Goal: Information Seeking & Learning: Find specific fact

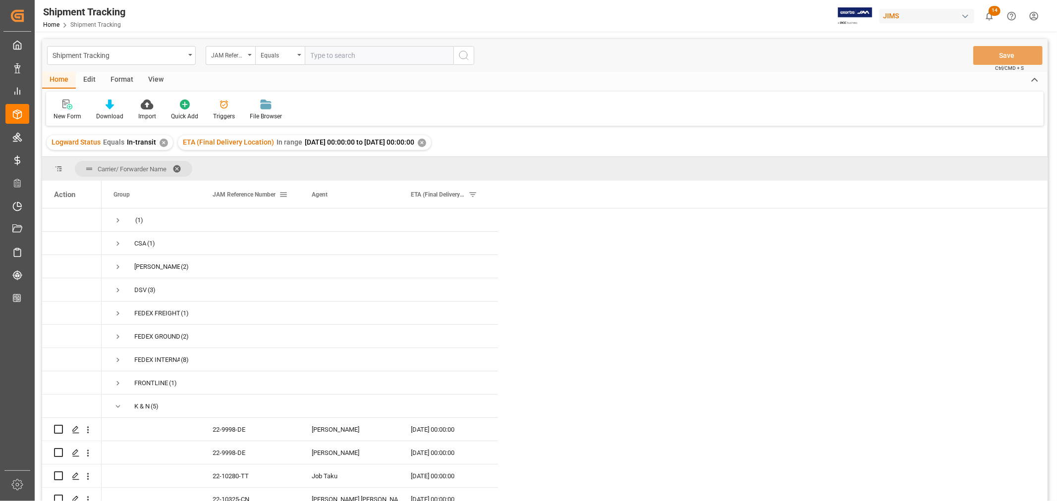
scroll to position [3, 0]
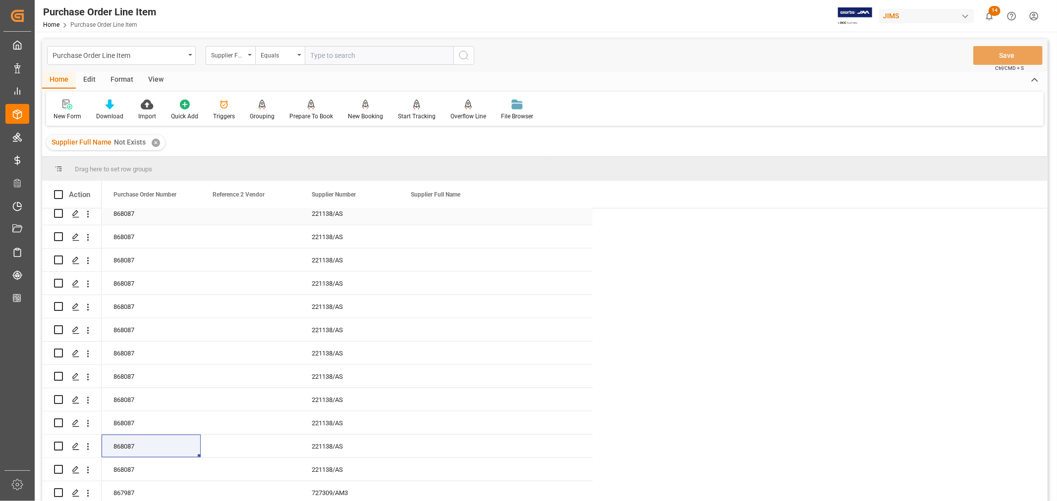
scroll to position [880, 0]
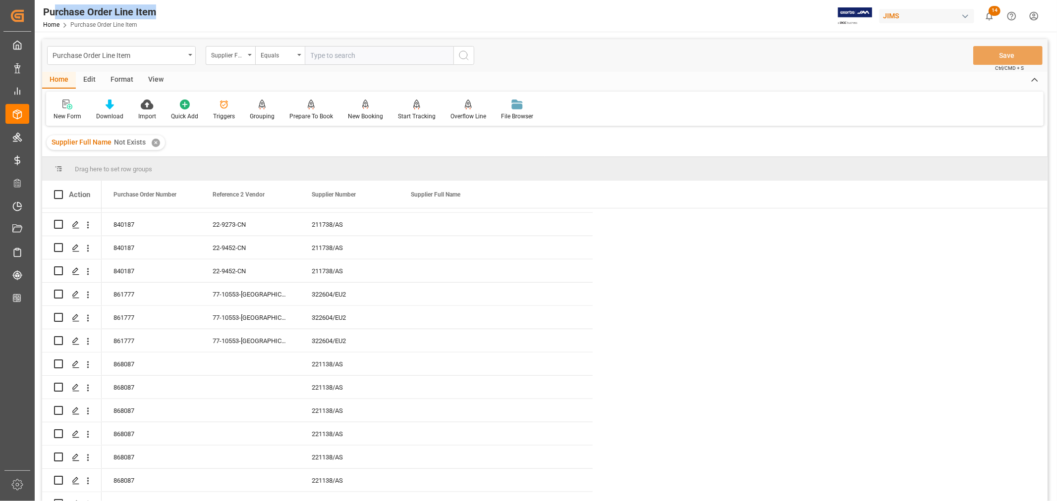
drag, startPoint x: 166, startPoint y: 13, endPoint x: 52, endPoint y: 13, distance: 114.4
click at [52, 13] on div "Purchase Order Line Item Home Purchase Order Line Item JIMS 14 Notifications On…" at bounding box center [542, 16] width 1029 height 32
click at [452, 365] on div "Press SPACE to select this row." at bounding box center [496, 364] width 194 height 23
click at [449, 389] on div "Press SPACE to select this row." at bounding box center [496, 387] width 194 height 23
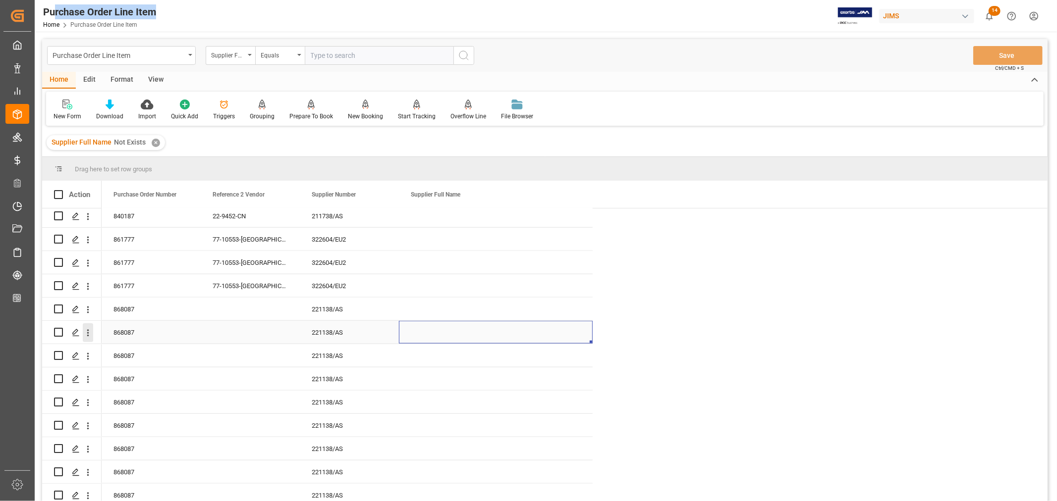
click at [88, 333] on icon "open menu" at bounding box center [88, 333] width 10 height 10
click at [131, 352] on span "Open in new tab" at bounding box center [153, 354] width 90 height 10
drag, startPoint x: 320, startPoint y: 307, endPoint x: 338, endPoint y: 327, distance: 26.7
click at [320, 306] on div "221138/AS" at bounding box center [349, 309] width 99 height 23
click at [329, 310] on div "221138/AS" at bounding box center [349, 309] width 99 height 23
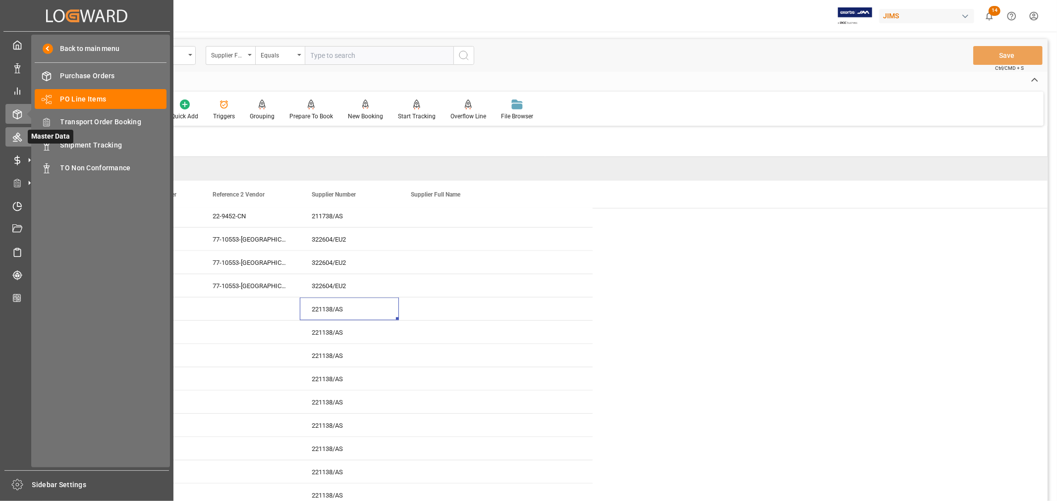
click at [18, 137] on icon at bounding box center [17, 137] width 10 height 10
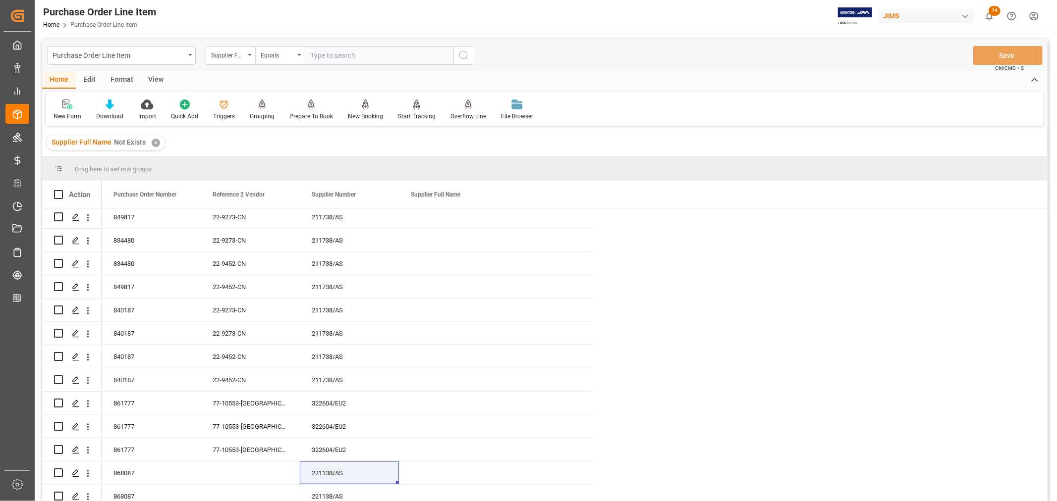
scroll to position [770, 0]
click at [155, 142] on div "✕" at bounding box center [156, 143] width 8 height 8
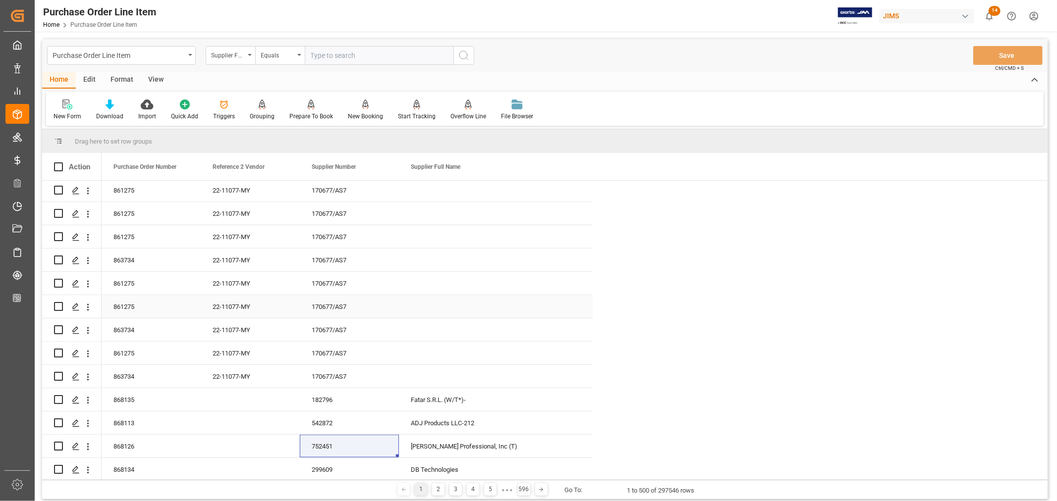
scroll to position [3, 0]
click at [327, 397] on div "182796" at bounding box center [349, 399] width 99 height 23
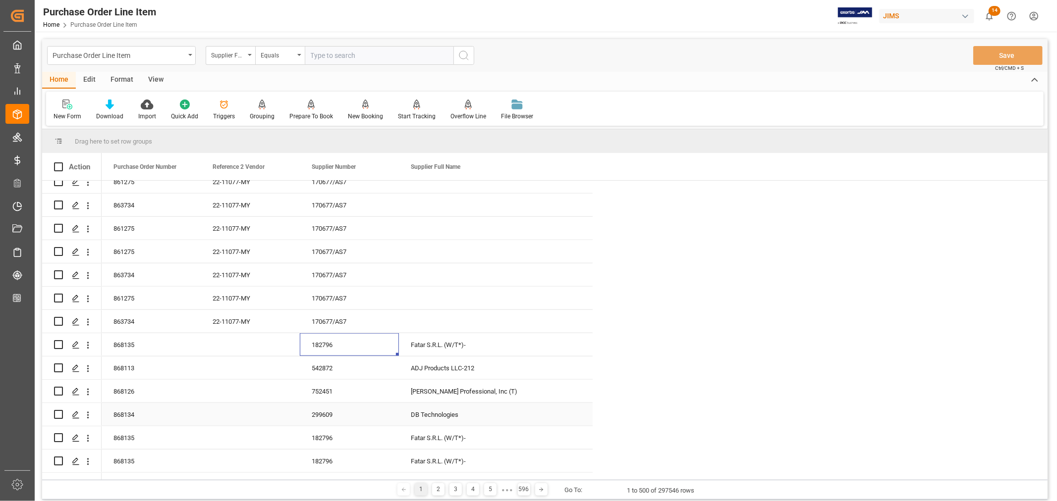
scroll to position [880, 0]
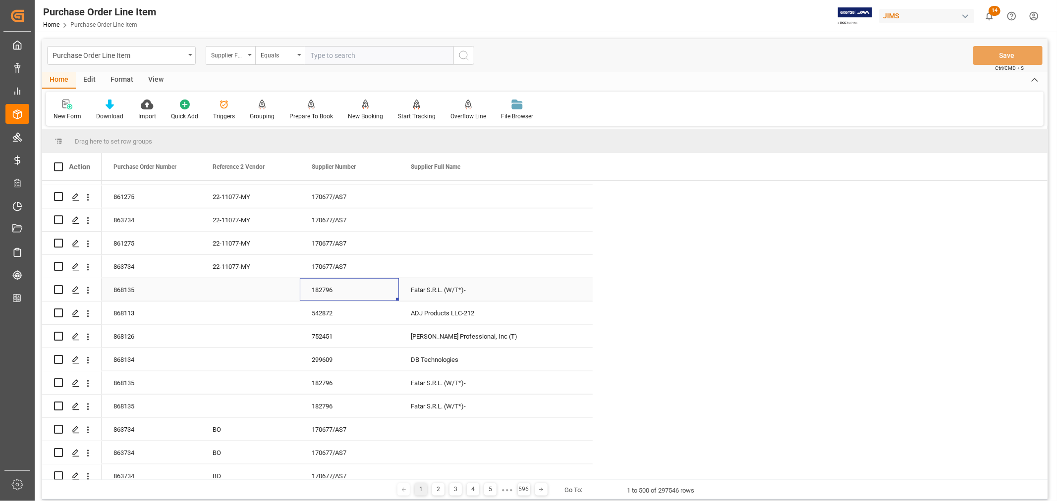
click at [324, 288] on div "182796" at bounding box center [349, 289] width 99 height 23
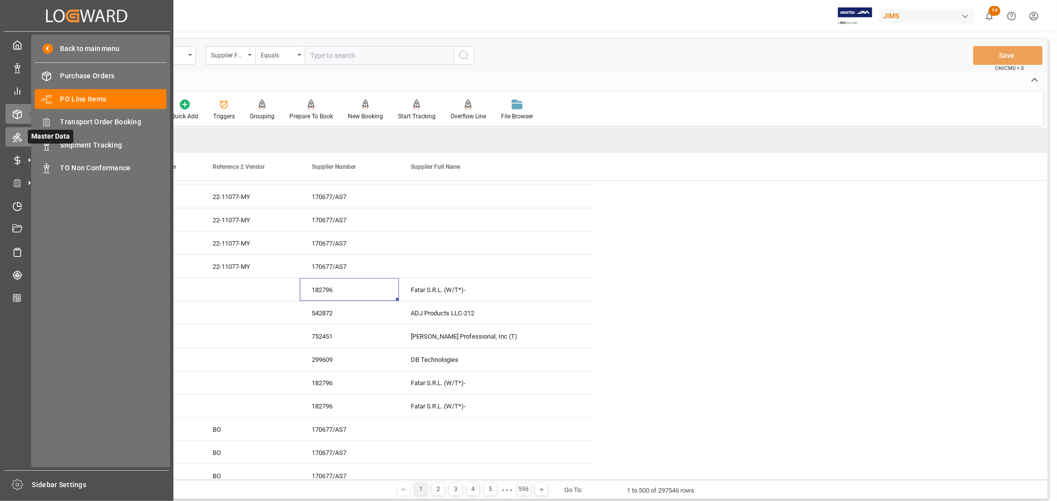
click at [18, 140] on icon at bounding box center [17, 137] width 9 height 9
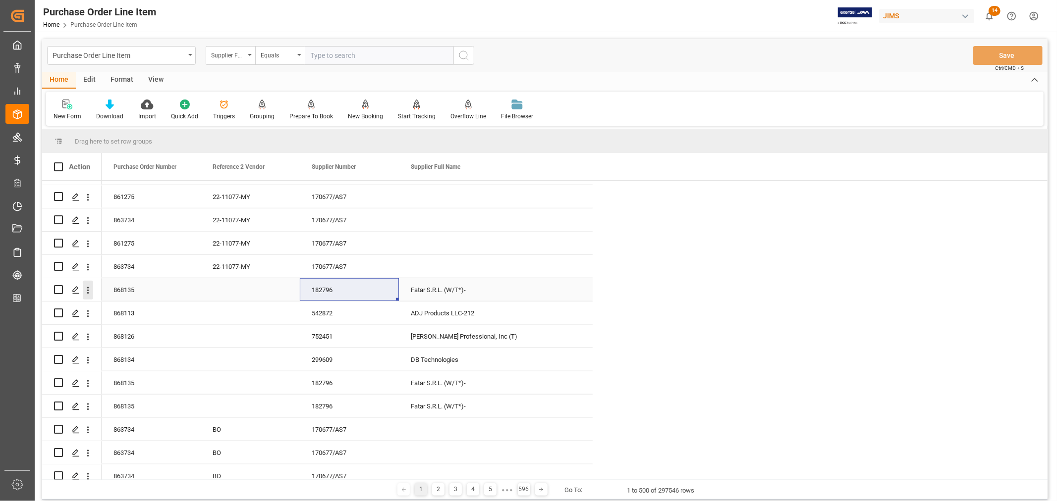
click at [88, 291] on icon "open menu" at bounding box center [88, 290] width 10 height 10
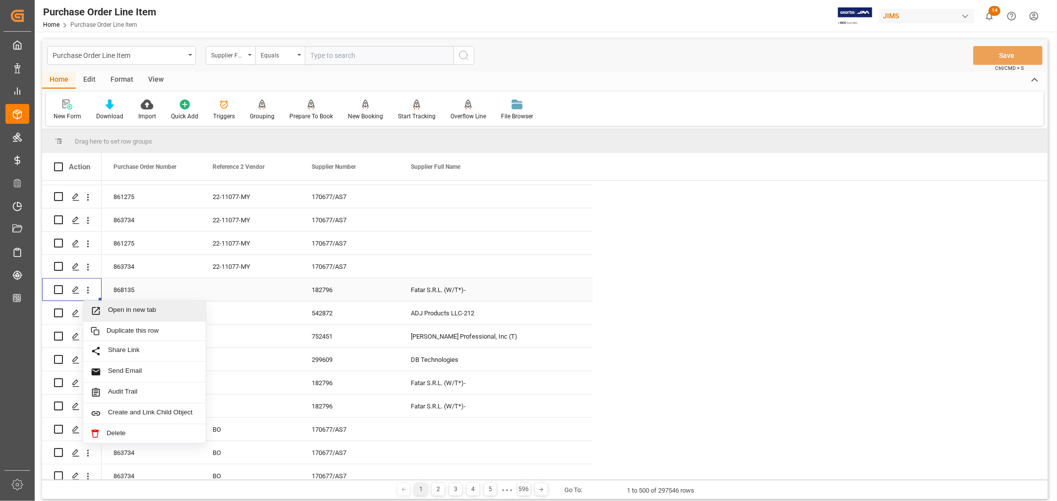
click at [130, 308] on span "Open in new tab" at bounding box center [153, 311] width 90 height 10
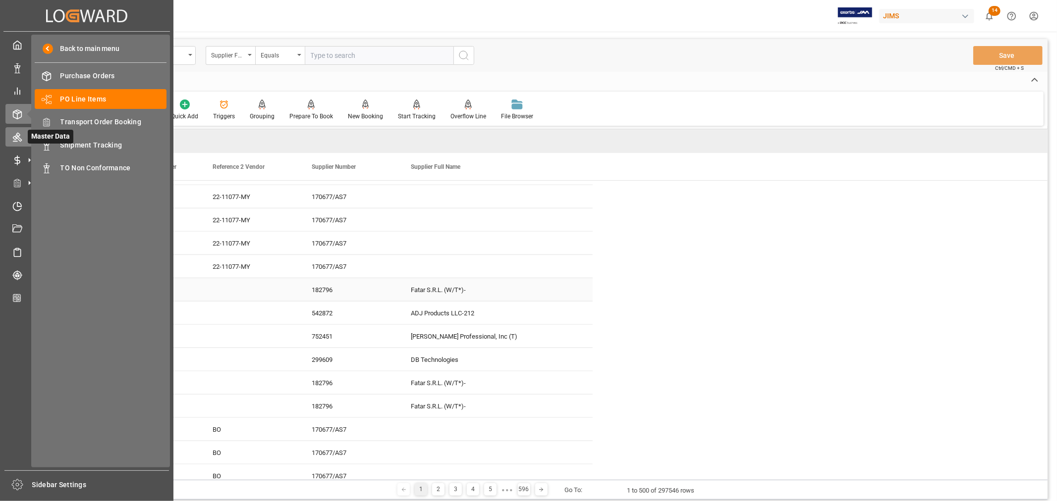
click at [22, 138] on div "Master Data Master Data" at bounding box center [86, 136] width 163 height 19
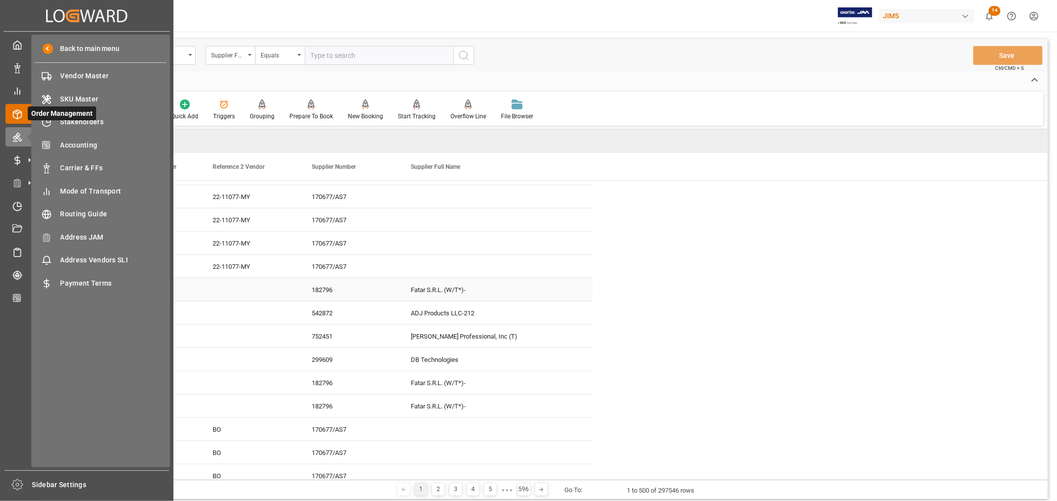
click at [17, 114] on icon at bounding box center [17, 114] width 10 height 10
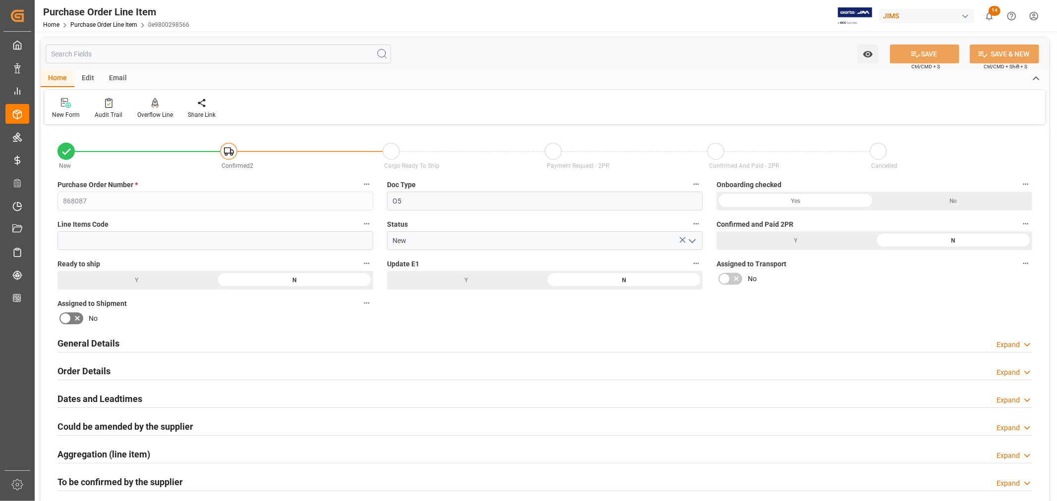
click at [100, 340] on h2 "General Details" at bounding box center [88, 343] width 62 height 13
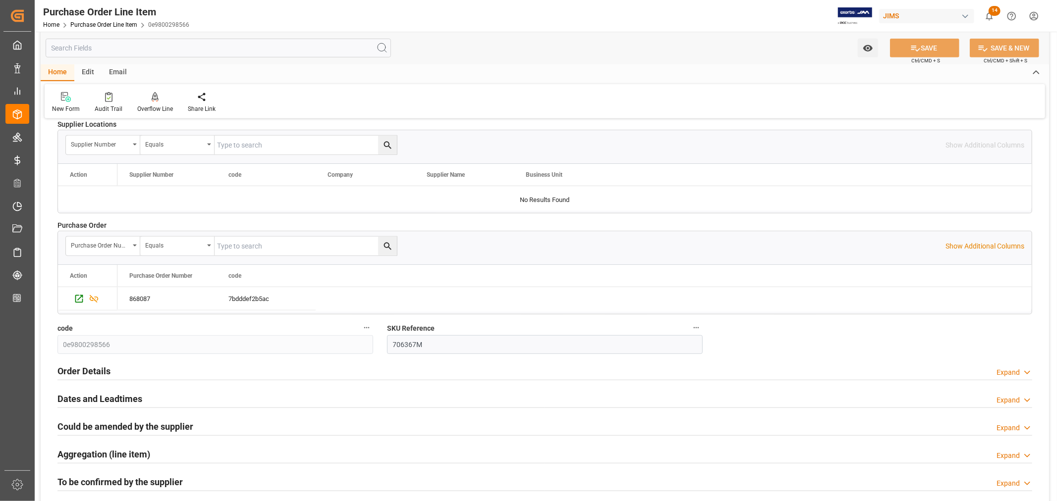
scroll to position [550, 0]
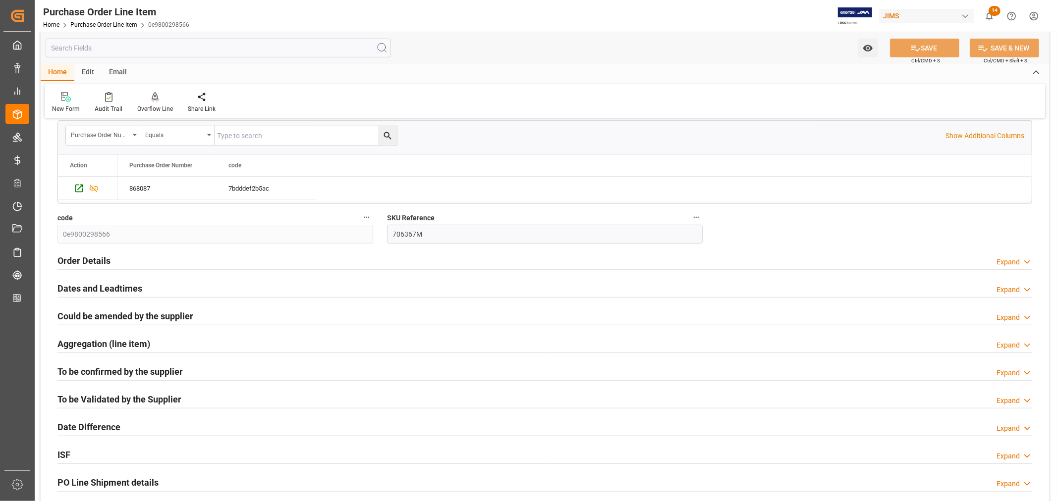
click at [92, 370] on h2 "To be confirmed by the supplier" at bounding box center [119, 371] width 125 height 13
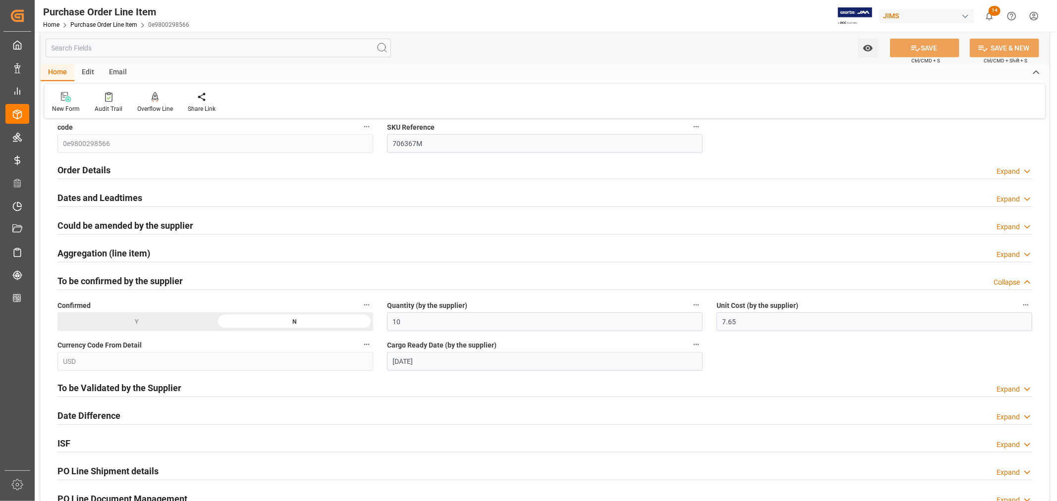
scroll to position [660, 0]
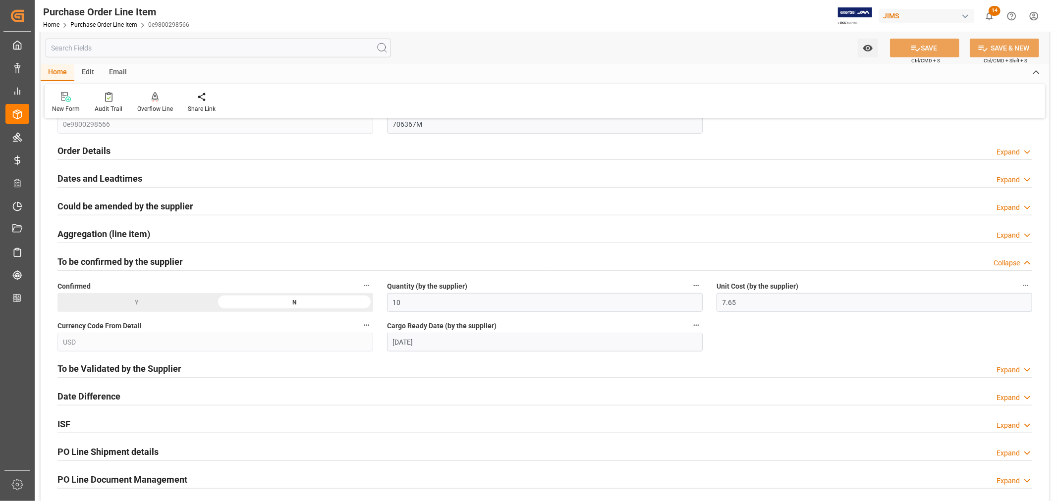
click at [98, 368] on h2 "To be Validated by the Supplier" at bounding box center [119, 368] width 124 height 13
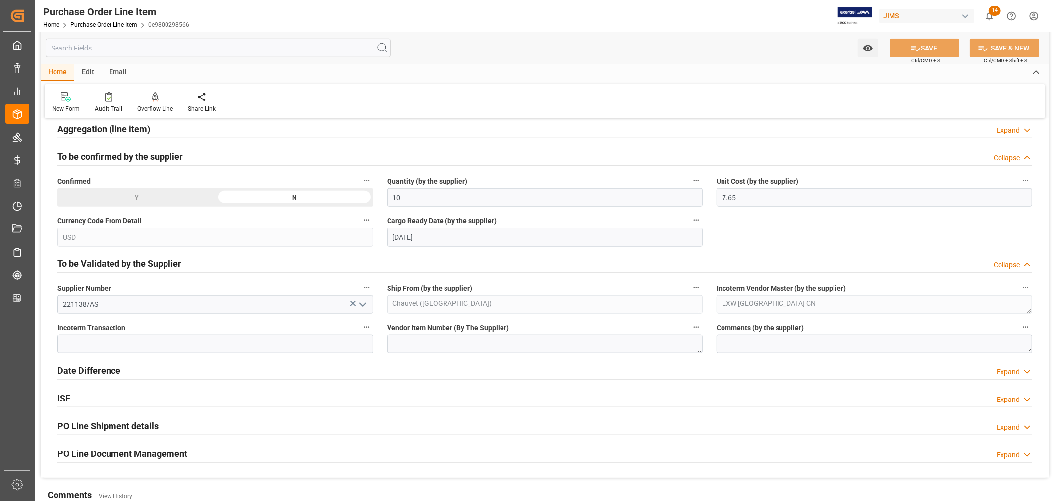
scroll to position [770, 0]
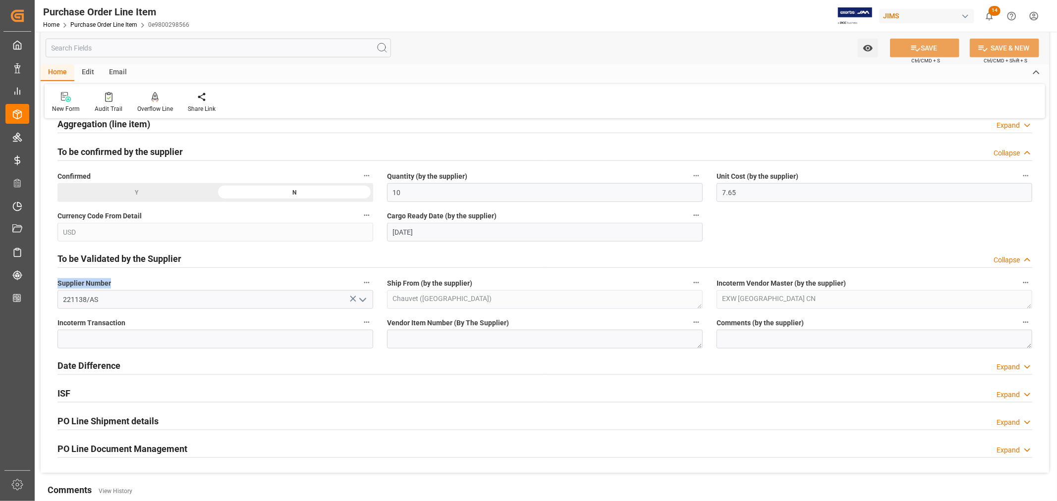
drag, startPoint x: 56, startPoint y: 279, endPoint x: 112, endPoint y: 279, distance: 55.5
click at [112, 279] on div "Supplier Number 221138/AS" at bounding box center [215, 293] width 329 height 40
drag, startPoint x: 102, startPoint y: 301, endPoint x: 56, endPoint y: 298, distance: 45.7
click at [56, 298] on div "221138/AS" at bounding box center [215, 299] width 330 height 19
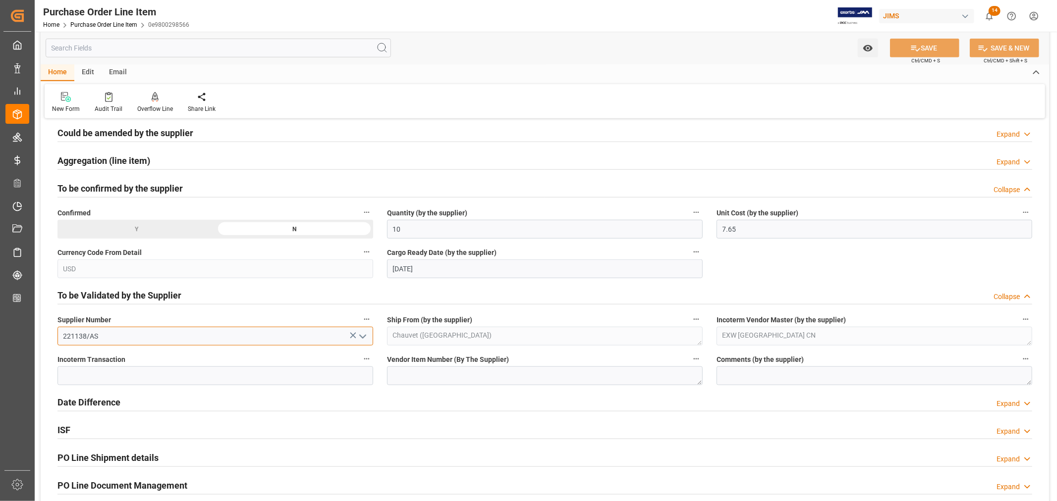
scroll to position [605, 0]
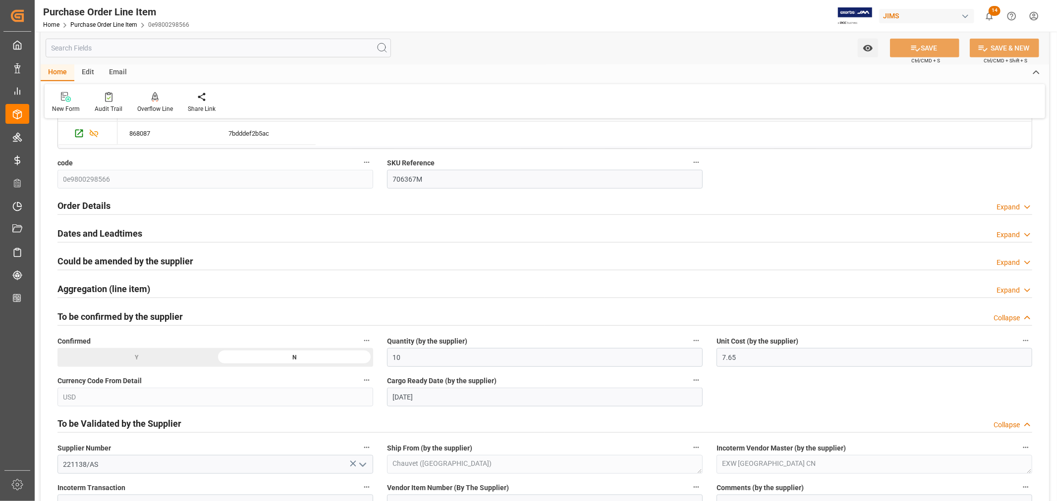
click at [84, 201] on h2 "Order Details" at bounding box center [83, 205] width 53 height 13
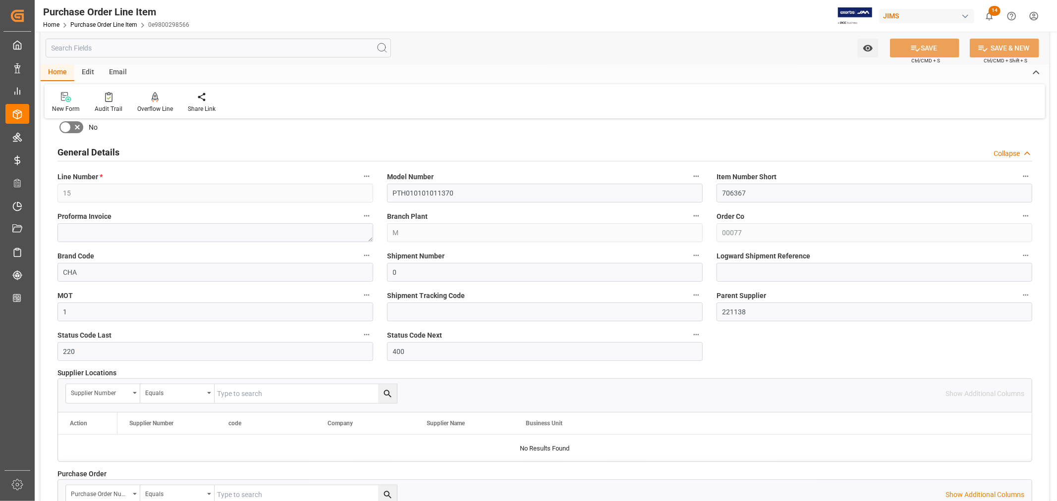
scroll to position [165, 0]
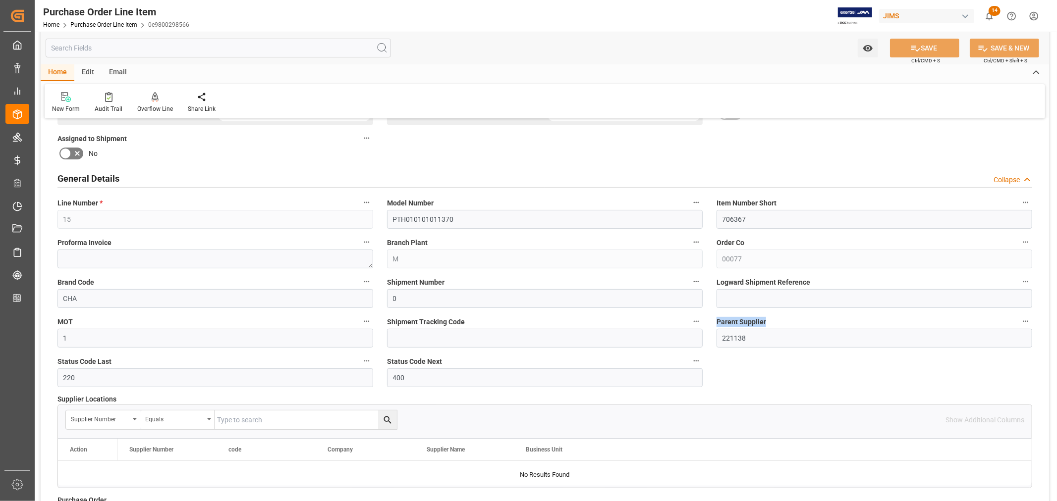
drag, startPoint x: 715, startPoint y: 320, endPoint x: 768, endPoint y: 320, distance: 53.0
click at [768, 320] on div "Parent Supplier 221138" at bounding box center [873, 332] width 329 height 40
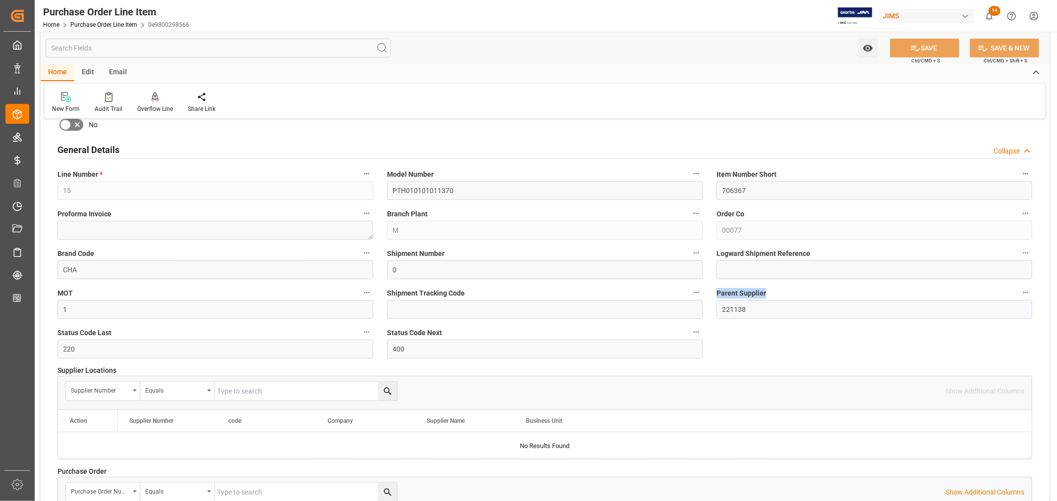
scroll to position [220, 0]
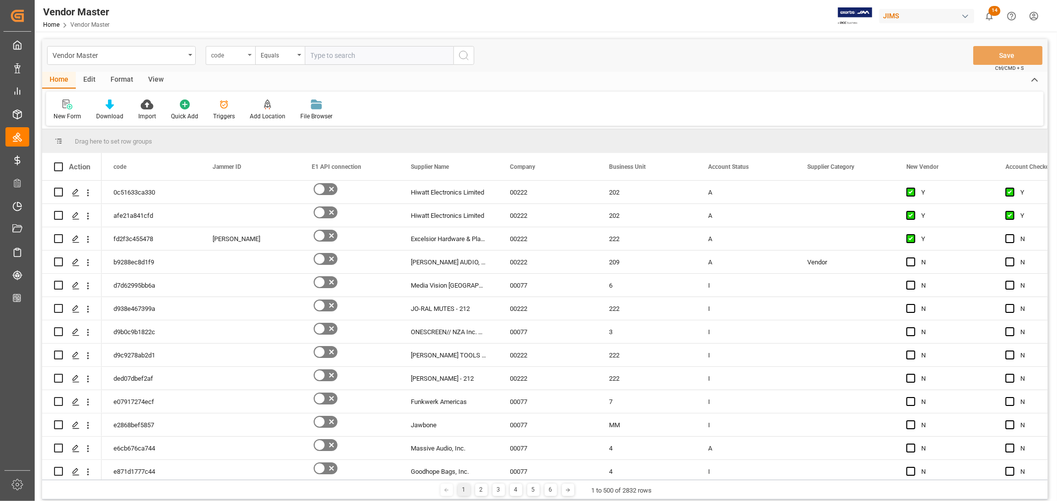
click at [251, 56] on div "code" at bounding box center [231, 55] width 50 height 19
click at [249, 55] on icon "open menu" at bounding box center [250, 55] width 4 height 2
click at [251, 53] on div "code" at bounding box center [231, 55] width 50 height 19
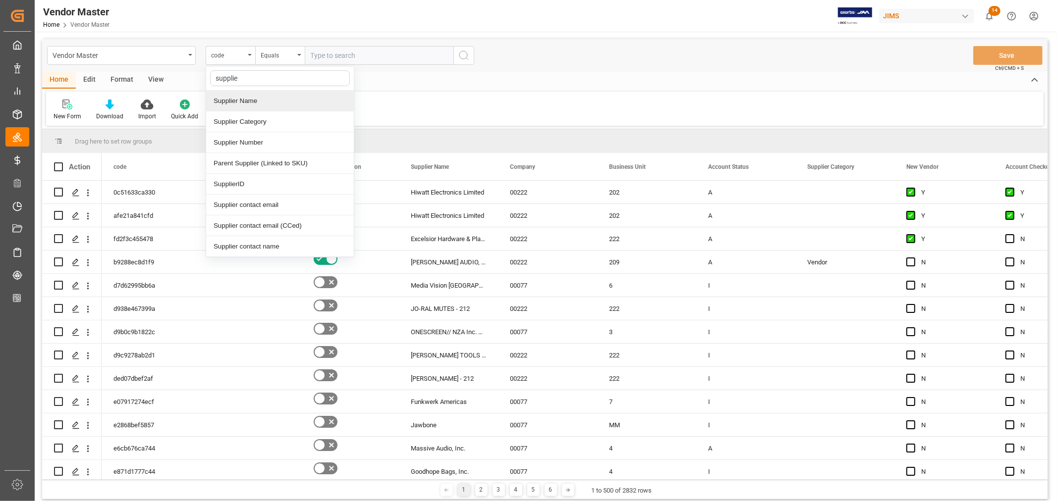
type input "supplier"
click at [241, 139] on div "Supplier Number" at bounding box center [280, 142] width 148 height 21
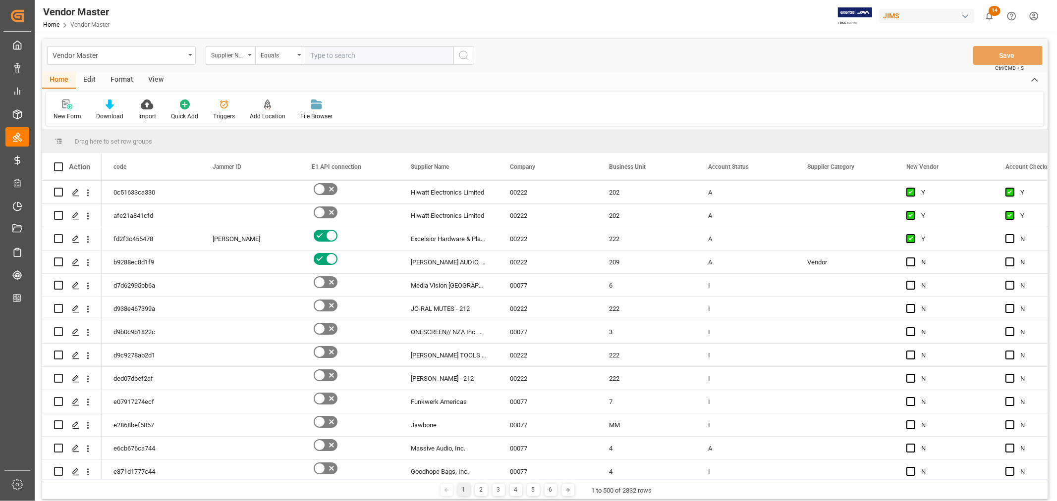
click at [347, 53] on input "text" at bounding box center [379, 55] width 149 height 19
paste input "221138/AS"
type input "221138"
click at [463, 51] on circle "search button" at bounding box center [463, 55] width 8 height 8
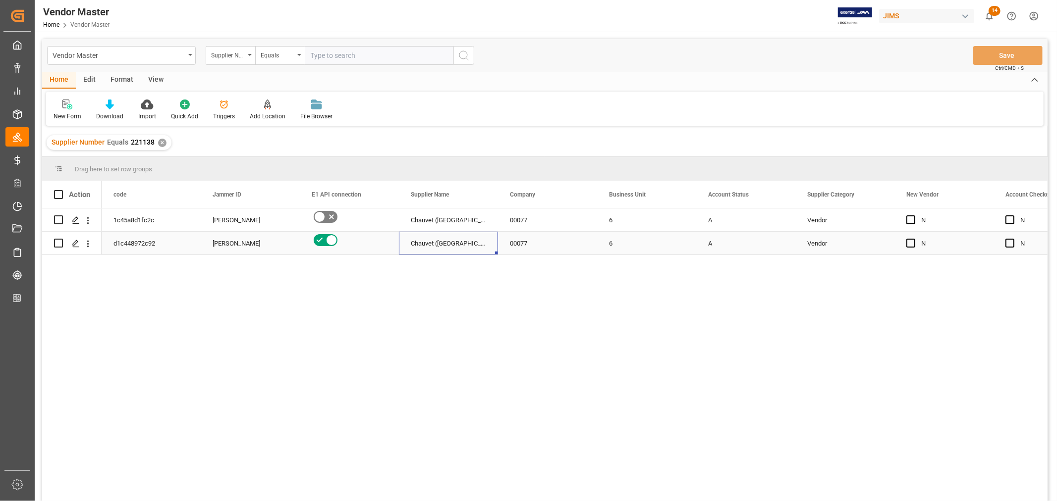
click at [440, 246] on div "Chauvet ([GEOGRAPHIC_DATA])" at bounding box center [448, 243] width 99 height 23
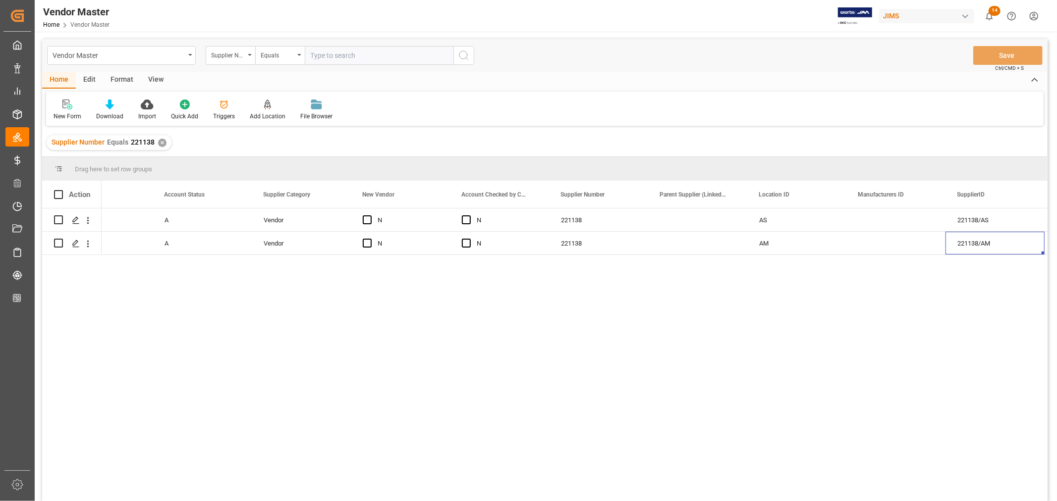
scroll to position [0, 643]
click at [956, 220] on div "Main" at bounding box center [994, 220] width 99 height 23
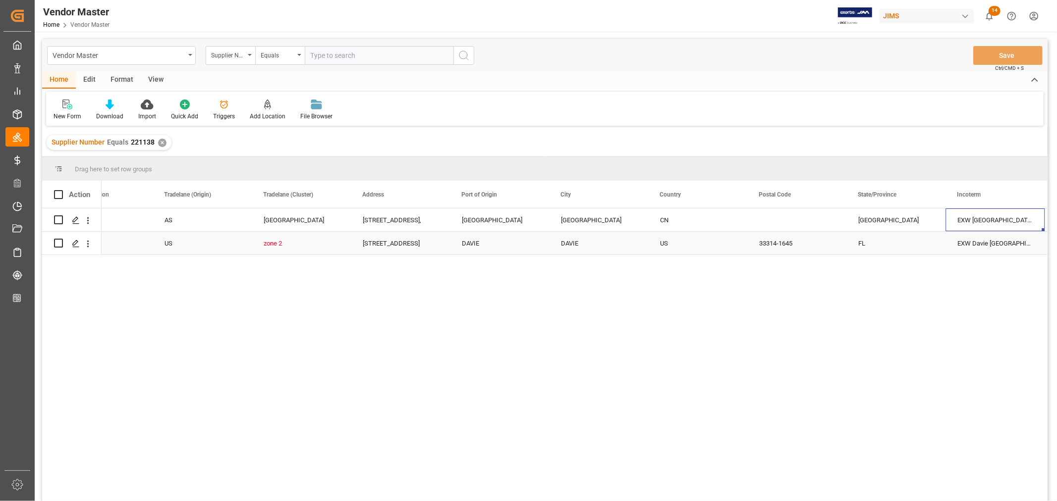
click at [666, 245] on div "US" at bounding box center [697, 243] width 75 height 23
click at [671, 221] on div "CN" at bounding box center [697, 220] width 75 height 23
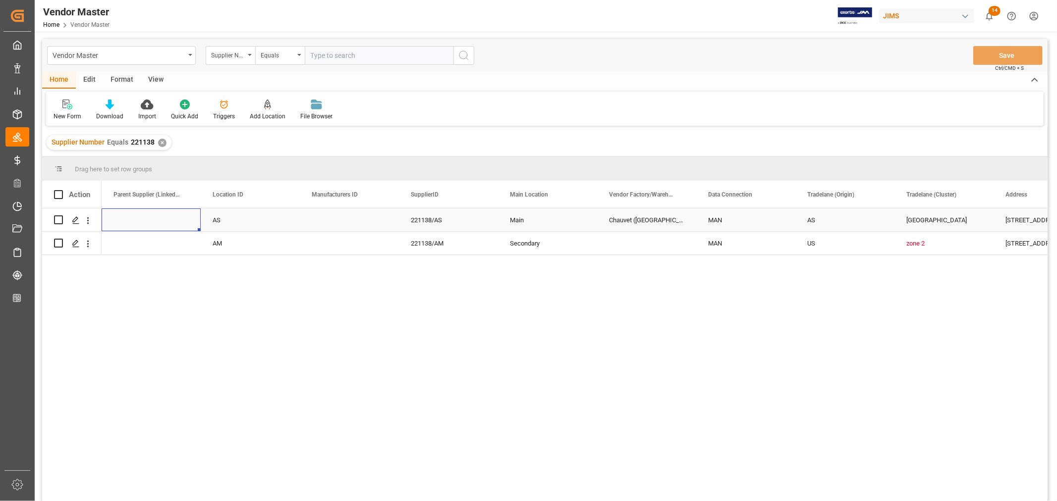
click at [635, 224] on div "Chauvet ([GEOGRAPHIC_DATA])" at bounding box center [646, 220] width 99 height 23
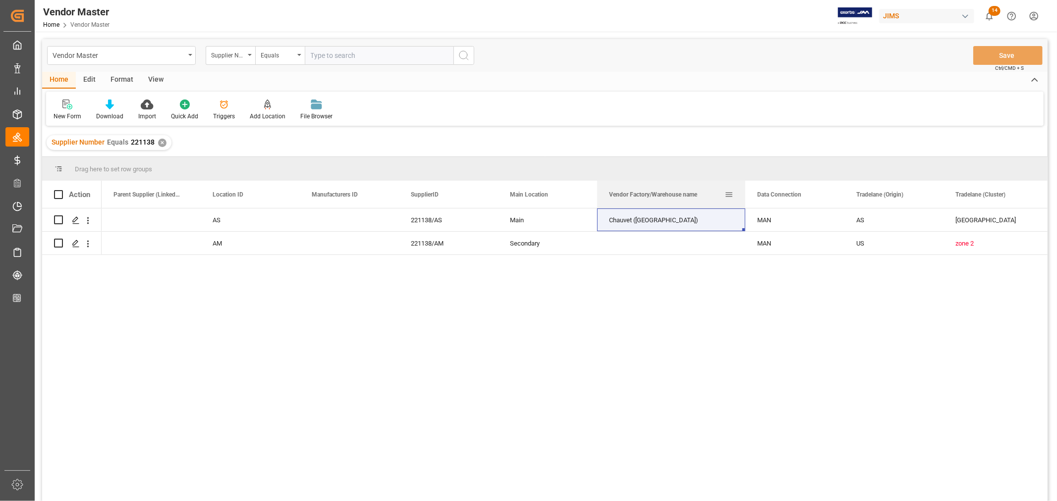
drag, startPoint x: 695, startPoint y: 197, endPoint x: 747, endPoint y: 198, distance: 52.5
click at [747, 198] on div at bounding box center [745, 194] width 4 height 27
click at [661, 220] on div "Chauvet ([GEOGRAPHIC_DATA])" at bounding box center [673, 220] width 152 height 23
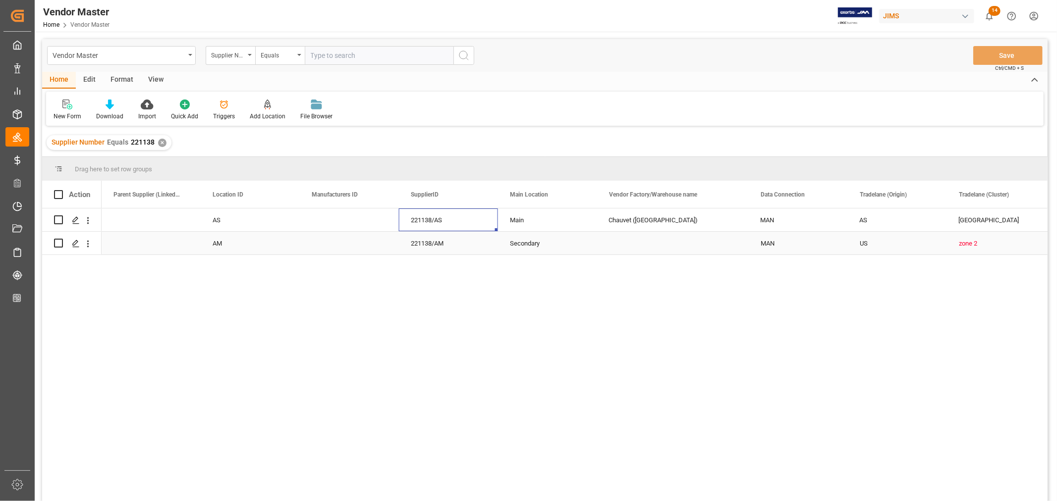
click at [625, 249] on div "Press SPACE to select this row." at bounding box center [673, 243] width 152 height 23
click at [641, 226] on div "Chauvet ([GEOGRAPHIC_DATA])" at bounding box center [673, 220] width 152 height 23
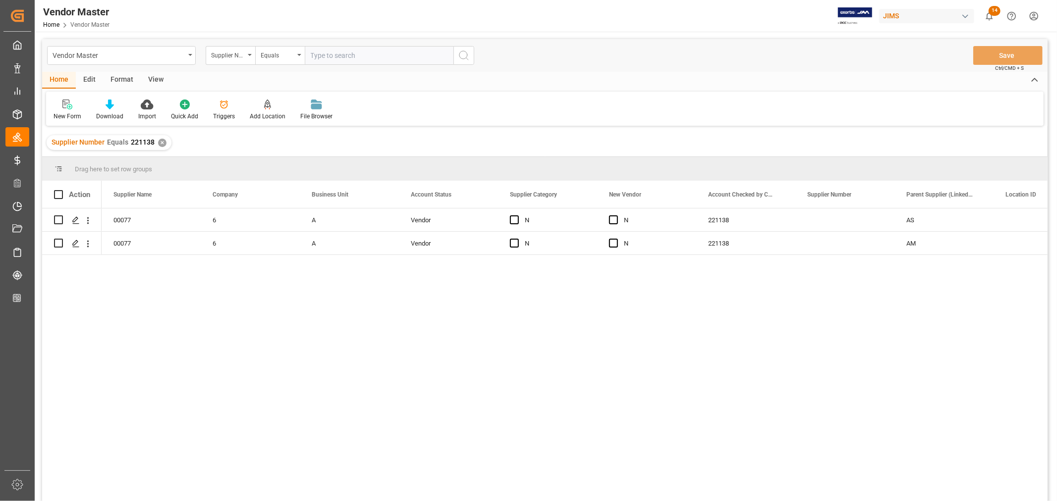
scroll to position [0, 297]
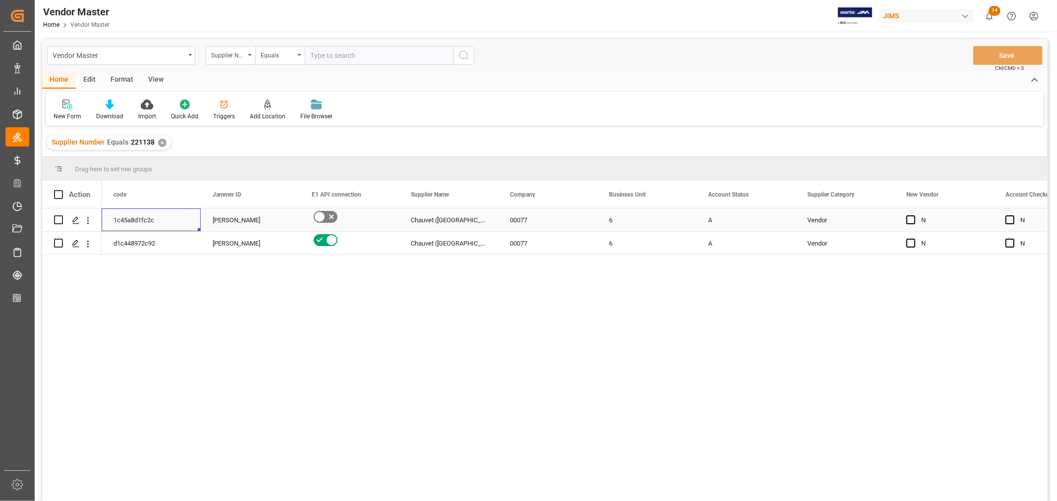
click at [433, 225] on div "Chauvet (China)" at bounding box center [448, 220] width 99 height 23
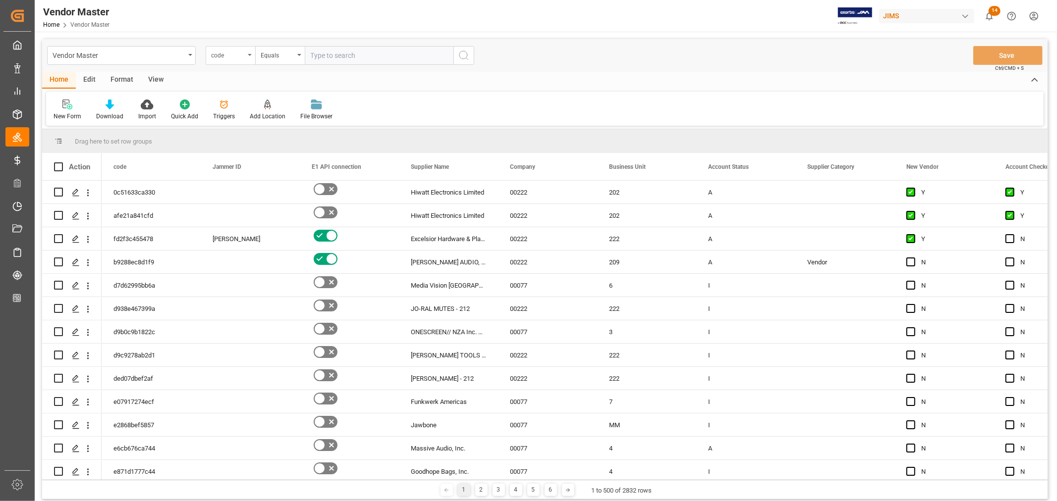
click at [250, 56] on div "code" at bounding box center [231, 55] width 50 height 19
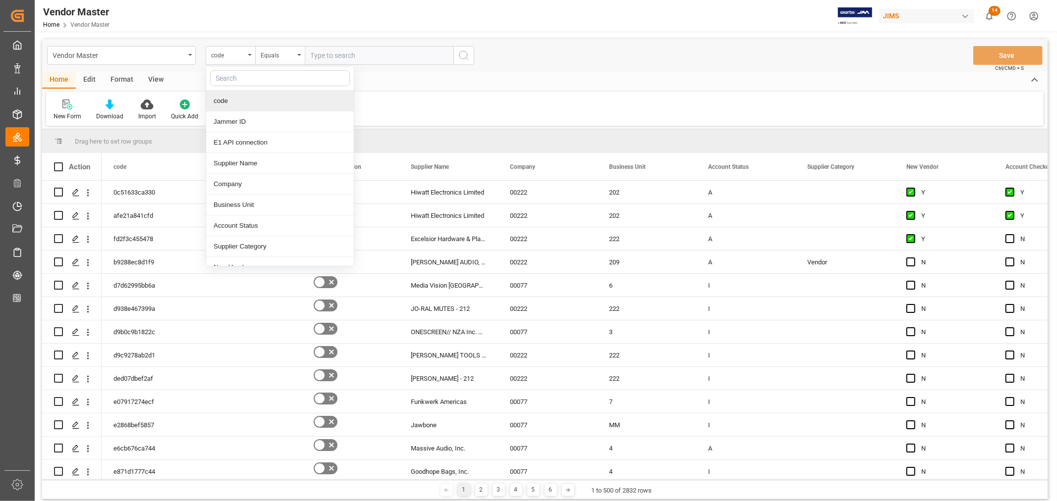
click at [248, 76] on input "text" at bounding box center [280, 78] width 140 height 16
type input "supplier"
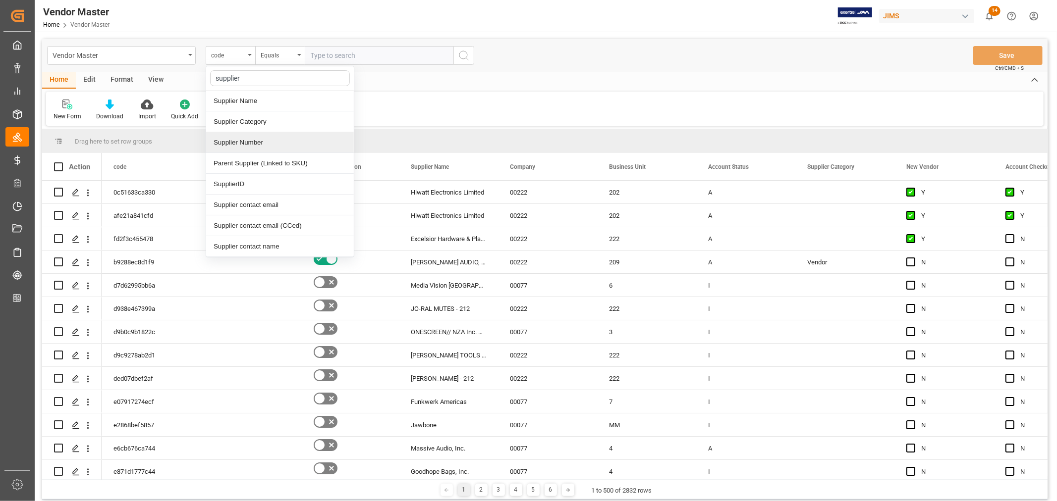
click at [235, 142] on div "Supplier Number" at bounding box center [280, 142] width 148 height 21
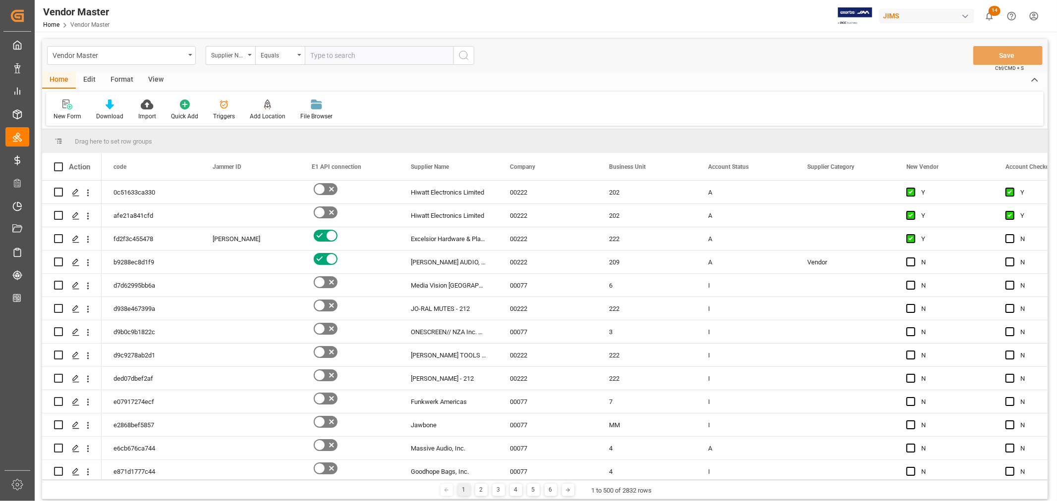
click at [326, 54] on input "text" at bounding box center [379, 55] width 149 height 19
paste input "182796"
type input "182796"
click at [467, 56] on icon "search button" at bounding box center [464, 56] width 12 height 12
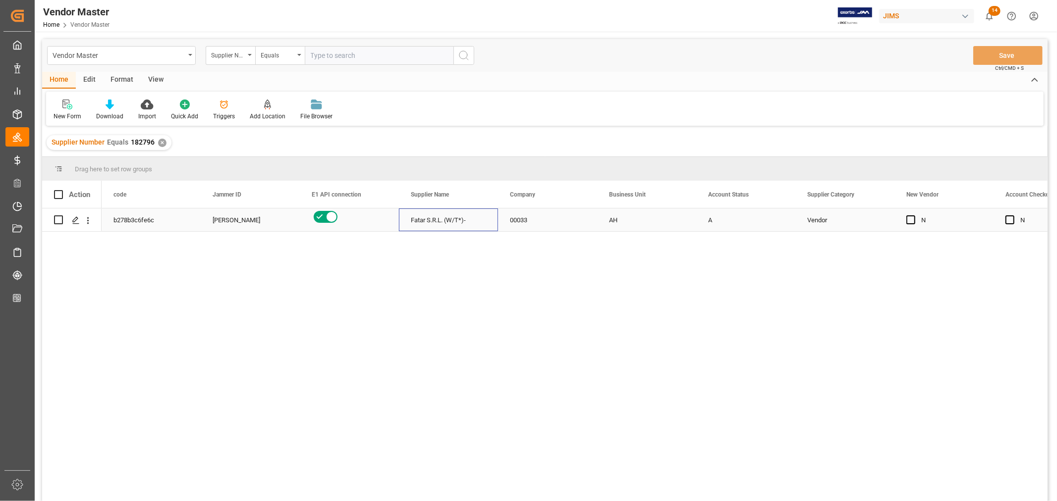
click at [419, 221] on div "Fatar S.R.L. (W/T*)-" at bounding box center [448, 220] width 99 height 23
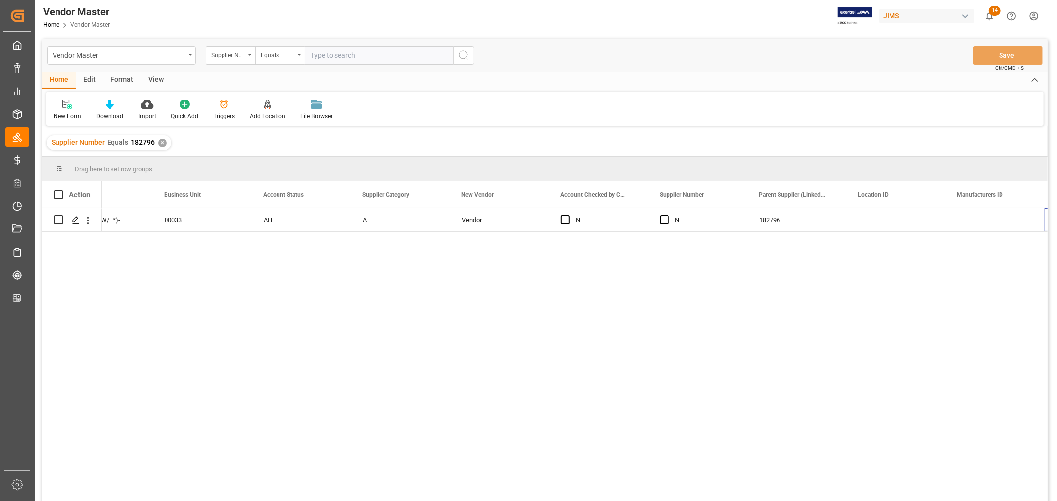
scroll to position [0, 444]
click at [785, 222] on div "Press SPACE to select this row." at bounding box center [796, 220] width 99 height 23
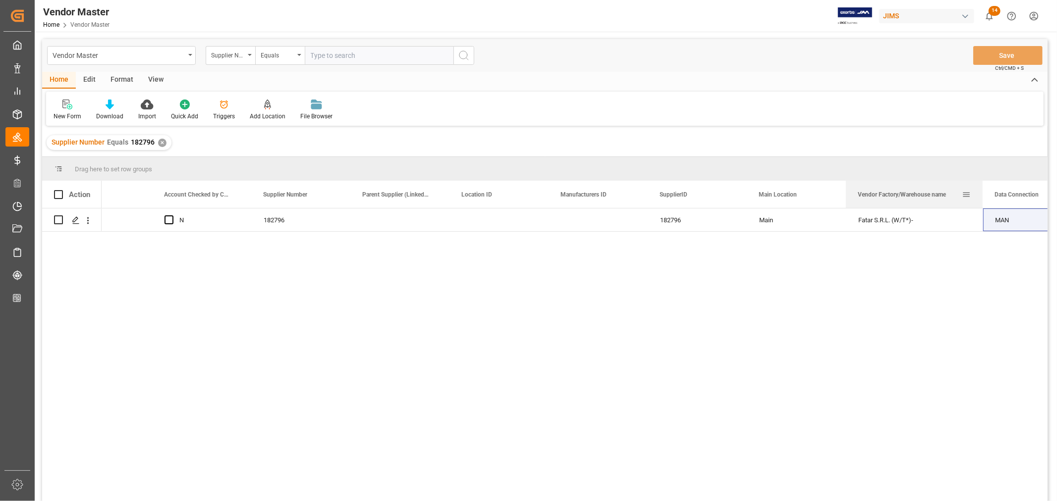
drag, startPoint x: 943, startPoint y: 191, endPoint x: 987, endPoint y: 193, distance: 43.6
click at [984, 193] on div at bounding box center [982, 194] width 4 height 27
click at [884, 216] on div "Fatar S.R.L. (W/T*)-" at bounding box center [917, 220] width 143 height 23
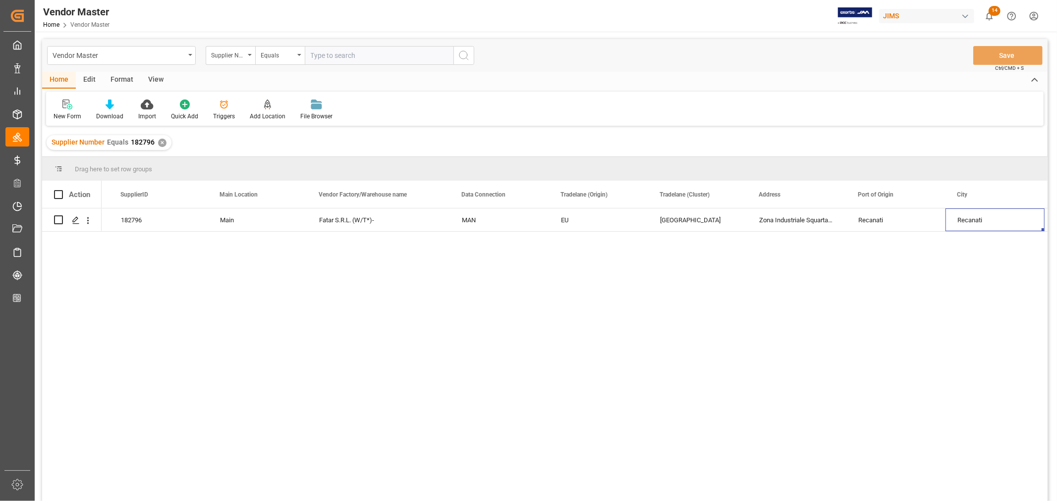
scroll to position [0, 0]
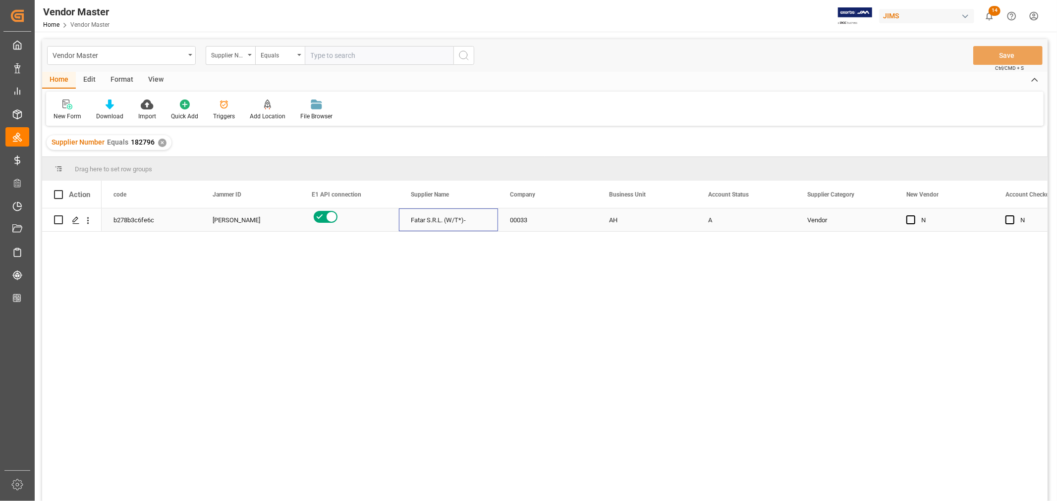
click at [429, 226] on div "Fatar S.R.L. (W/T*)-" at bounding box center [448, 220] width 99 height 23
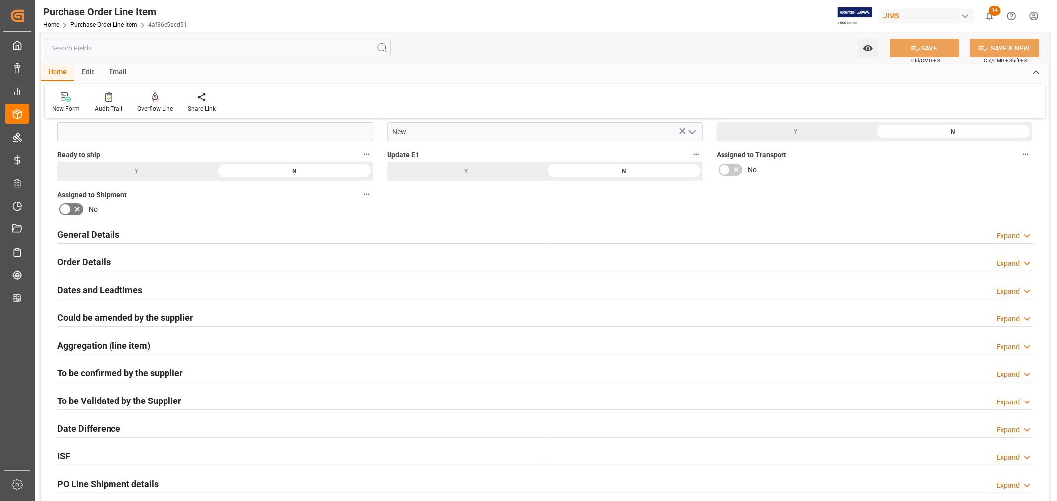
scroll to position [110, 0]
click at [99, 47] on input "text" at bounding box center [218, 48] width 345 height 19
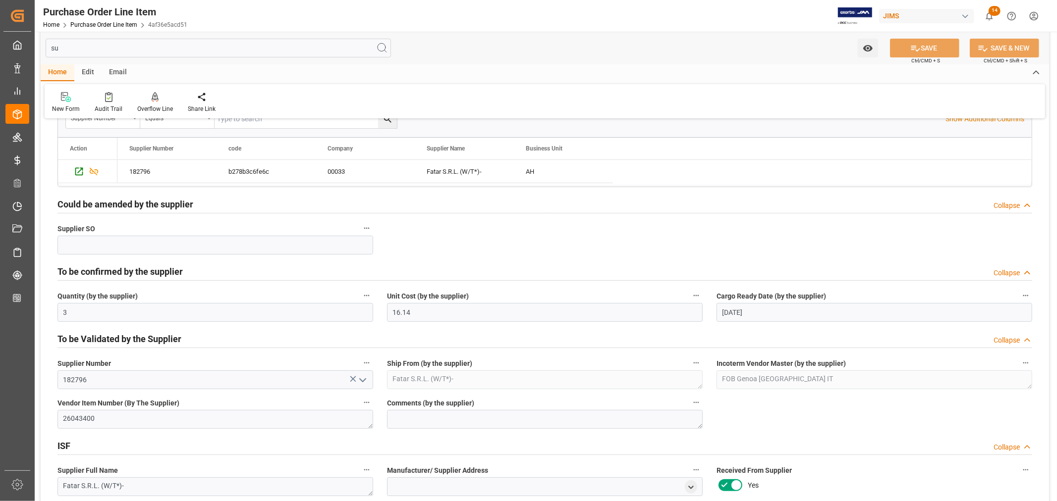
scroll to position [0, 0]
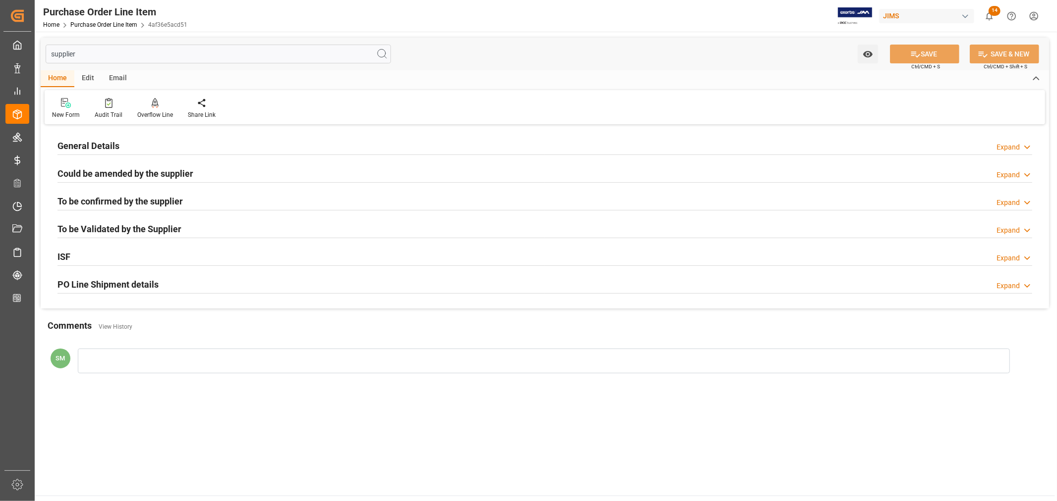
click at [93, 205] on h2 "To be confirmed by the supplier" at bounding box center [119, 201] width 125 height 13
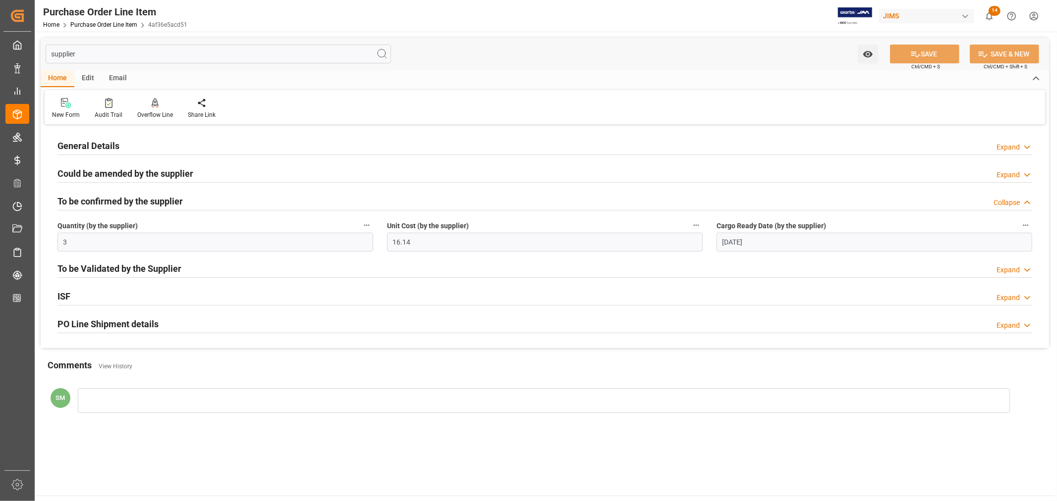
click at [98, 177] on h2 "Could be amended by the supplier" at bounding box center [125, 173] width 136 height 13
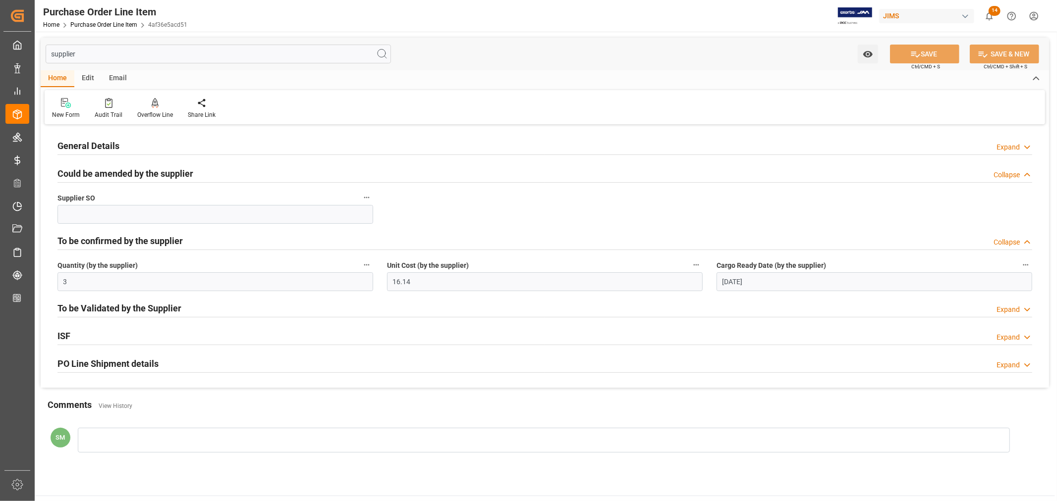
click at [97, 147] on h2 "General Details" at bounding box center [88, 145] width 62 height 13
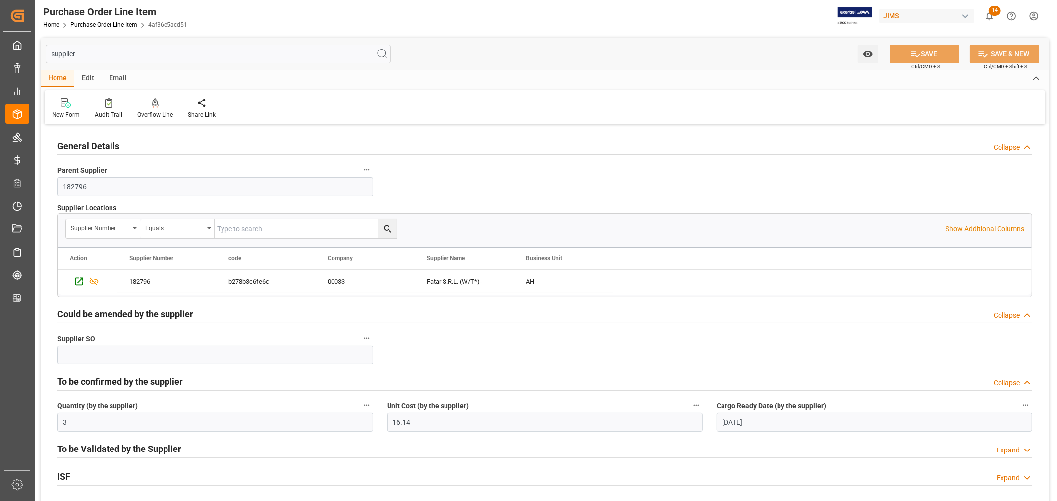
click at [92, 54] on input "supplier" at bounding box center [218, 54] width 345 height 19
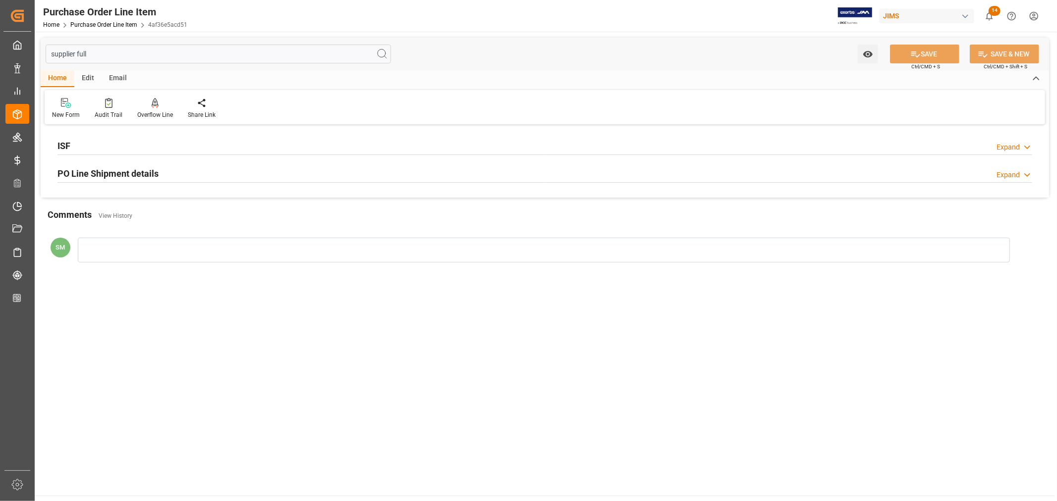
type input "supplier full"
click at [178, 149] on div "ISF Expand" at bounding box center [544, 145] width 975 height 19
drag, startPoint x: 110, startPoint y: 167, endPoint x: 101, endPoint y: 169, distance: 9.5
click at [55, 167] on div "Supplier Full Name Fatar S.R.L. (W/T*)-" at bounding box center [215, 180] width 329 height 40
copy span "Supplier Full Name"
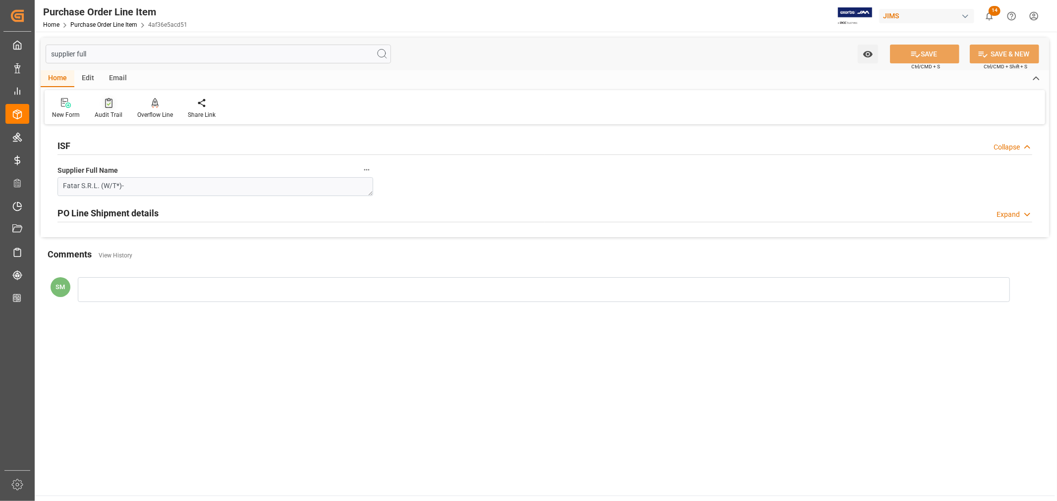
click at [112, 103] on div at bounding box center [109, 103] width 28 height 10
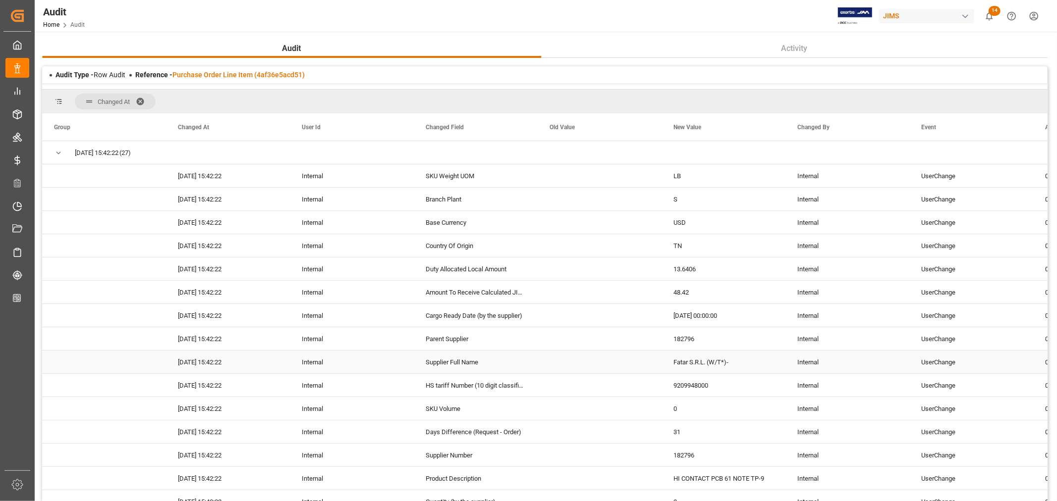
click at [820, 368] on div "Internal" at bounding box center [847, 362] width 124 height 23
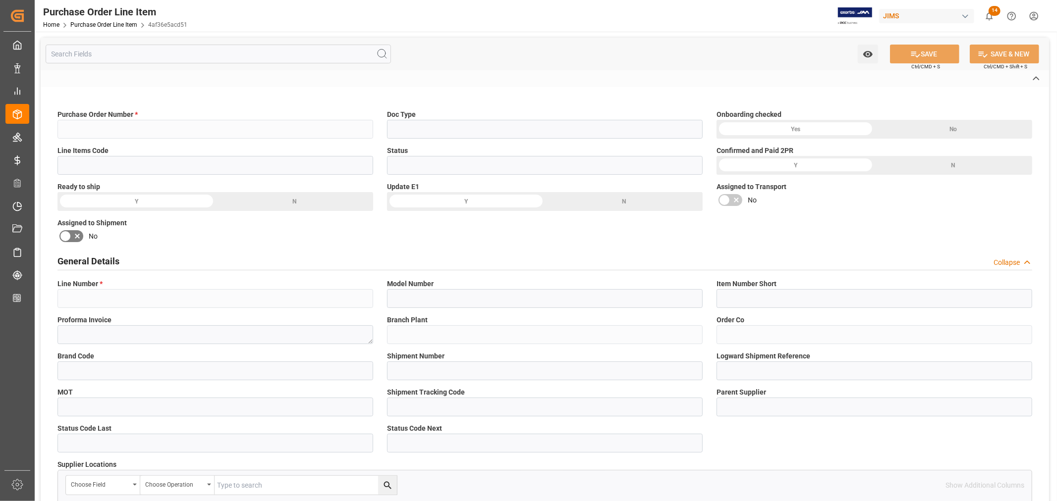
type input "868135"
type input "OR"
type input "New"
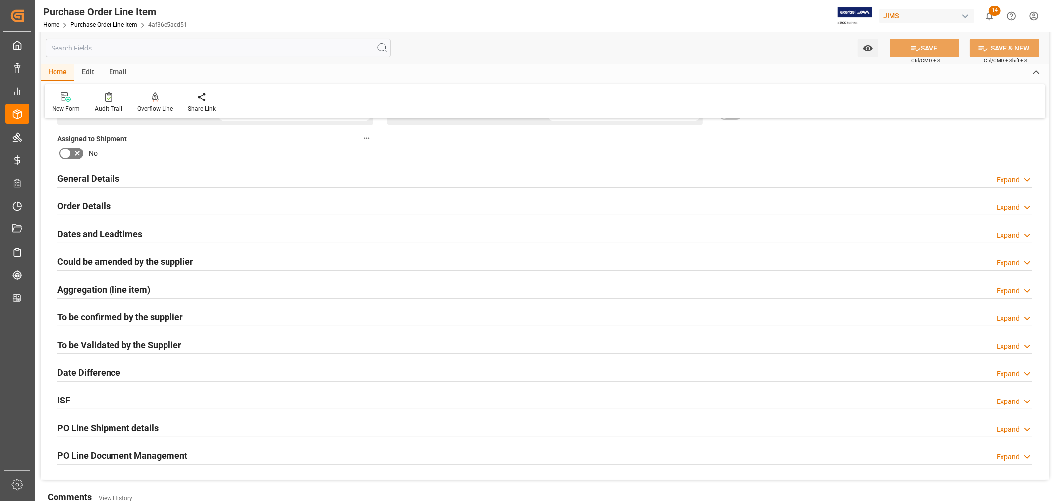
scroll to position [220, 0]
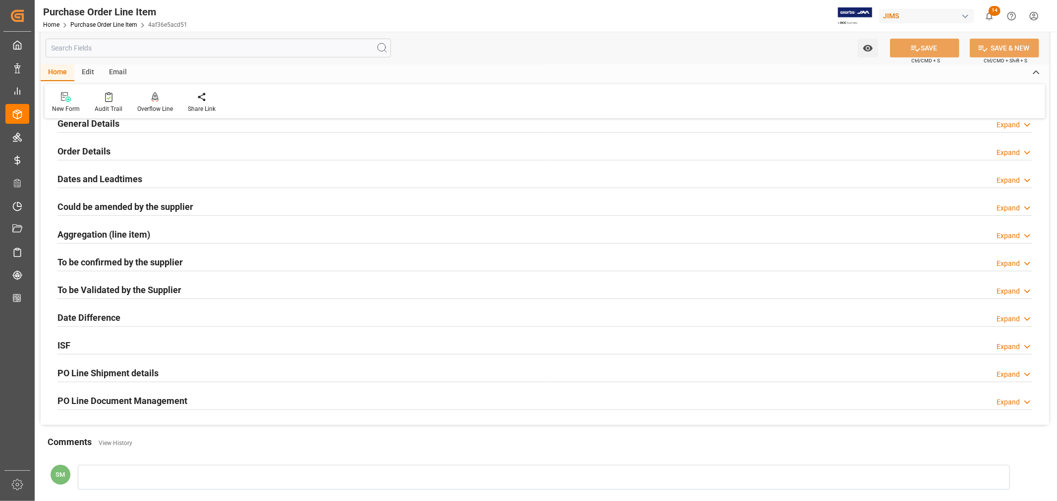
click at [72, 346] on div "ISF Expand" at bounding box center [544, 344] width 975 height 19
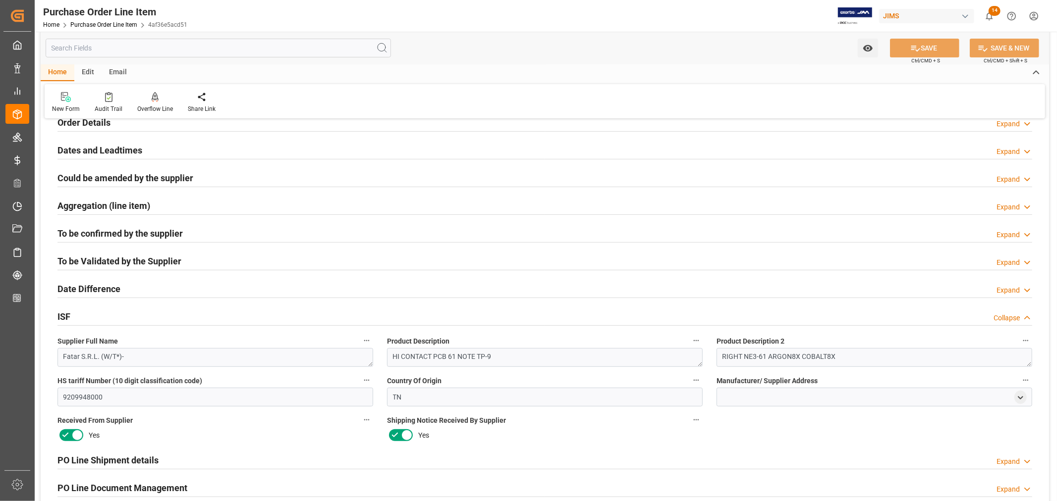
scroll to position [275, 0]
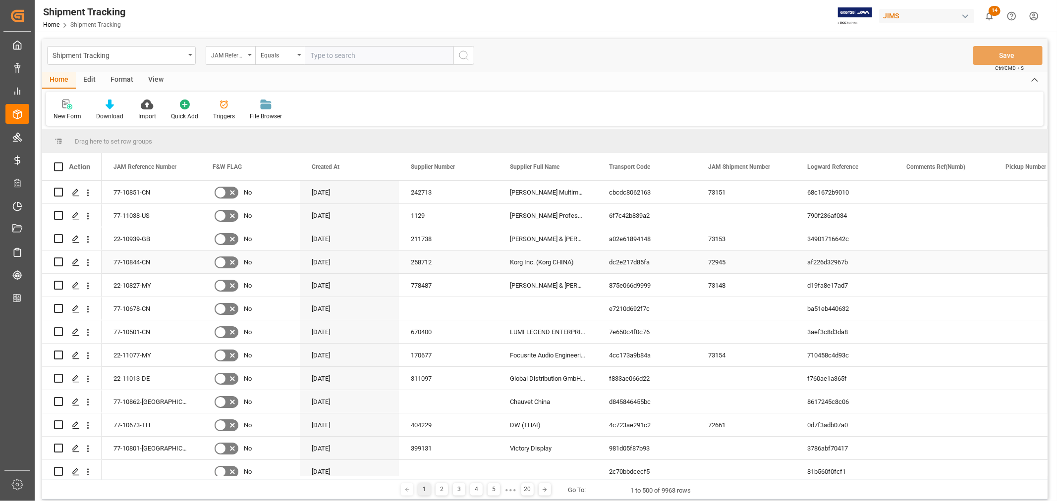
click at [836, 241] on div "34901716642c" at bounding box center [844, 238] width 99 height 23
click at [835, 241] on div "34901716642c" at bounding box center [844, 238] width 99 height 23
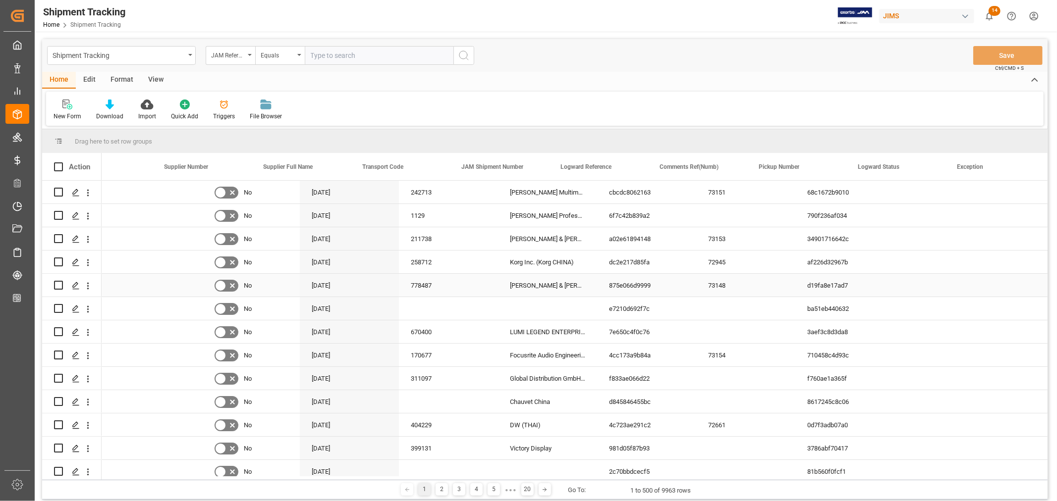
scroll to position [0, 246]
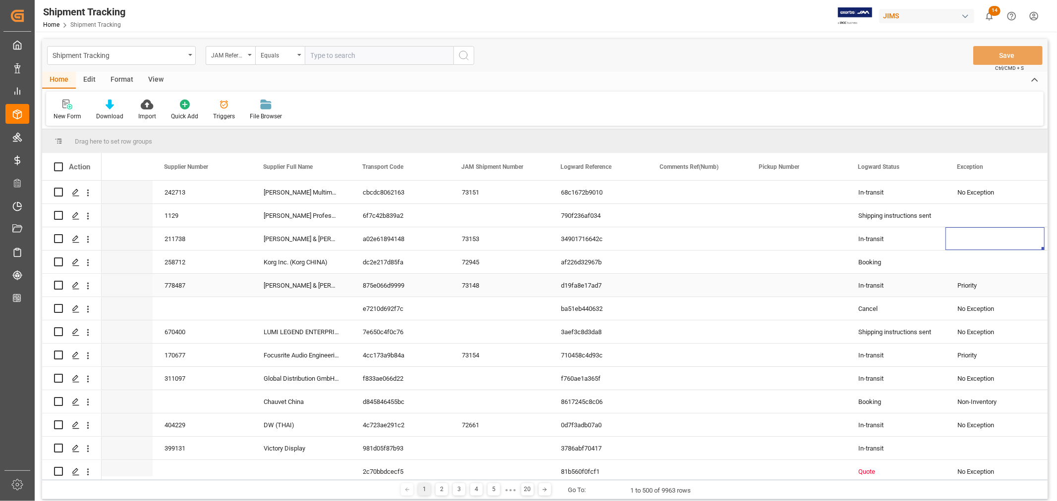
click at [875, 240] on div "In-transit" at bounding box center [895, 239] width 75 height 23
click at [928, 167] on span at bounding box center [928, 167] width 9 height 9
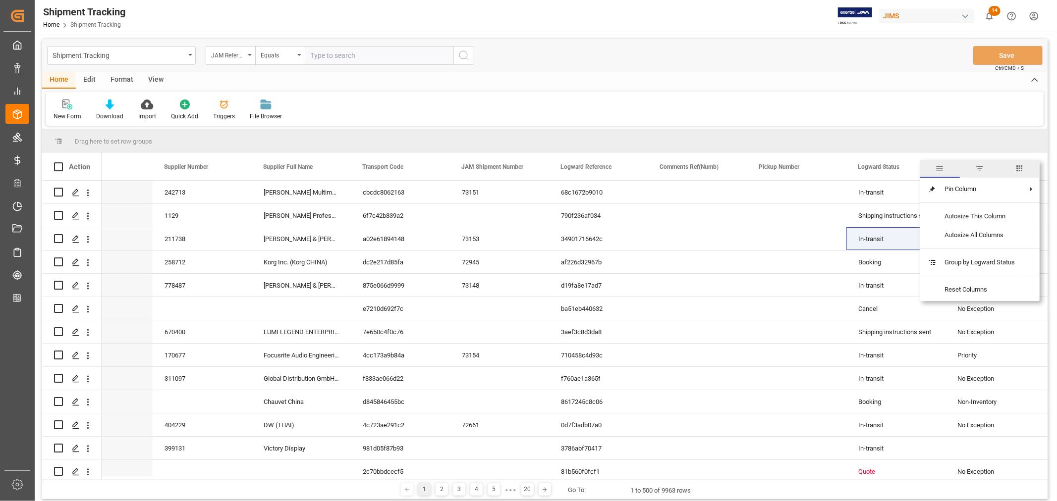
click at [978, 169] on span "filter" at bounding box center [979, 168] width 9 height 9
type input "In-transit"
click at [982, 249] on button "Apply" at bounding box center [986, 251] width 18 height 10
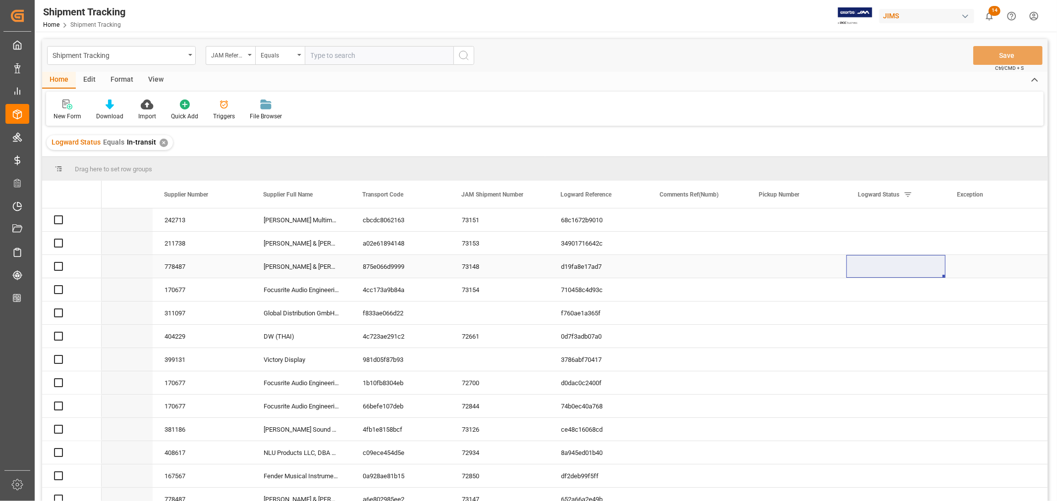
click at [397, 242] on div "a02e61894148" at bounding box center [400, 243] width 99 height 23
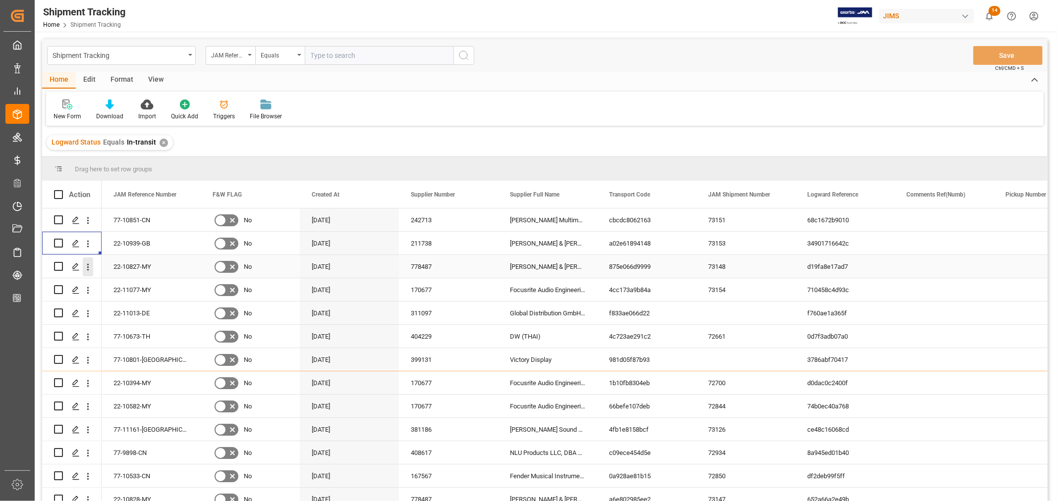
click at [88, 269] on icon "open menu" at bounding box center [88, 267] width 2 height 7
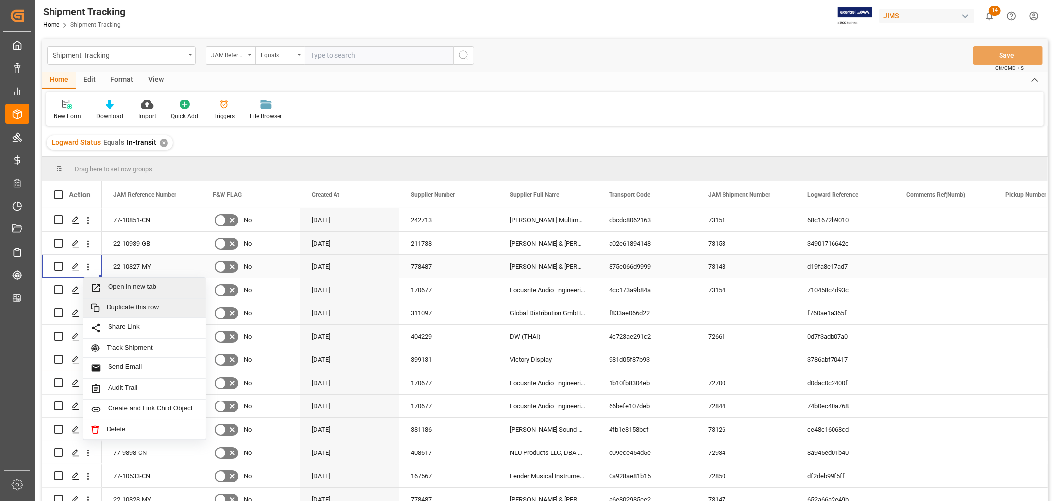
click at [134, 284] on span "Open in new tab" at bounding box center [153, 288] width 90 height 10
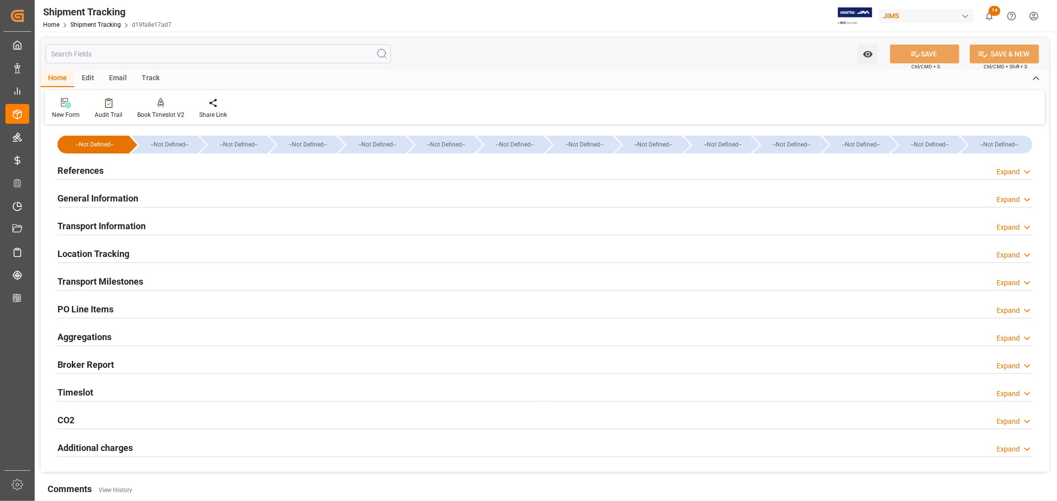
drag, startPoint x: 100, startPoint y: 168, endPoint x: 105, endPoint y: 197, distance: 28.7
click at [100, 169] on h2 "References" at bounding box center [80, 170] width 46 height 13
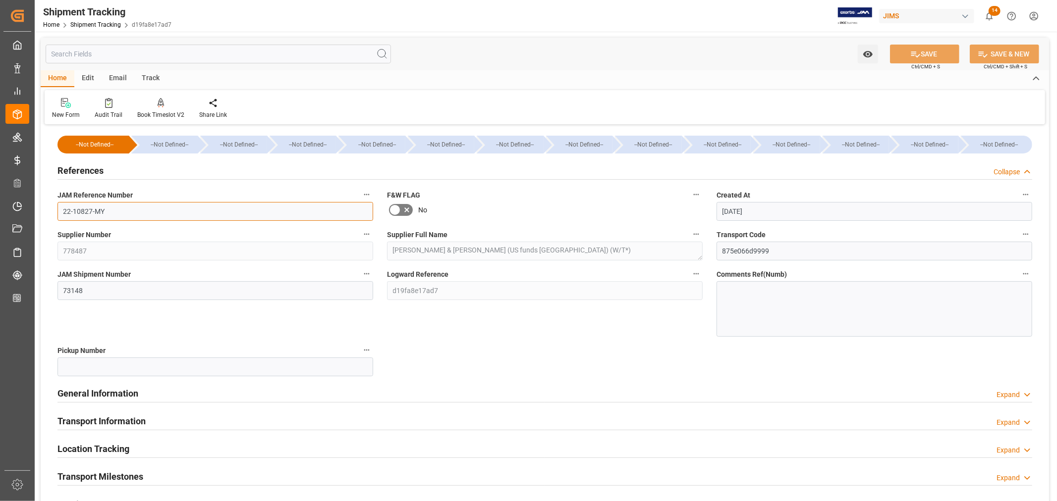
drag, startPoint x: 110, startPoint y: 210, endPoint x: 58, endPoint y: 214, distance: 52.2
click at [58, 214] on input "22-10827-MY" at bounding box center [215, 211] width 316 height 19
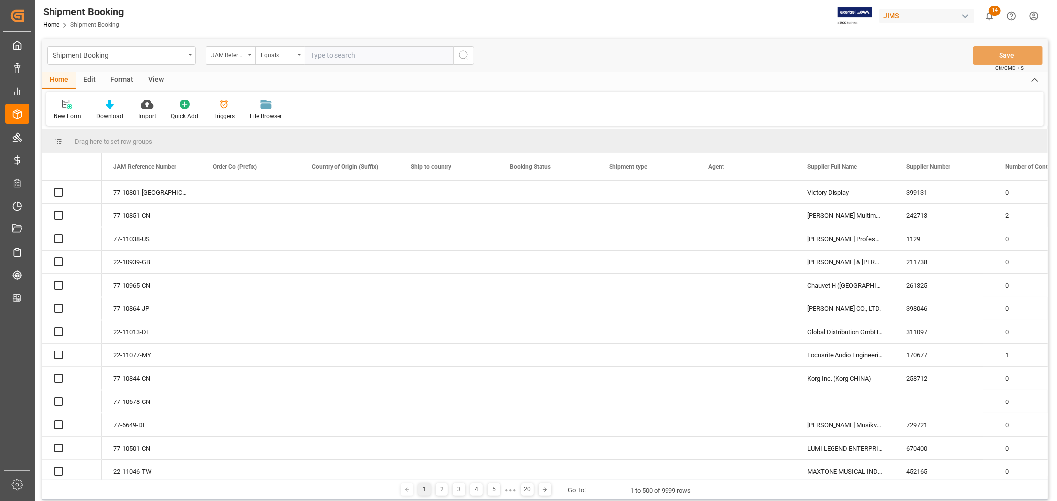
click at [358, 55] on input "text" at bounding box center [379, 55] width 149 height 19
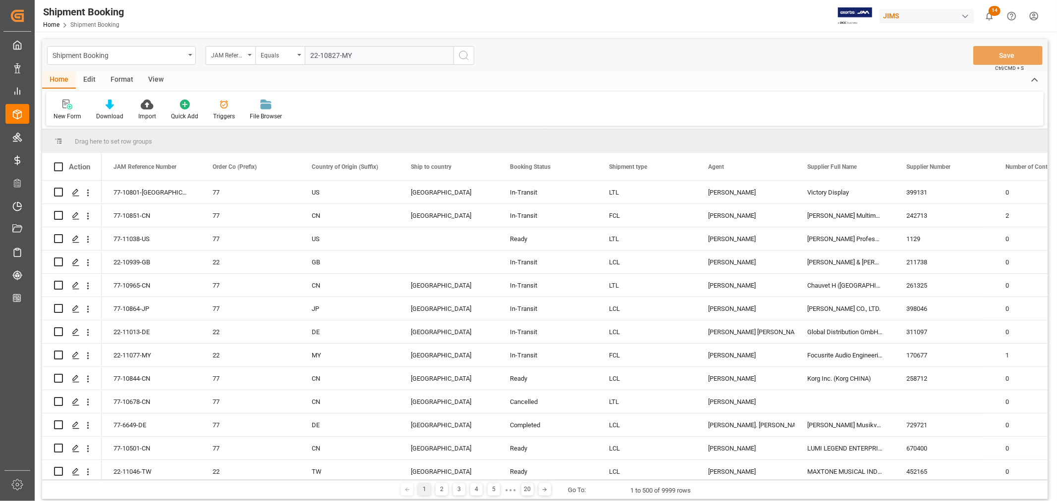
type input "22-10827-MY"
click at [461, 53] on icon "search button" at bounding box center [464, 56] width 12 height 12
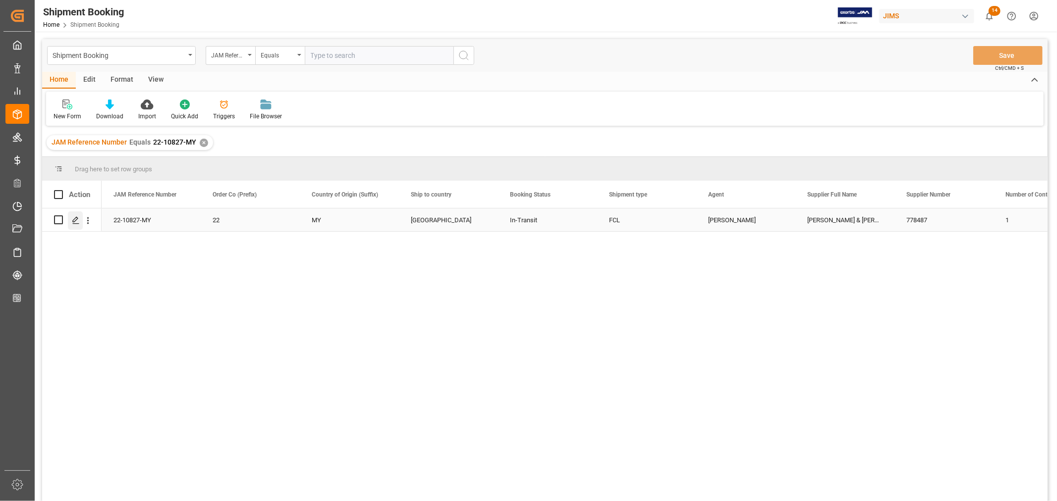
click at [75, 219] on icon "Press SPACE to select this row." at bounding box center [76, 221] width 8 height 8
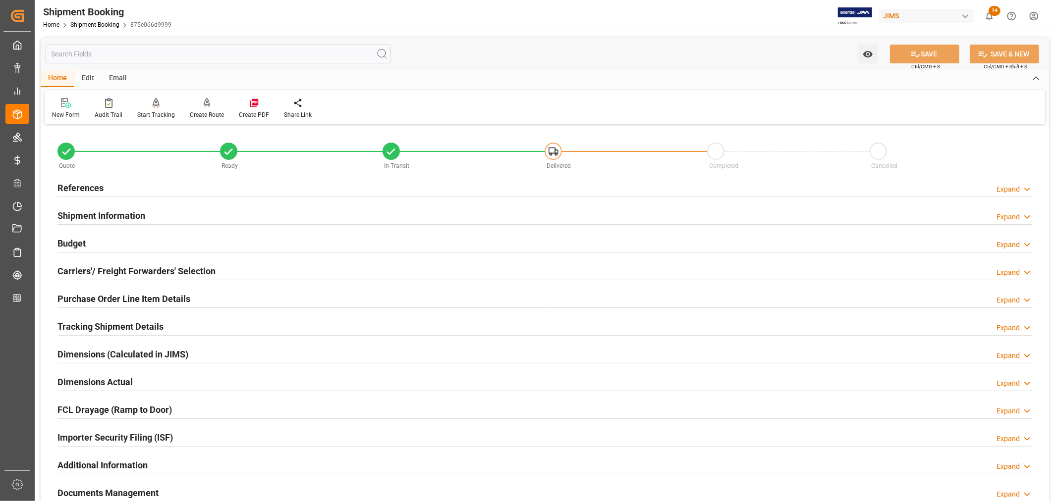
scroll to position [165, 0]
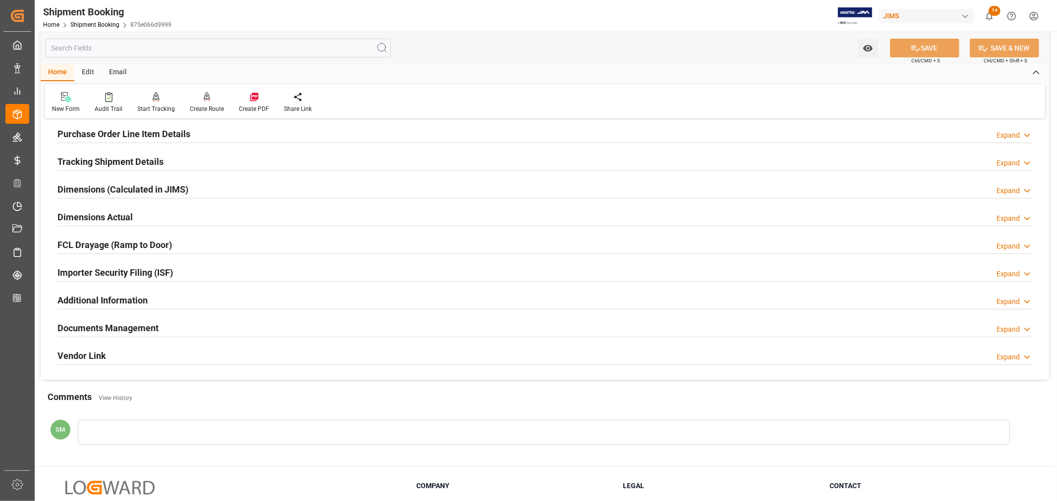
click at [138, 273] on h2 "Importer Security Filing (ISF)" at bounding box center [114, 272] width 115 height 13
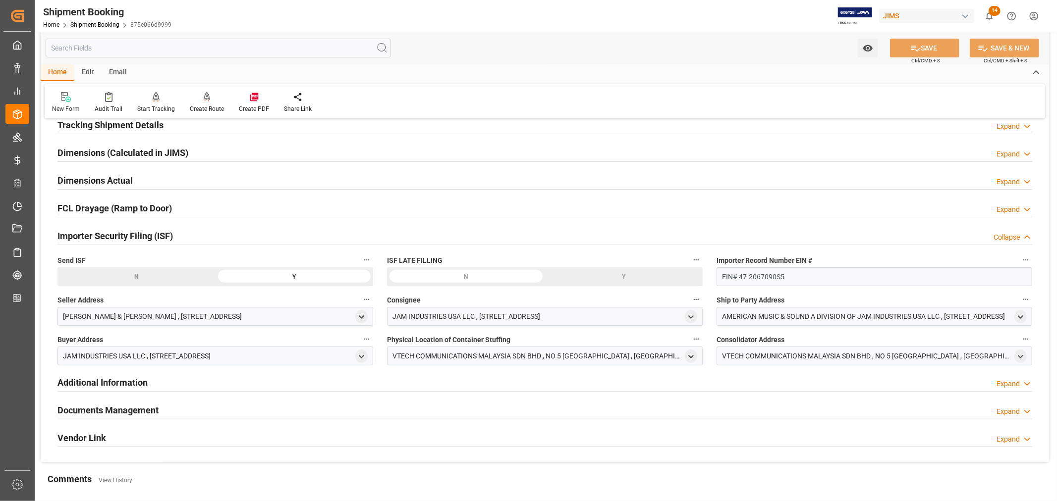
scroll to position [220, 0]
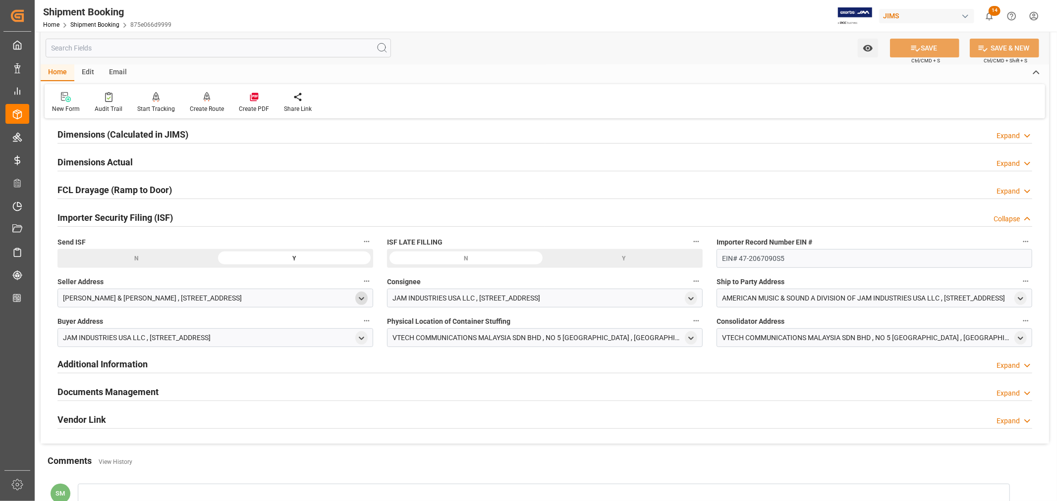
click at [362, 300] on icon "open menu" at bounding box center [361, 299] width 8 height 8
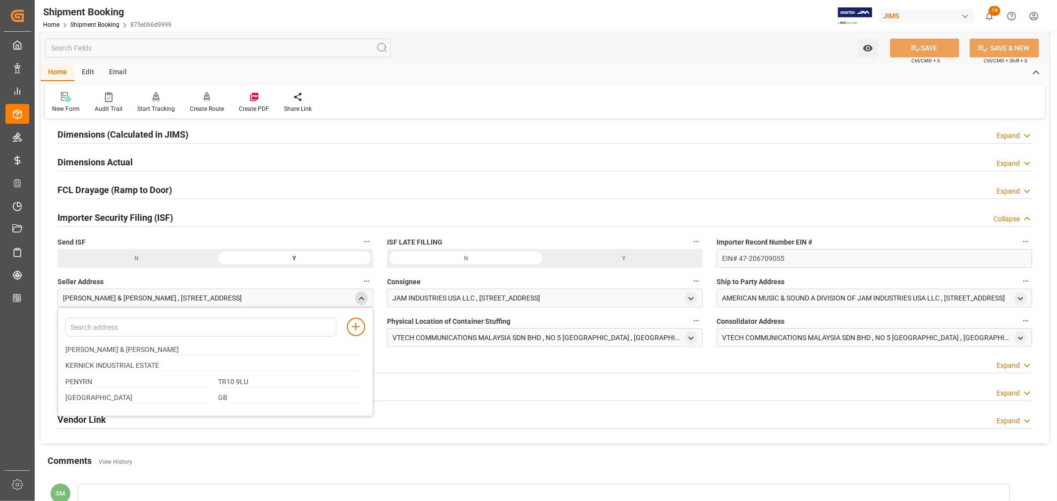
click at [362, 299] on icon "close menu" at bounding box center [361, 299] width 8 height 8
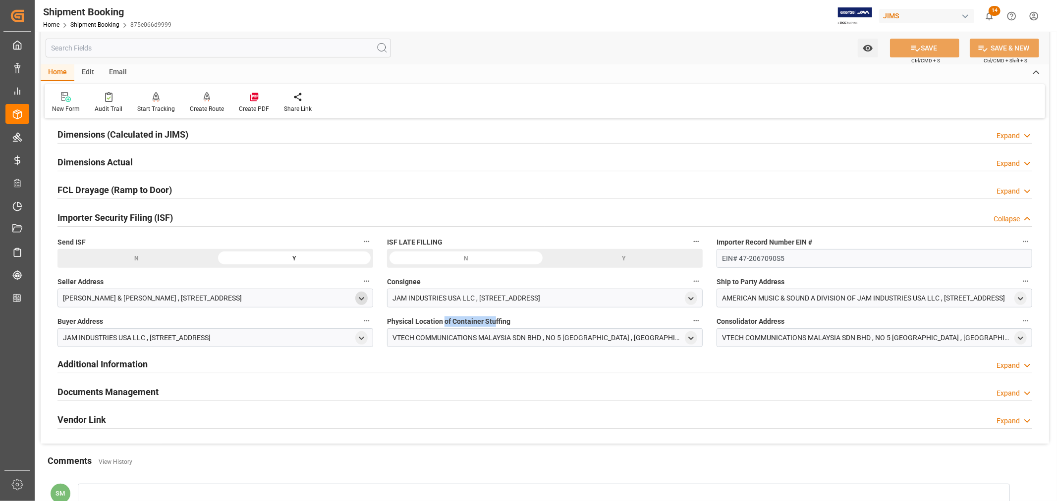
drag, startPoint x: 443, startPoint y: 321, endPoint x: 494, endPoint y: 321, distance: 51.0
click at [494, 321] on span "Physical Location of Container Stuffing" at bounding box center [448, 322] width 123 height 10
drag, startPoint x: 724, startPoint y: 321, endPoint x: 792, endPoint y: 321, distance: 67.9
click at [792, 321] on label "Consolidator Address" at bounding box center [874, 322] width 316 height 14
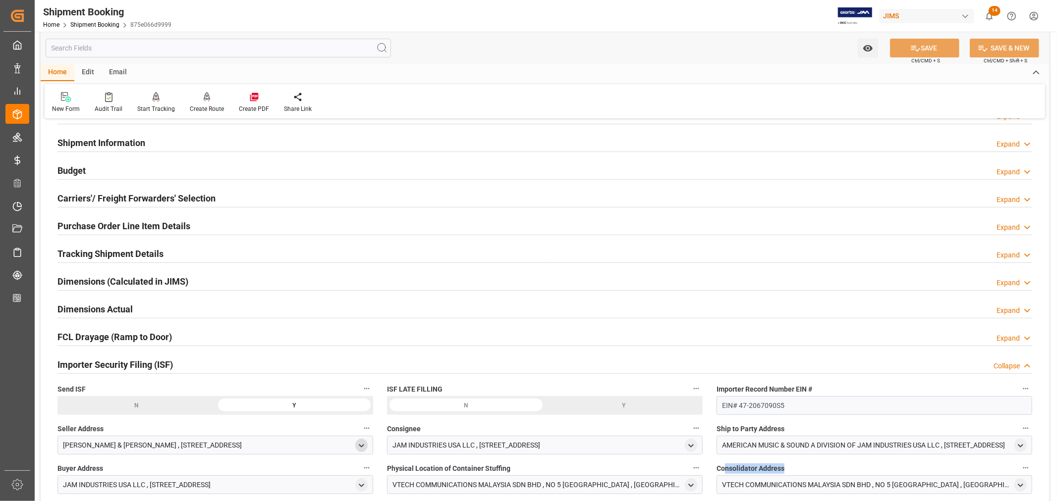
scroll to position [0, 0]
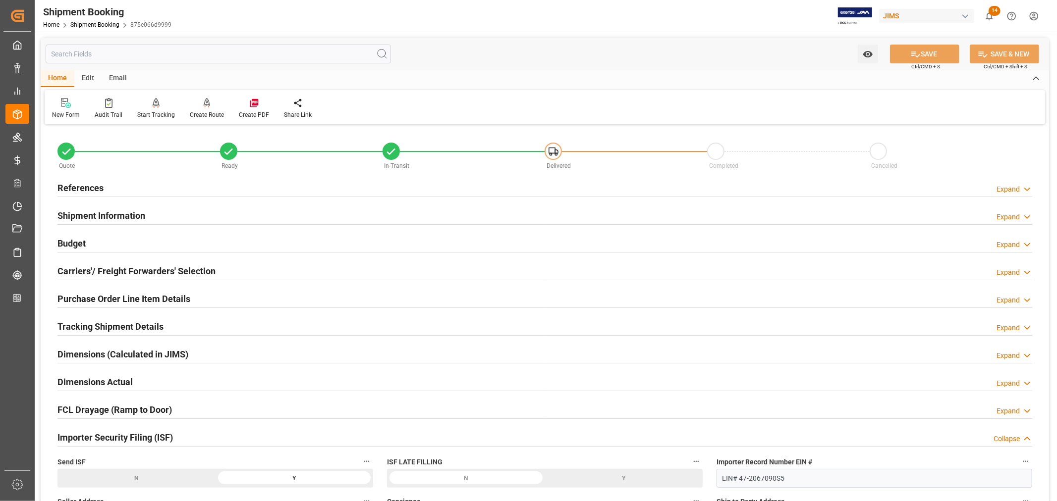
click at [91, 190] on h2 "References" at bounding box center [80, 187] width 46 height 13
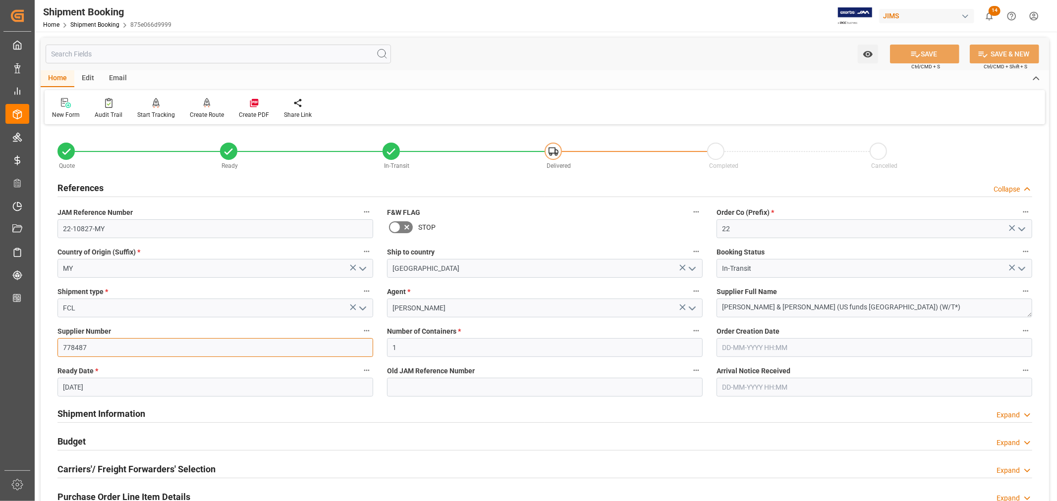
click at [74, 347] on input "778487" at bounding box center [215, 347] width 316 height 19
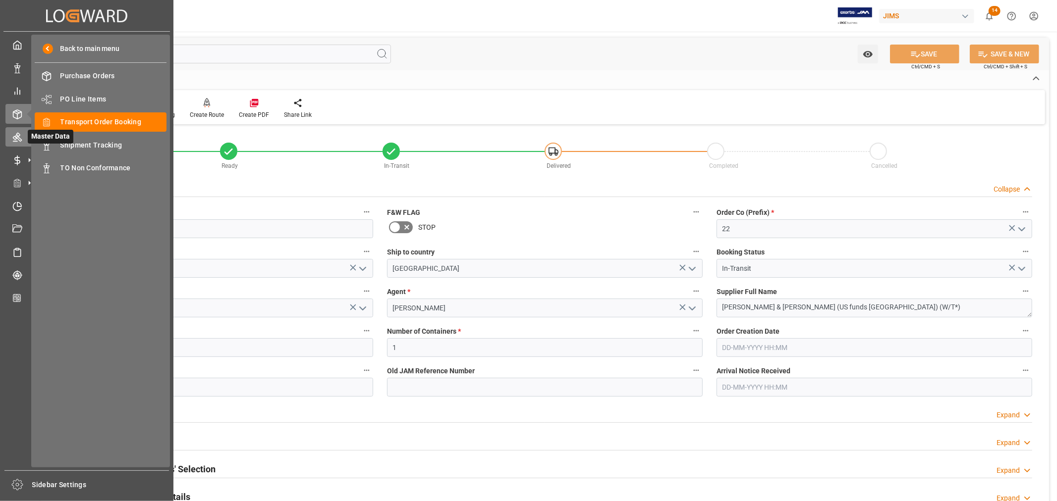
click at [15, 137] on icon at bounding box center [17, 137] width 10 height 10
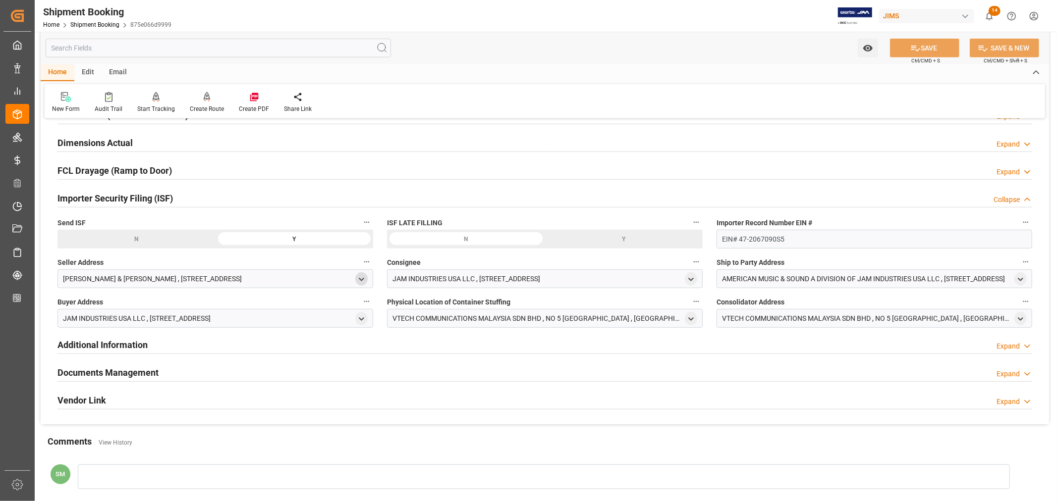
scroll to position [440, 0]
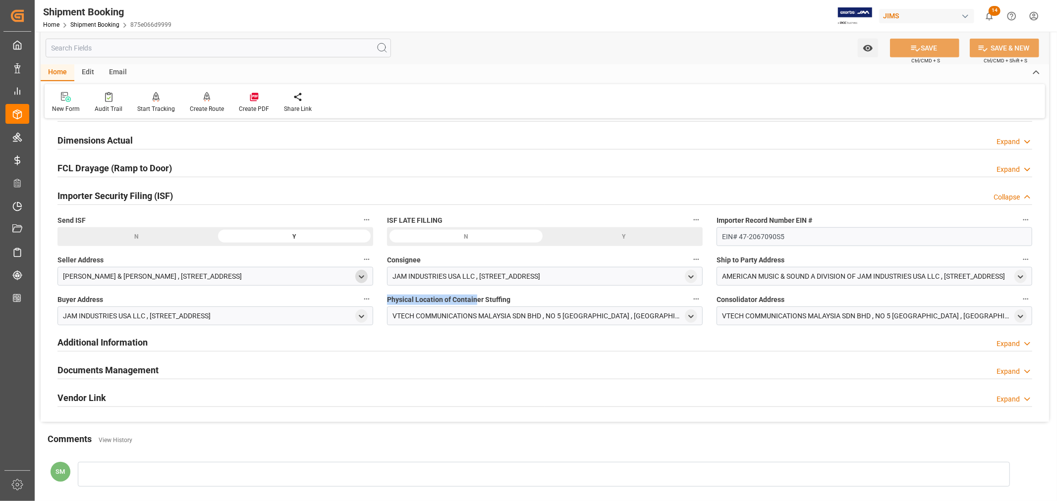
drag, startPoint x: 388, startPoint y: 300, endPoint x: 477, endPoint y: 304, distance: 88.8
click at [477, 304] on span "Physical Location of Container Stuffing" at bounding box center [448, 300] width 123 height 10
drag, startPoint x: 718, startPoint y: 301, endPoint x: 769, endPoint y: 300, distance: 51.0
click at [769, 300] on span "Consolidator Address" at bounding box center [750, 300] width 68 height 10
drag, startPoint x: 403, startPoint y: 301, endPoint x: 461, endPoint y: 304, distance: 58.6
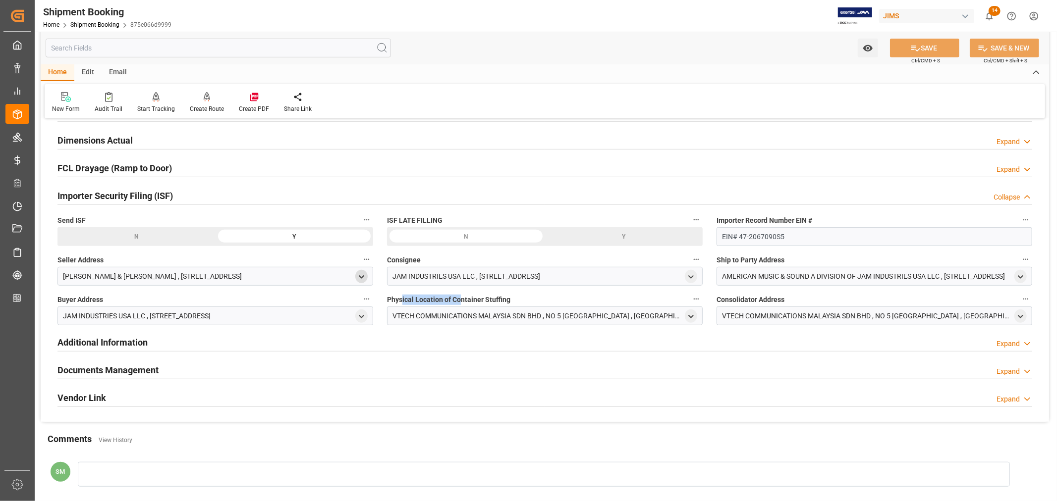
click at [461, 304] on span "Physical Location of Container Stuffing" at bounding box center [448, 300] width 123 height 10
drag, startPoint x: 724, startPoint y: 303, endPoint x: 776, endPoint y: 301, distance: 52.0
click at [776, 301] on span "Consolidator Address" at bounding box center [750, 300] width 68 height 10
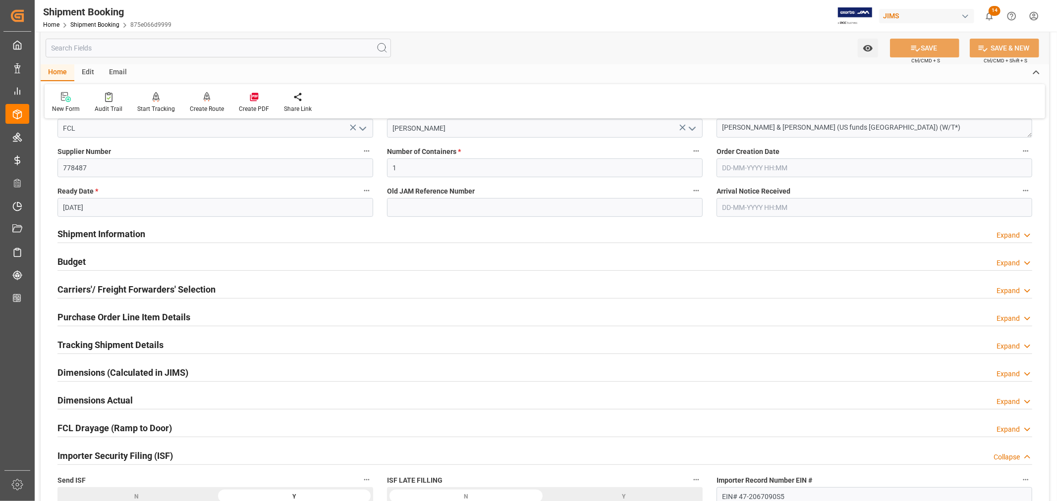
scroll to position [175, 0]
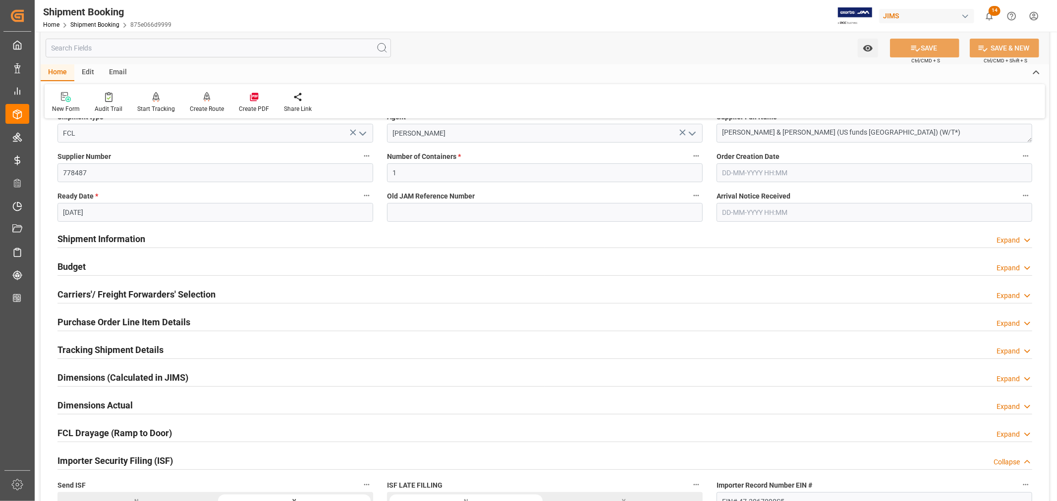
click at [126, 319] on h2 "Purchase Order Line Item Details" at bounding box center [123, 322] width 133 height 13
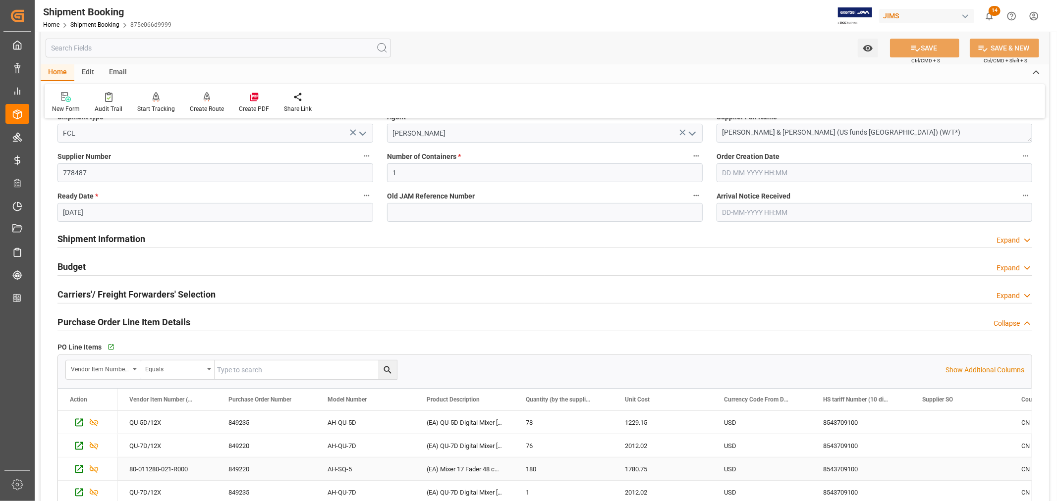
scroll to position [230, 0]
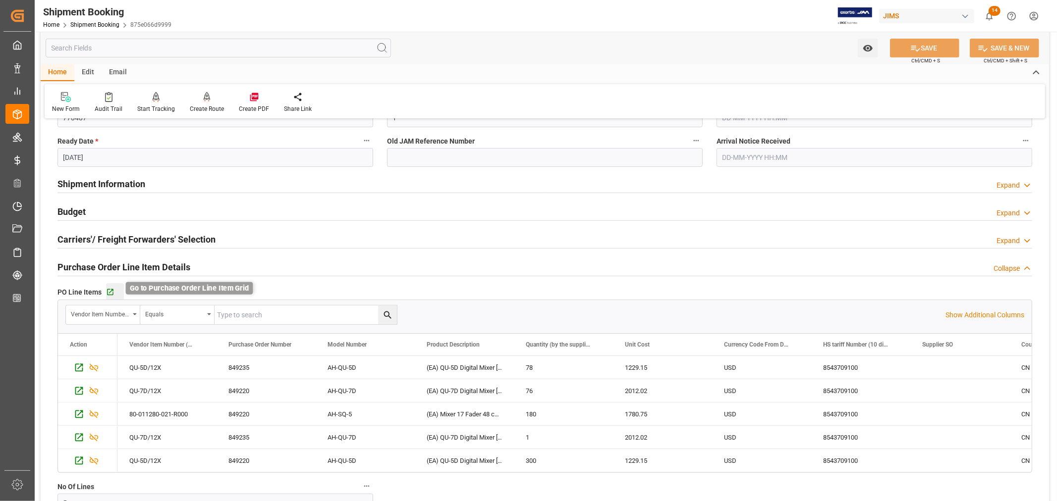
click at [111, 293] on icon "button" at bounding box center [110, 292] width 8 height 8
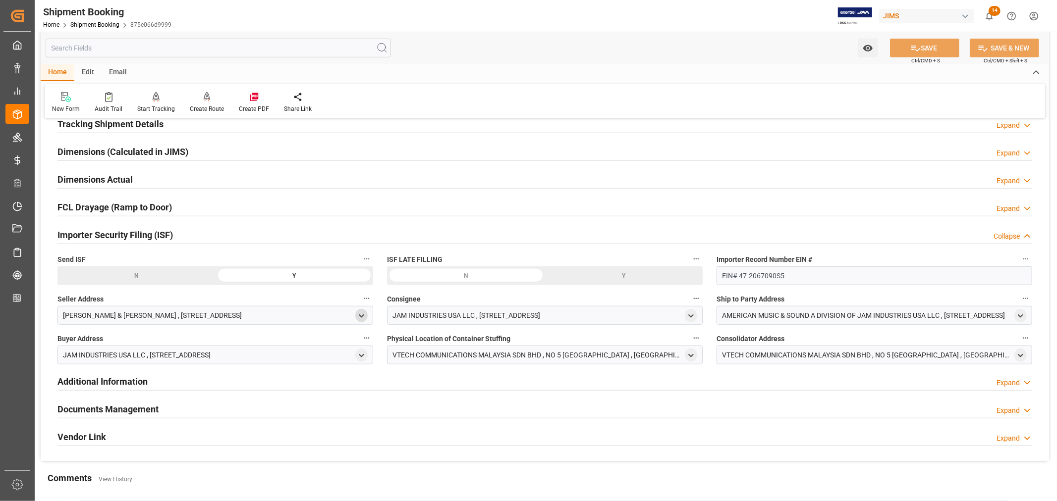
scroll to position [725, 0]
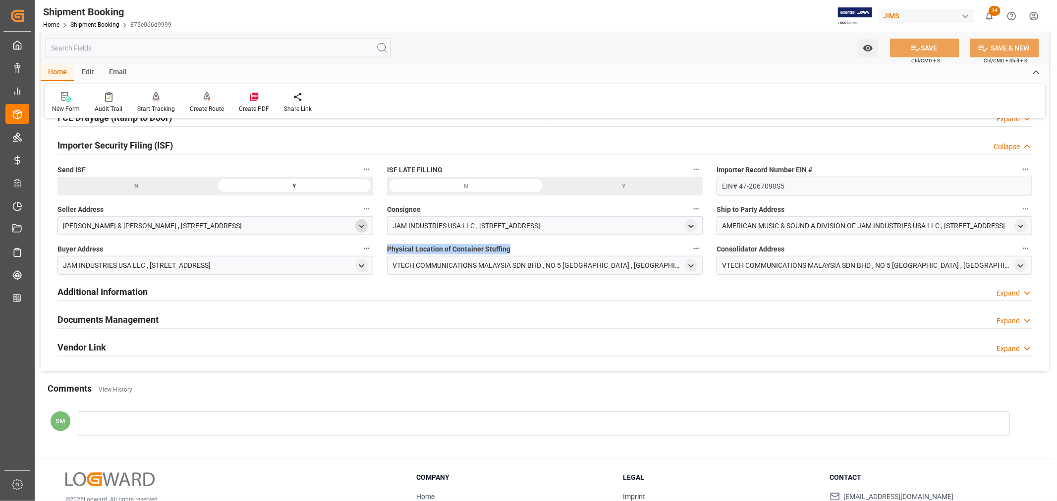
drag, startPoint x: 387, startPoint y: 249, endPoint x: 507, endPoint y: 248, distance: 119.9
click at [507, 248] on span "Physical Location of Container Stuffing" at bounding box center [448, 249] width 123 height 10
drag, startPoint x: 717, startPoint y: 250, endPoint x: 784, endPoint y: 249, distance: 66.9
click at [784, 249] on label "Consolidator Address" at bounding box center [874, 249] width 316 height 14
drag, startPoint x: 389, startPoint y: 249, endPoint x: 513, endPoint y: 251, distance: 123.9
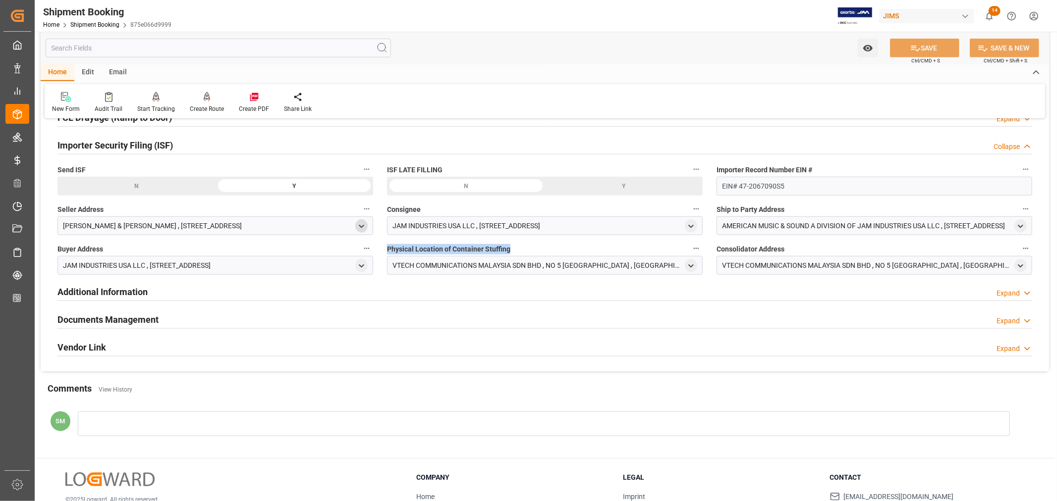
click at [513, 251] on label "Physical Location of Container Stuffing" at bounding box center [545, 249] width 316 height 14
click at [688, 266] on icon "open menu" at bounding box center [691, 266] width 8 height 8
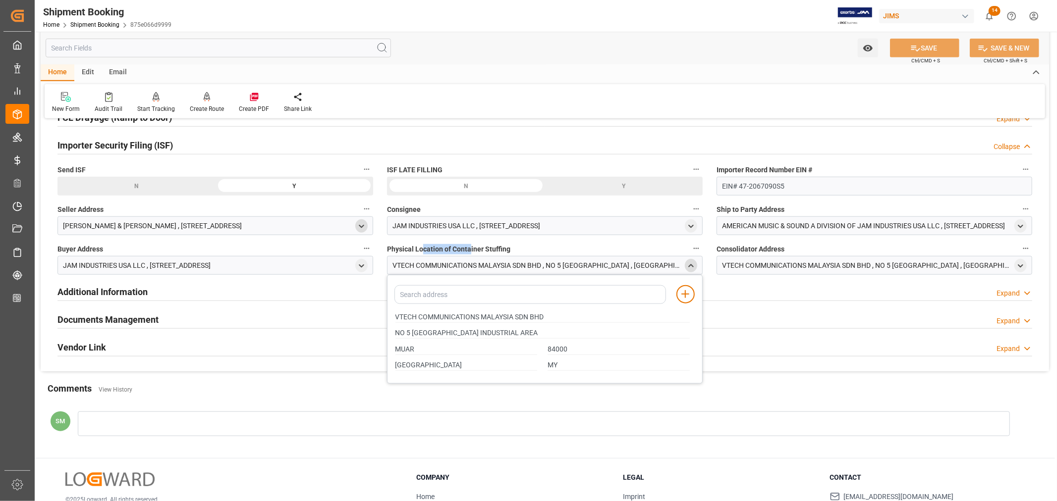
drag, startPoint x: 424, startPoint y: 249, endPoint x: 469, endPoint y: 251, distance: 45.6
click at [469, 251] on span "Physical Location of Container Stuffing" at bounding box center [448, 249] width 123 height 10
drag, startPoint x: 731, startPoint y: 248, endPoint x: 761, endPoint y: 248, distance: 30.2
click at [761, 248] on span "Consolidator Address" at bounding box center [750, 249] width 68 height 10
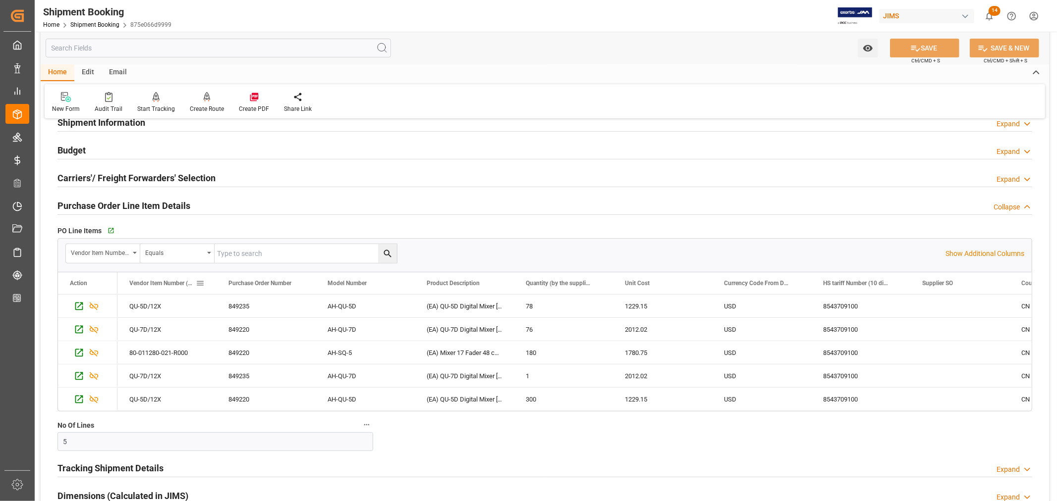
scroll to position [285, 0]
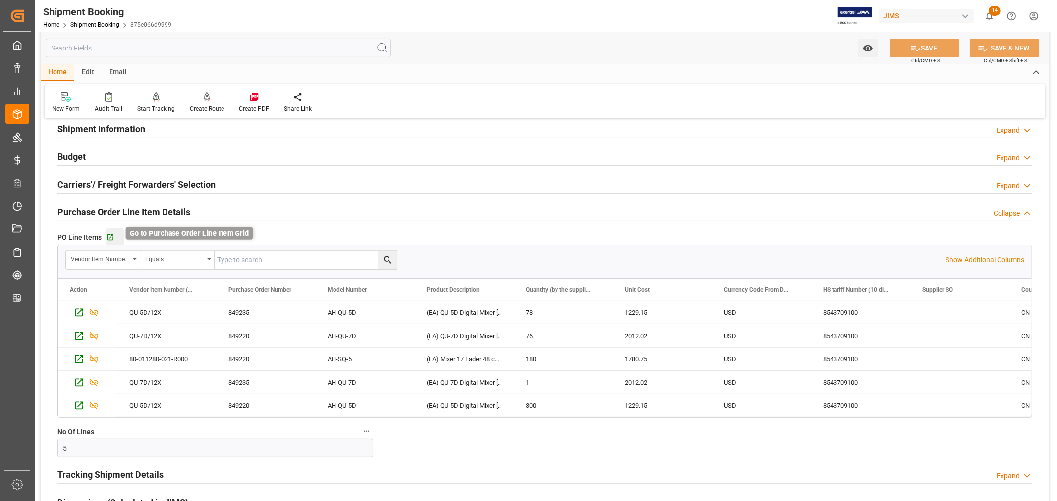
click at [110, 236] on icon "button" at bounding box center [110, 237] width 6 height 6
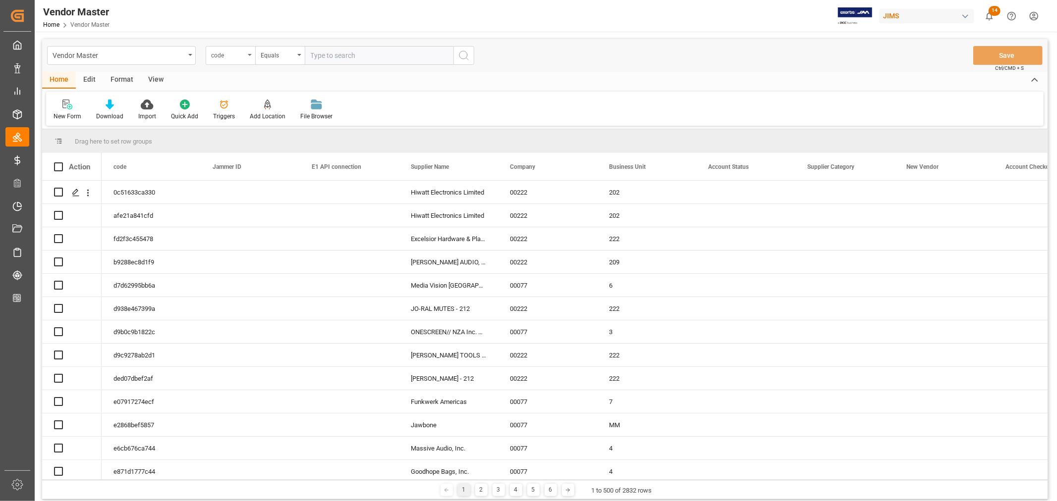
click at [249, 55] on icon "open menu" at bounding box center [250, 55] width 4 height 2
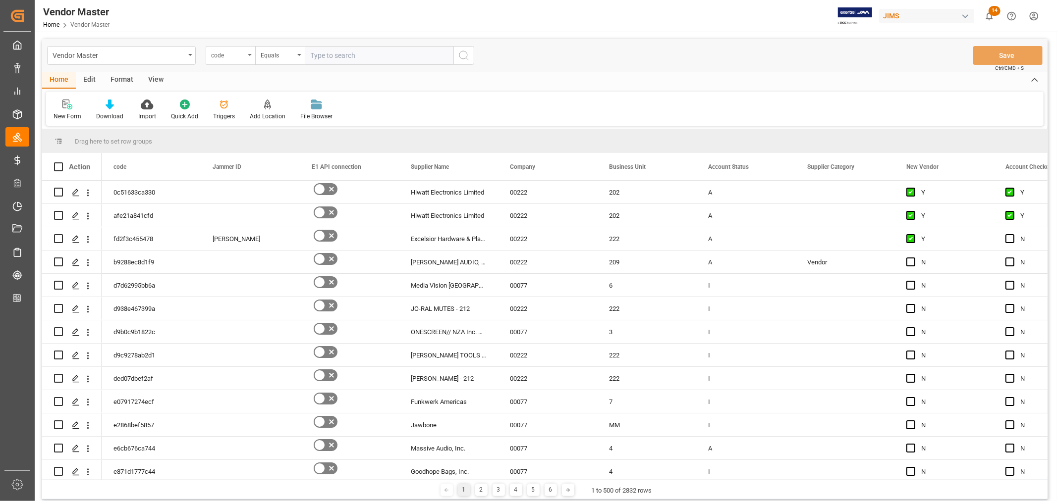
click at [249, 55] on icon "open menu" at bounding box center [250, 55] width 4 height 2
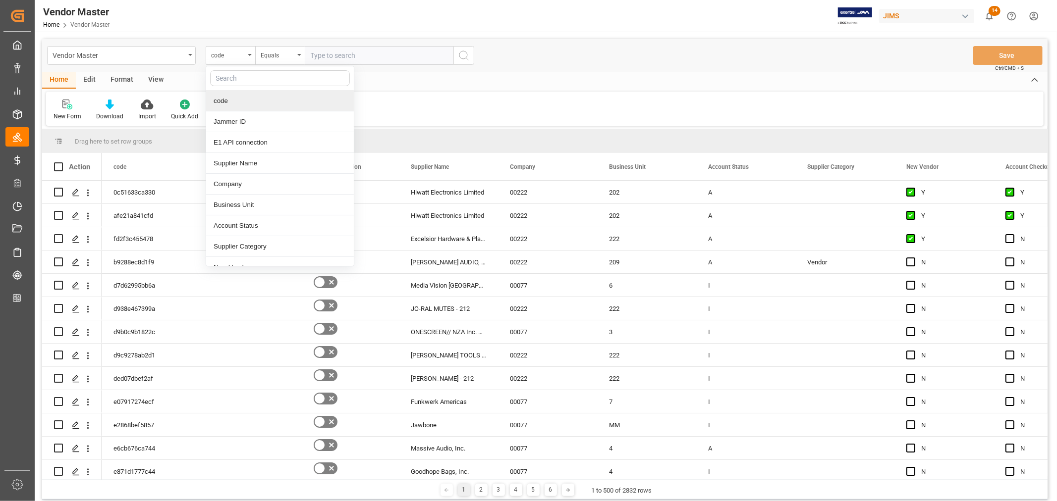
click at [239, 75] on input "text" at bounding box center [280, 78] width 140 height 16
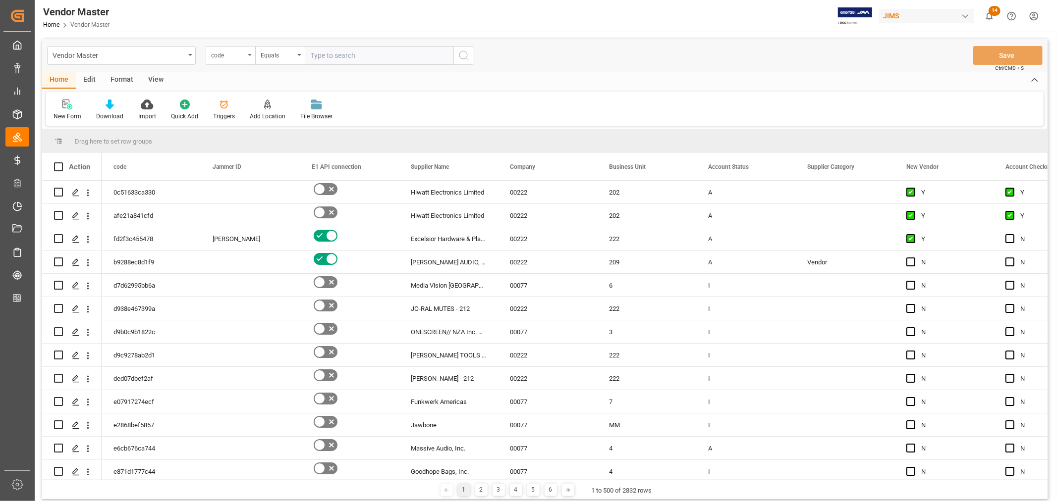
click at [250, 56] on div "code" at bounding box center [231, 55] width 50 height 19
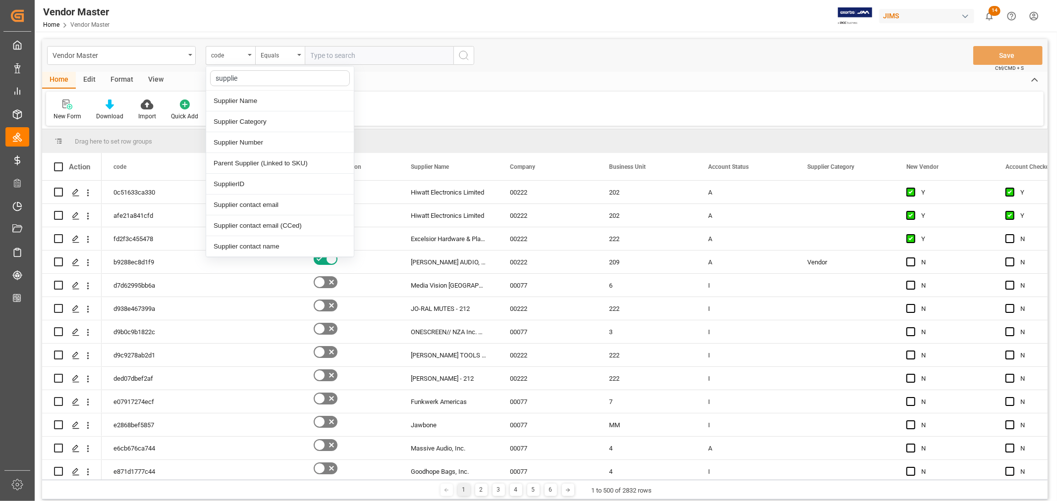
type input "supplier"
click at [244, 141] on div "Supplier Number" at bounding box center [280, 142] width 148 height 21
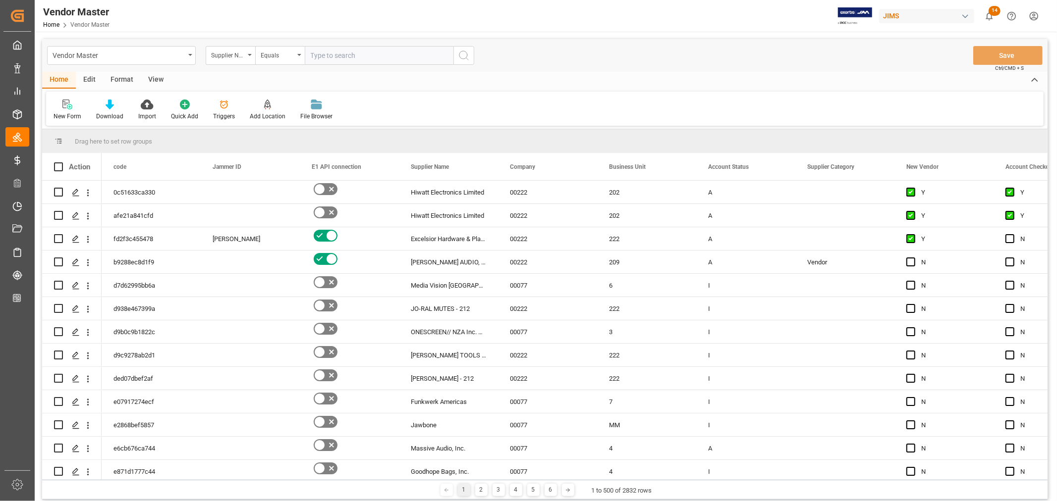
click at [328, 53] on input "text" at bounding box center [379, 55] width 149 height 19
paste input "778487"
type input "778487"
click at [464, 55] on icon "search button" at bounding box center [464, 56] width 12 height 12
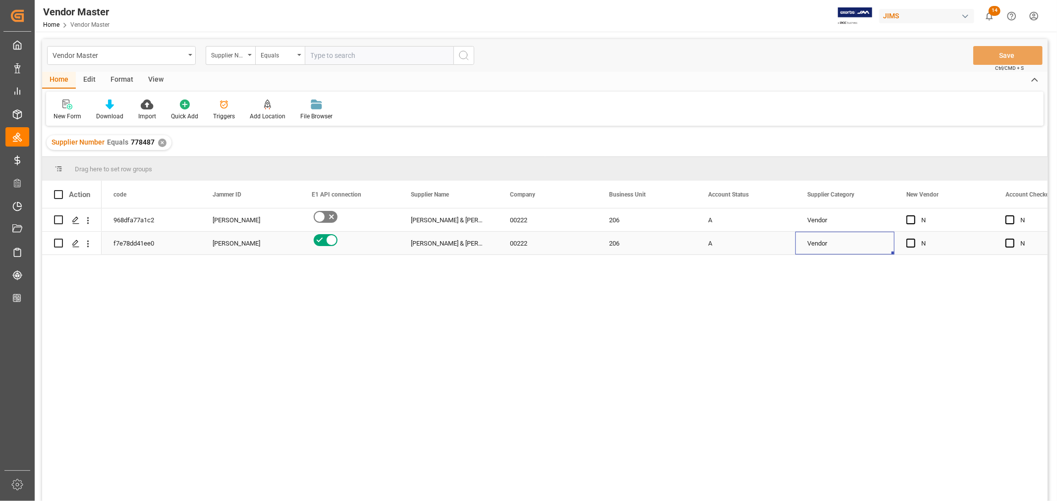
click at [824, 248] on div "Vendor" at bounding box center [844, 243] width 75 height 23
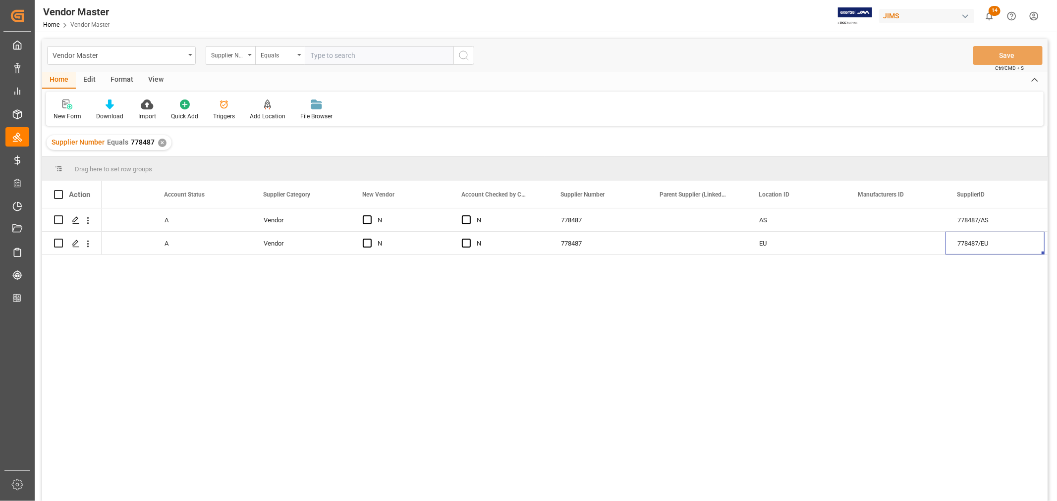
scroll to position [0, 643]
click at [964, 214] on div "Main" at bounding box center [994, 220] width 75 height 23
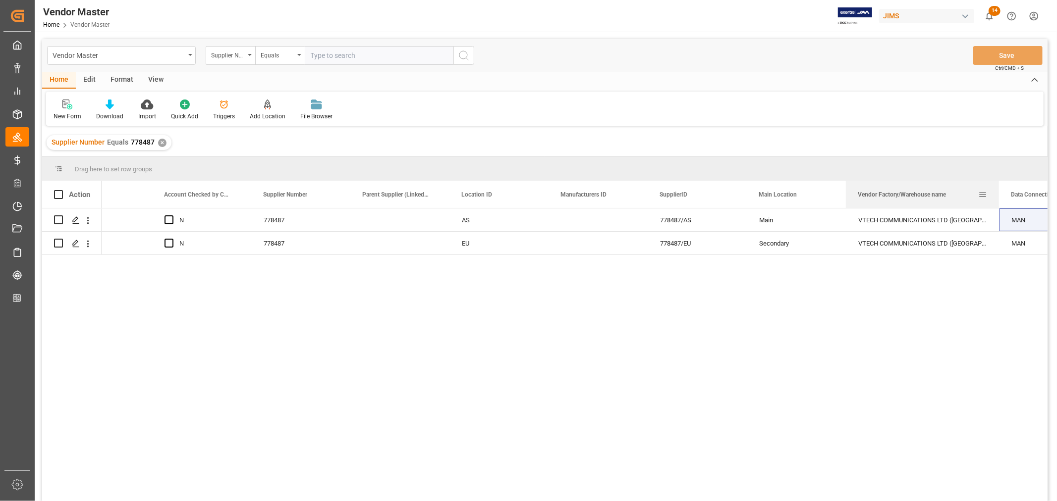
drag, startPoint x: 943, startPoint y: 189, endPoint x: 997, endPoint y: 187, distance: 54.1
click at [997, 187] on div at bounding box center [999, 194] width 4 height 27
click at [899, 246] on div "VTECH COMMUNICATIONS LTD (MALA" at bounding box center [922, 243] width 153 height 23
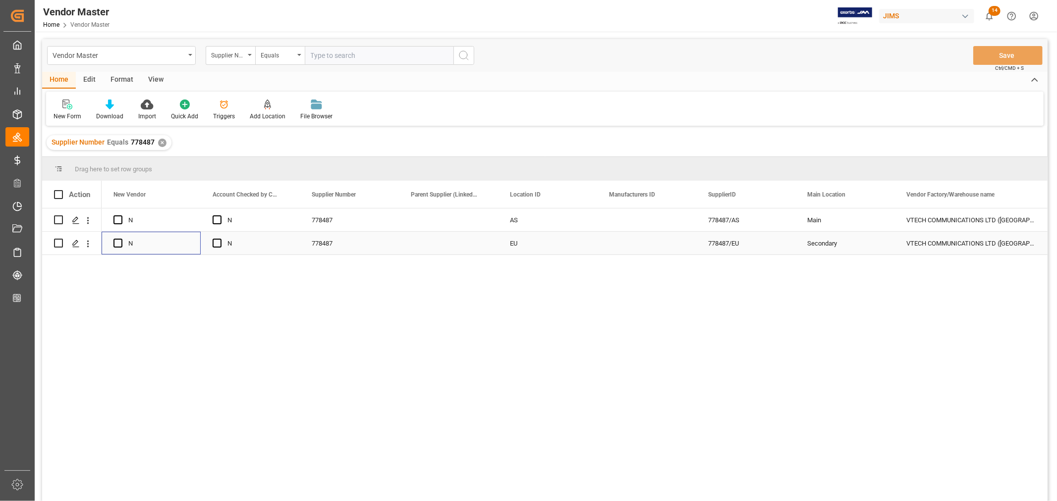
scroll to position [0, 0]
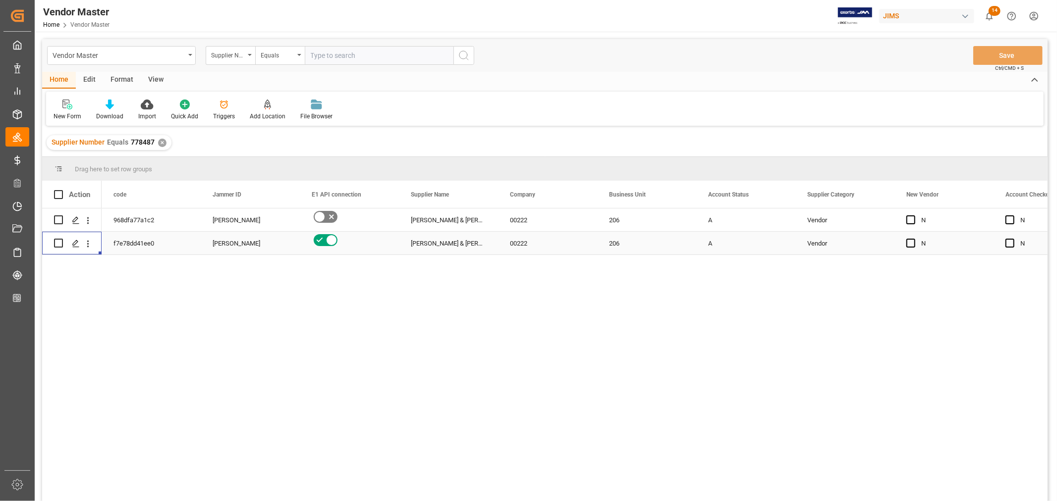
click at [450, 238] on div "Allen & Heath (US funds Malaysia) (W/T*)" at bounding box center [448, 243] width 99 height 23
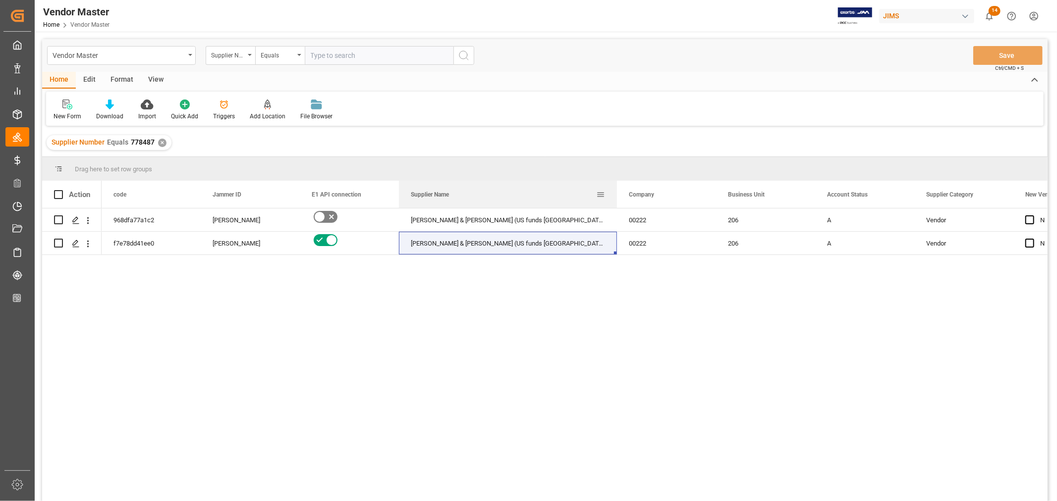
drag, startPoint x: 497, startPoint y: 197, endPoint x: 616, endPoint y: 191, distance: 119.1
click at [616, 191] on div at bounding box center [617, 194] width 4 height 27
click at [759, 241] on div "206" at bounding box center [765, 243] width 99 height 23
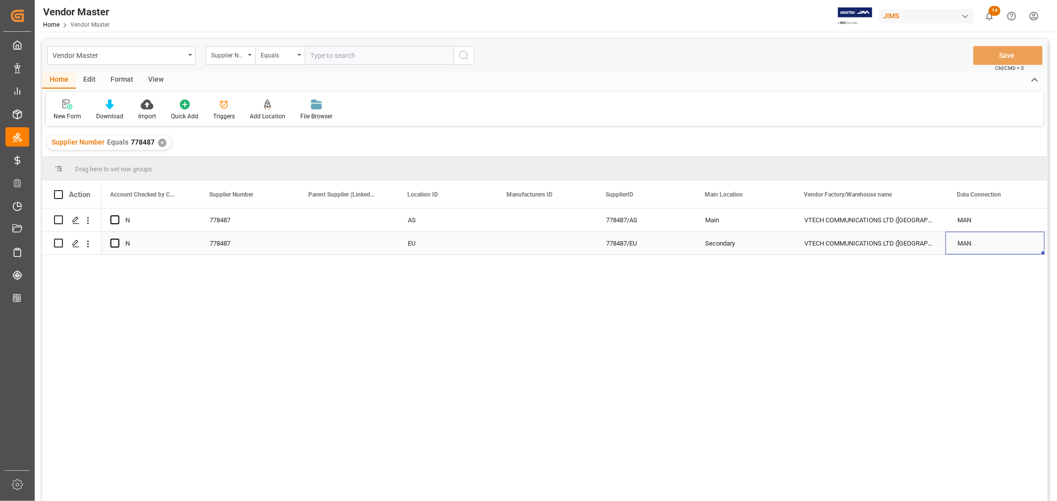
click at [859, 243] on div "VTECH COMMUNICATIONS LTD (MALA" at bounding box center [868, 243] width 153 height 23
click at [335, 53] on input "text" at bounding box center [379, 55] width 149 height 19
paste input "727309"
type input "727309"
click at [162, 142] on div "✕" at bounding box center [162, 143] width 8 height 8
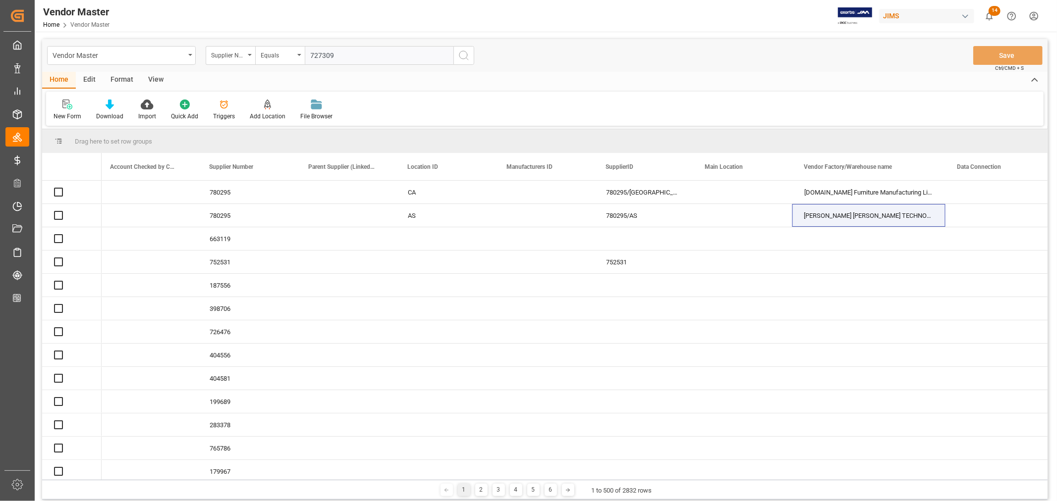
click at [465, 53] on icon "search button" at bounding box center [464, 56] width 12 height 12
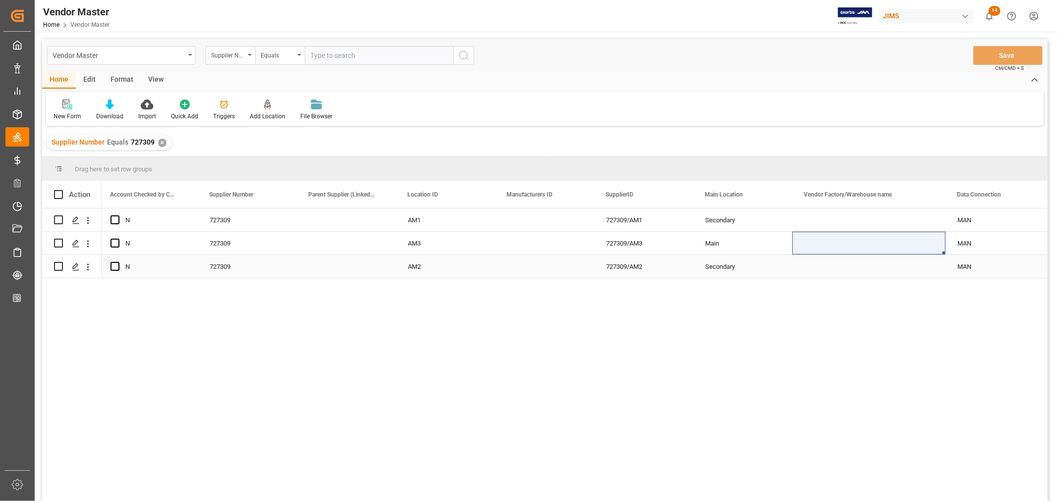
click at [647, 268] on div "727309/AM2" at bounding box center [643, 266] width 99 height 23
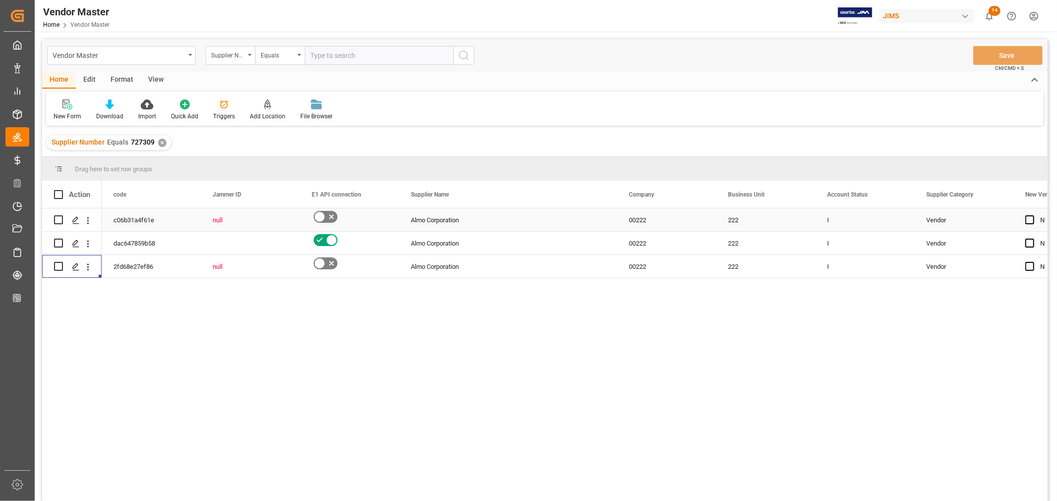
click at [431, 219] on div "Almo Corporation" at bounding box center [508, 220] width 218 height 23
click at [433, 240] on div "Almo Corporation" at bounding box center [508, 243] width 218 height 23
click at [429, 263] on div "Almo Corporation" at bounding box center [508, 266] width 218 height 23
click at [435, 223] on div "Almo Corporation" at bounding box center [508, 220] width 218 height 23
click at [429, 239] on div "Almo Corporation" at bounding box center [508, 243] width 218 height 23
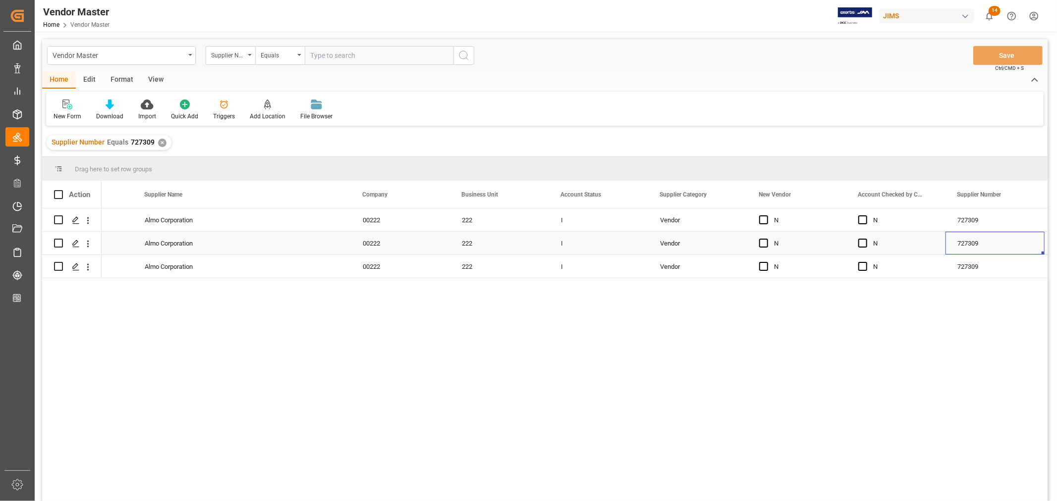
scroll to position [0, 365]
click at [856, 219] on div "727309" at bounding box center [895, 220] width 99 height 23
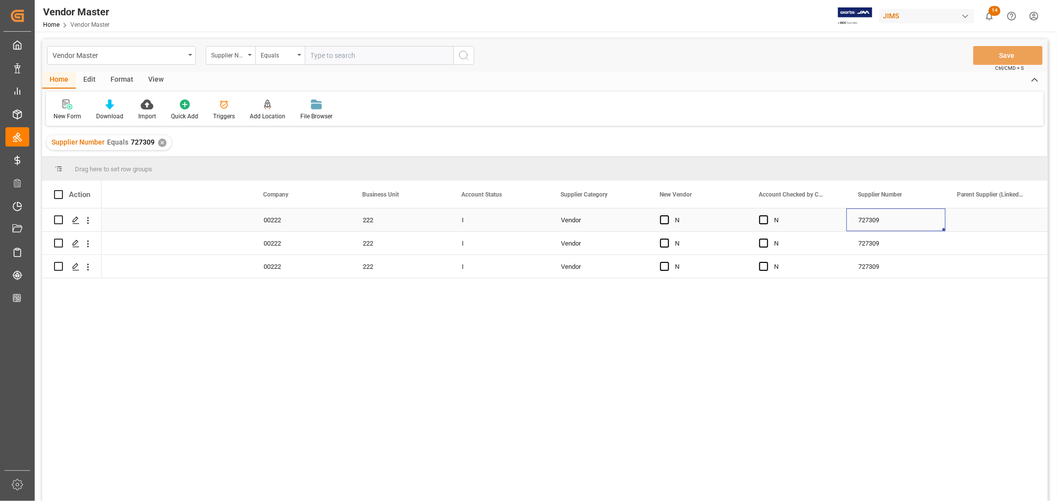
click at [861, 241] on div "727309" at bounding box center [895, 243] width 99 height 23
click at [866, 270] on div "727309" at bounding box center [895, 266] width 99 height 23
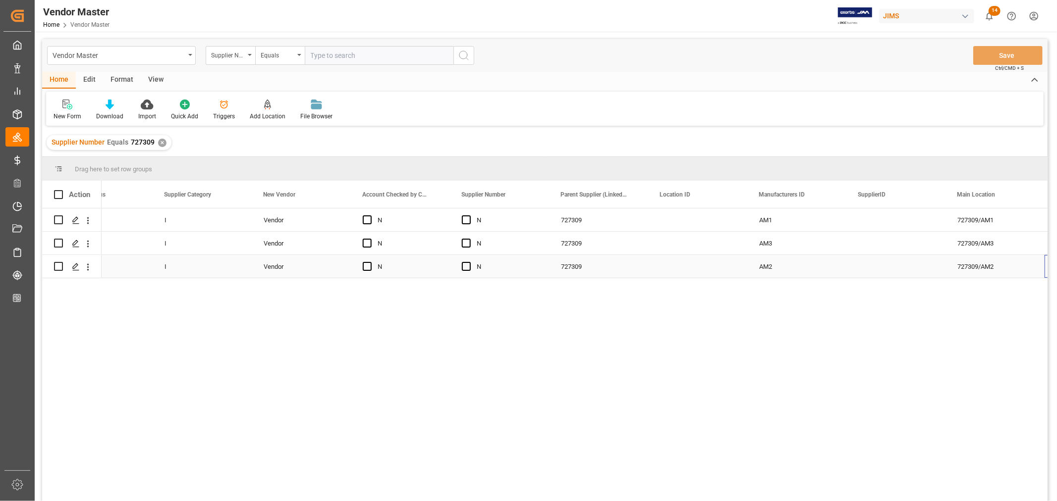
scroll to position [0, 761]
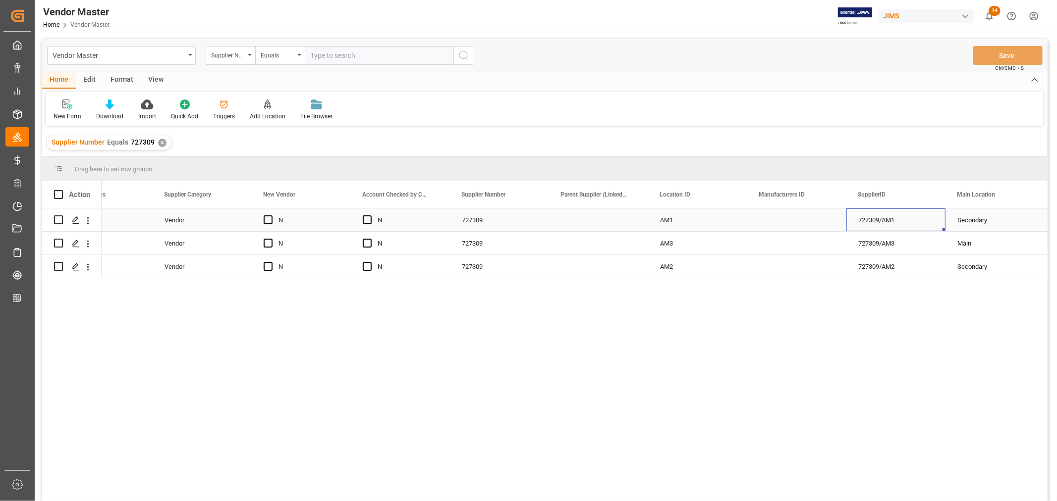
click at [882, 221] on div "727309/AM1" at bounding box center [895, 220] width 99 height 23
click at [967, 245] on div "Main" at bounding box center [994, 243] width 75 height 23
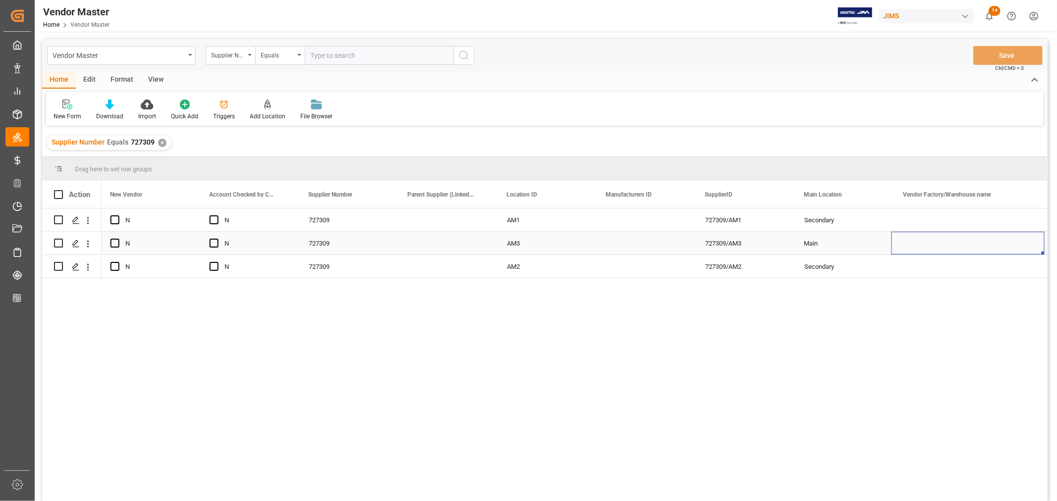
scroll to position [0, 1014]
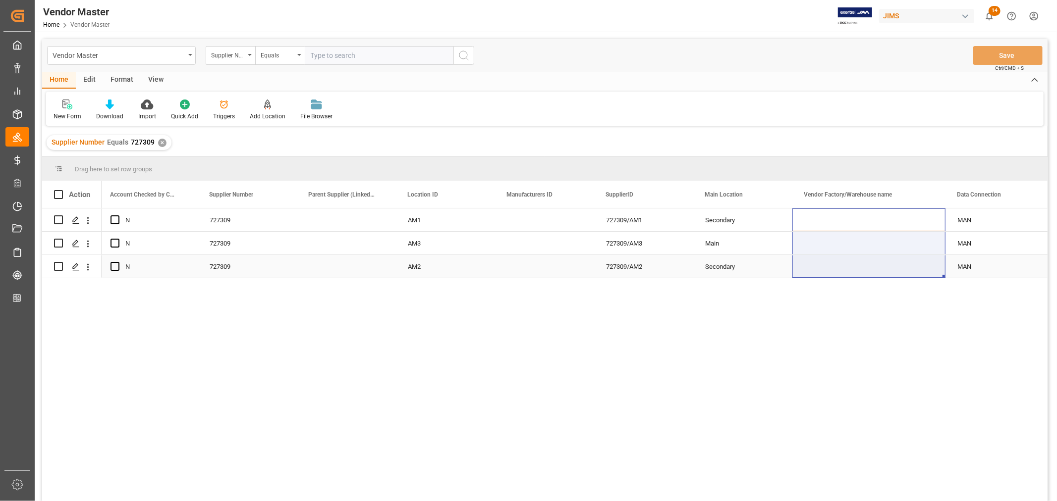
drag, startPoint x: 851, startPoint y: 219, endPoint x: 846, endPoint y: 275, distance: 56.7
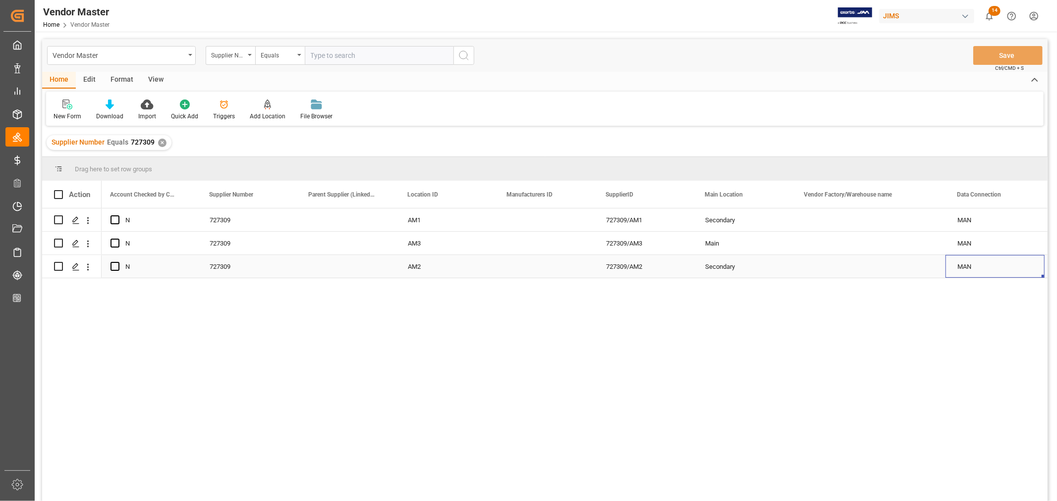
click at [985, 271] on div "MAN" at bounding box center [994, 267] width 75 height 23
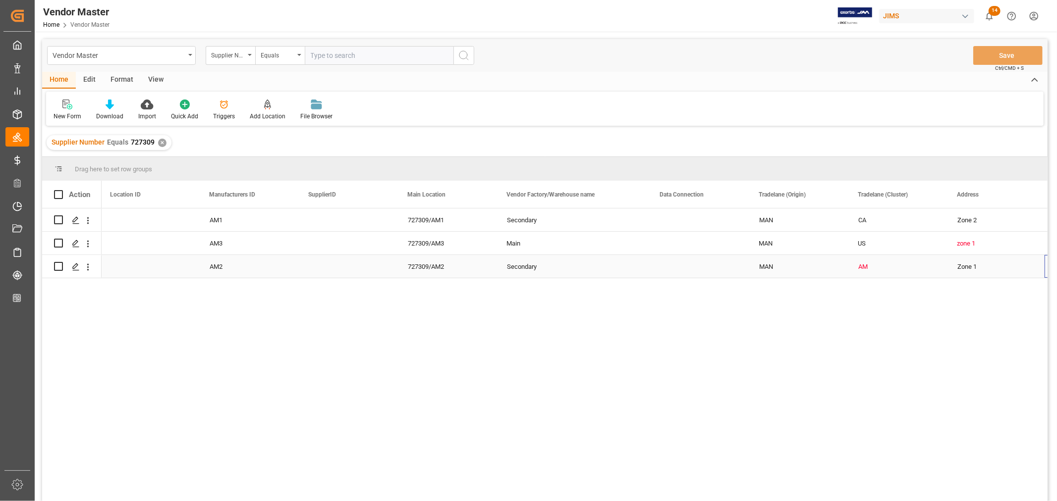
scroll to position [0, 1311]
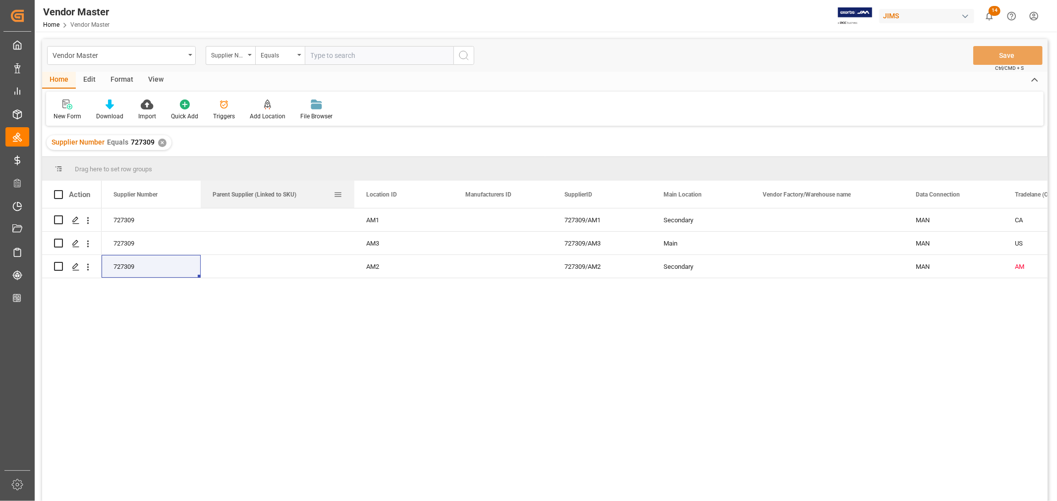
drag, startPoint x: 298, startPoint y: 194, endPoint x: 358, endPoint y: 194, distance: 60.4
click at [356, 194] on div at bounding box center [354, 194] width 4 height 27
click at [274, 270] on div "Press SPACE to select this row." at bounding box center [281, 266] width 160 height 23
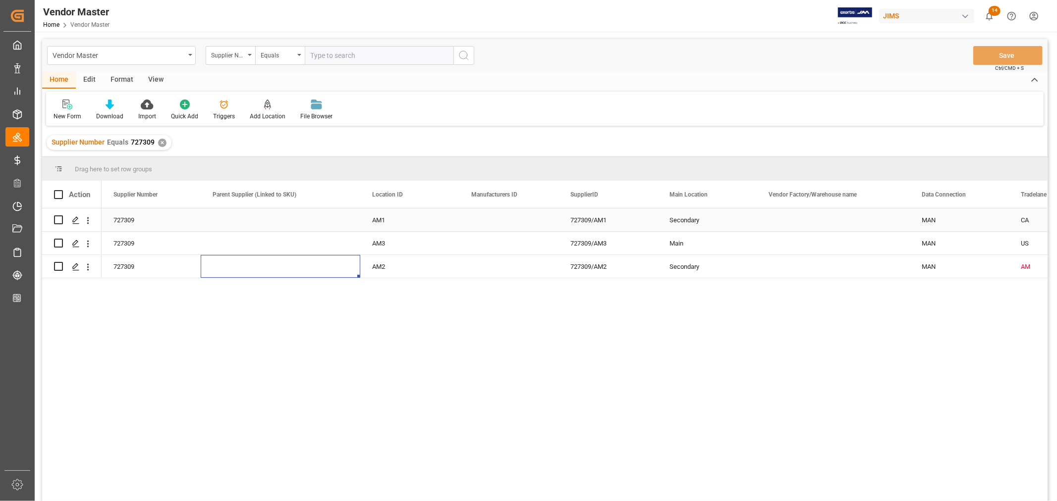
click at [234, 223] on div "Press SPACE to select this row." at bounding box center [281, 220] width 160 height 23
click at [241, 241] on div "Press SPACE to select this row." at bounding box center [281, 243] width 160 height 23
click at [245, 266] on div "Press SPACE to select this row." at bounding box center [281, 266] width 160 height 23
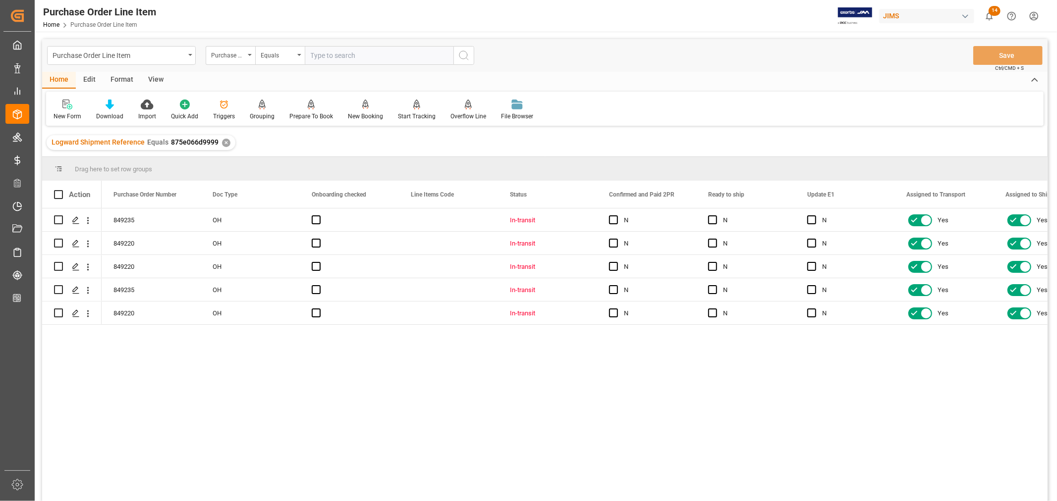
click at [147, 78] on div "View" at bounding box center [156, 80] width 30 height 17
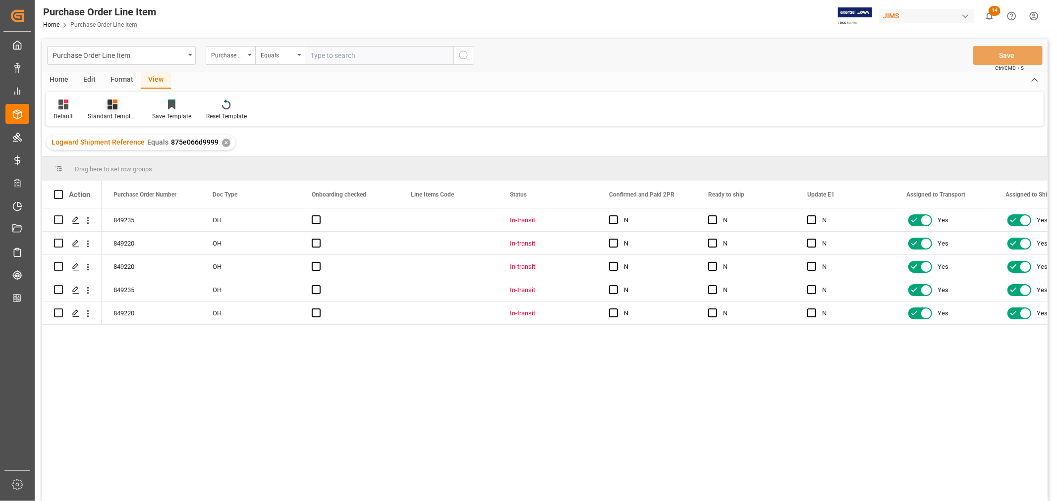
click at [113, 108] on icon at bounding box center [113, 105] width 10 height 10
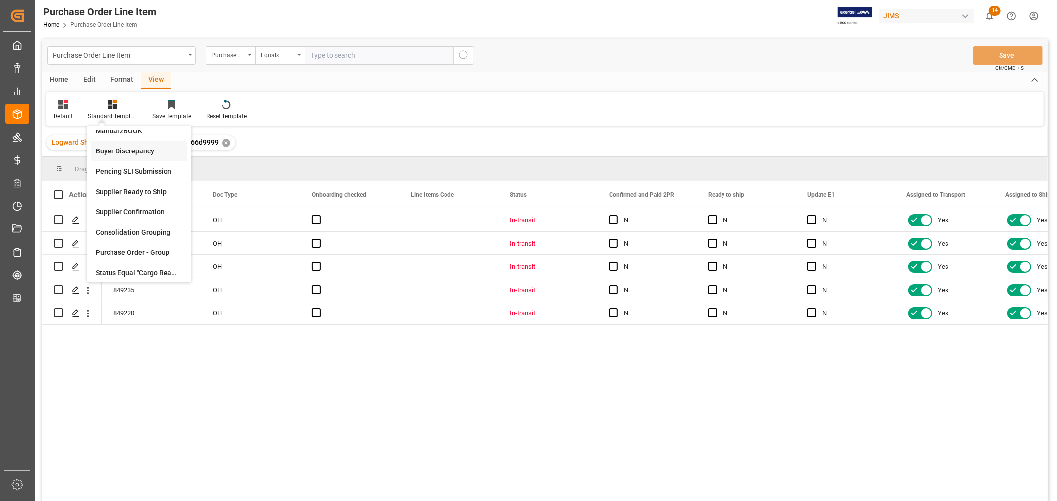
scroll to position [110, 0]
click at [61, 112] on div "Default" at bounding box center [63, 116] width 19 height 9
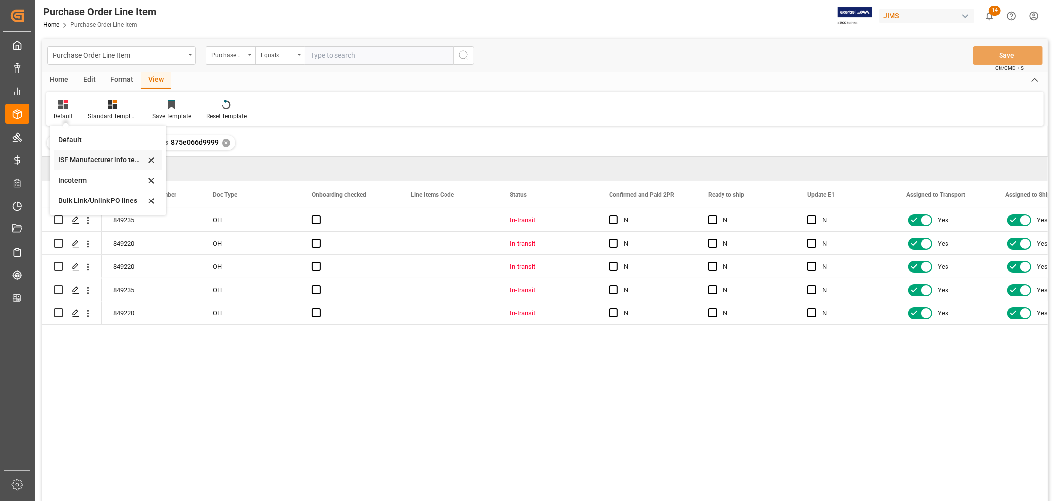
click at [77, 161] on div "ISF Manufacturer info temp" at bounding box center [101, 160] width 87 height 10
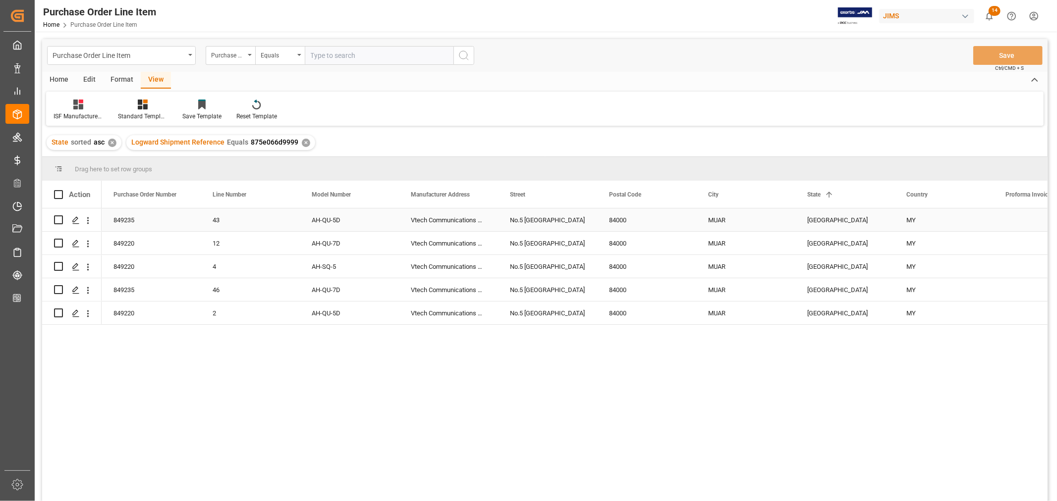
click at [443, 220] on div "Vtech Communications Malaysia SDN BHD" at bounding box center [448, 220] width 99 height 23
click at [545, 217] on div "No.5 [GEOGRAPHIC_DATA]" at bounding box center [547, 220] width 99 height 23
click at [631, 222] on div "84000" at bounding box center [646, 220] width 99 height 23
click at [744, 219] on div "MUAR" at bounding box center [745, 220] width 99 height 23
click at [818, 218] on div "[GEOGRAPHIC_DATA]" at bounding box center [844, 220] width 99 height 23
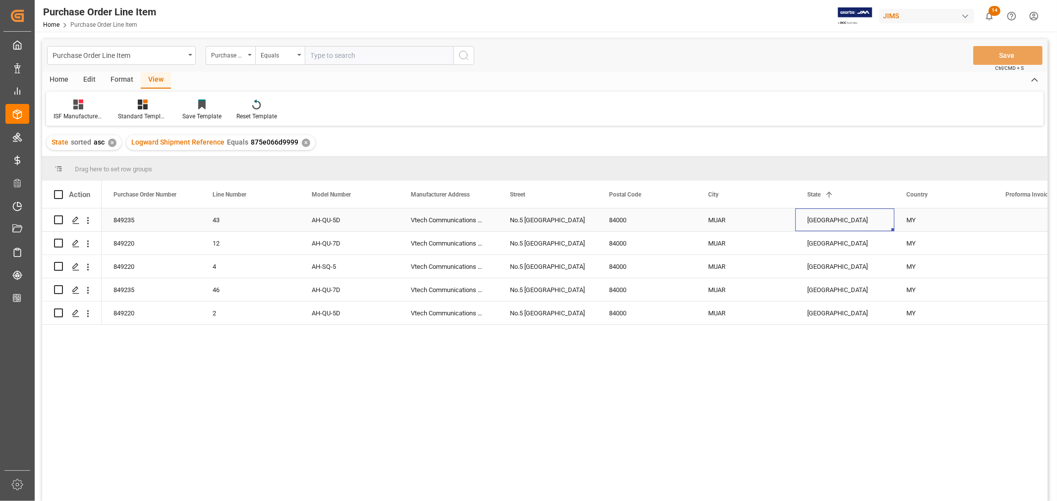
click at [928, 224] on div "MY" at bounding box center [943, 220] width 99 height 23
click at [922, 243] on div "MY" at bounding box center [943, 243] width 99 height 23
click at [468, 248] on div "Vtech Communications Malaysia SDN BHD" at bounding box center [448, 243] width 99 height 23
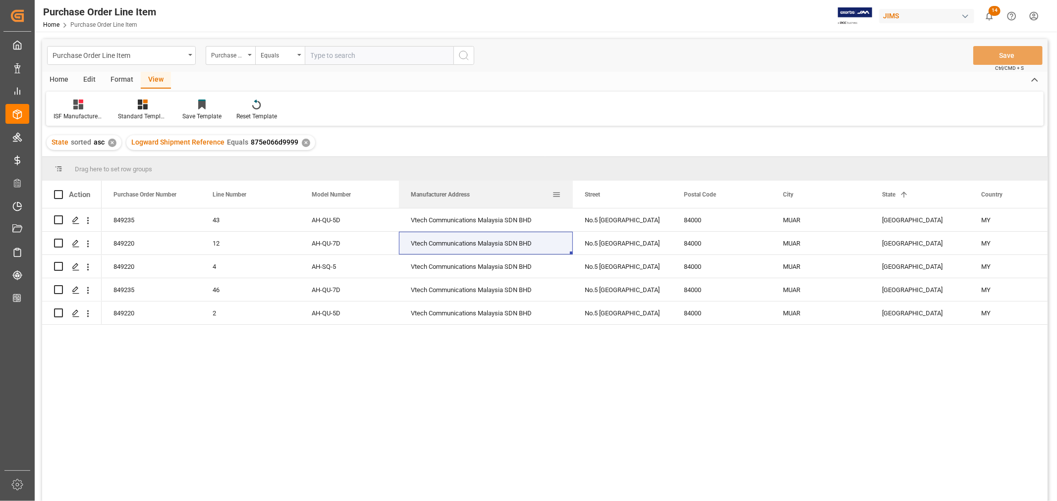
drag, startPoint x: 496, startPoint y: 194, endPoint x: 571, endPoint y: 193, distance: 74.8
click at [571, 193] on div at bounding box center [573, 194] width 4 height 27
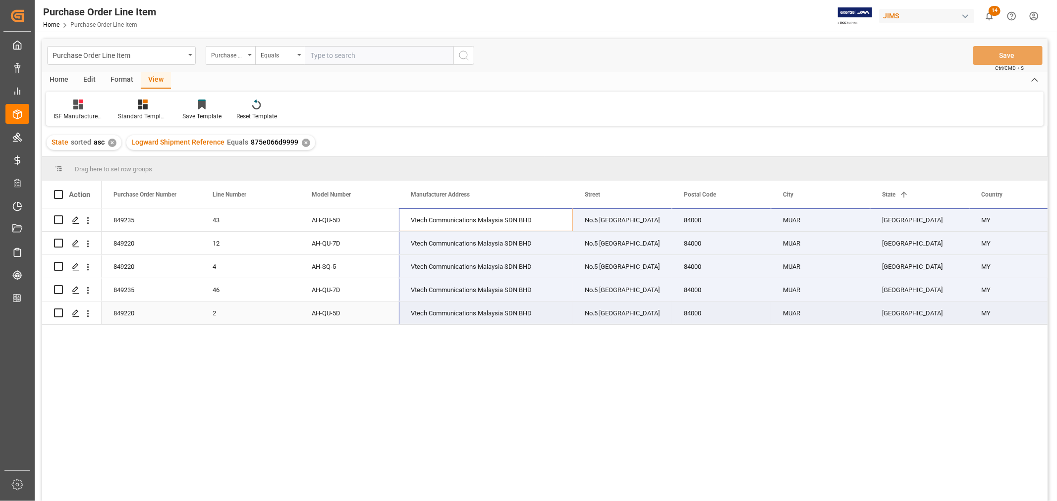
drag, startPoint x: 453, startPoint y: 220, endPoint x: 988, endPoint y: 308, distance: 542.8
click at [988, 308] on div "849235 43 AH-QU-5D Vtech Communications Malaysia SDN BHD No.5 [GEOGRAPHIC_DATA]…" at bounding box center [882, 267] width 1561 height 116
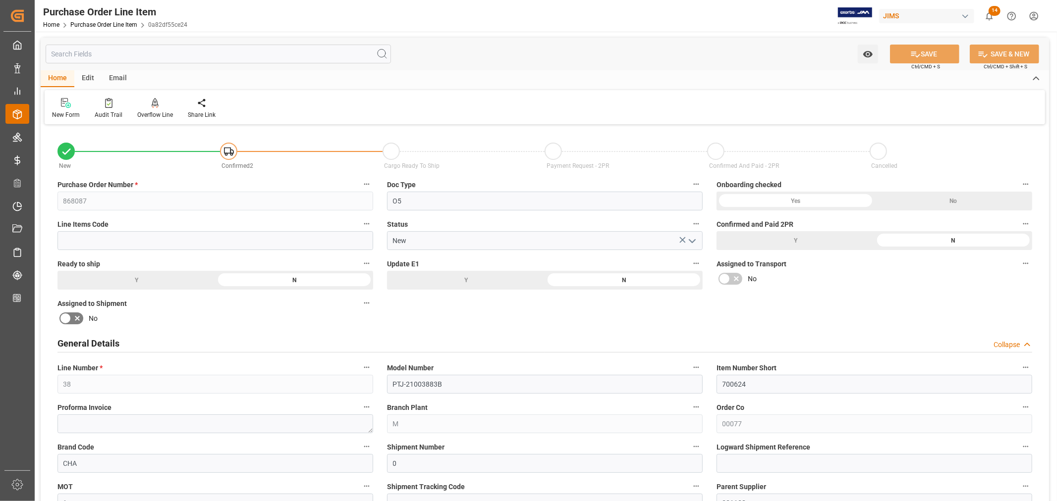
scroll to position [1541, 0]
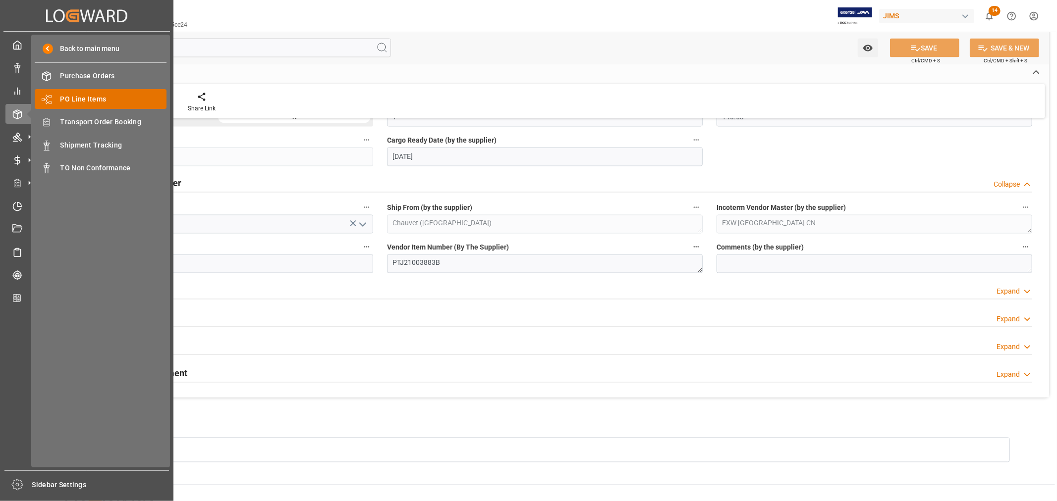
click at [90, 98] on span "PO Line Items" at bounding box center [113, 99] width 107 height 10
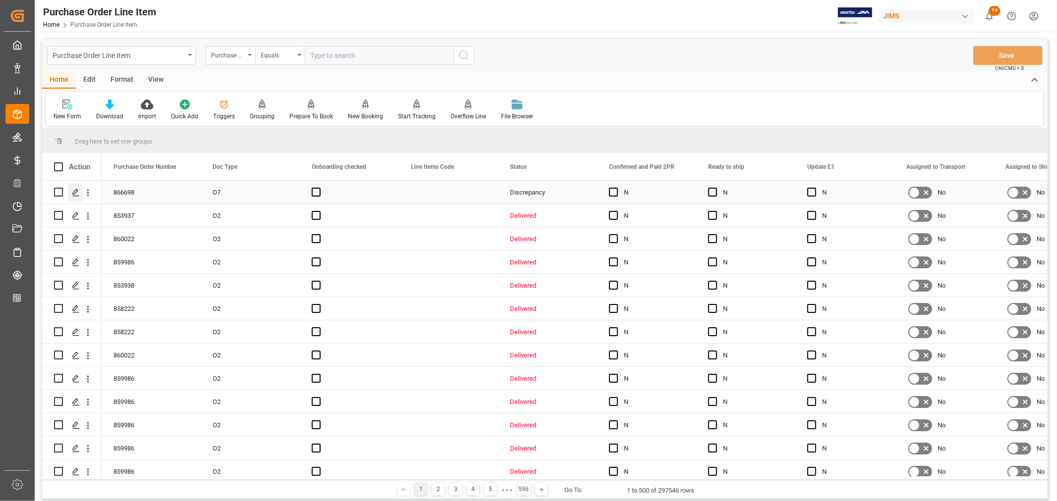
click at [75, 192] on icon "Press SPACE to select this row." at bounding box center [76, 193] width 8 height 8
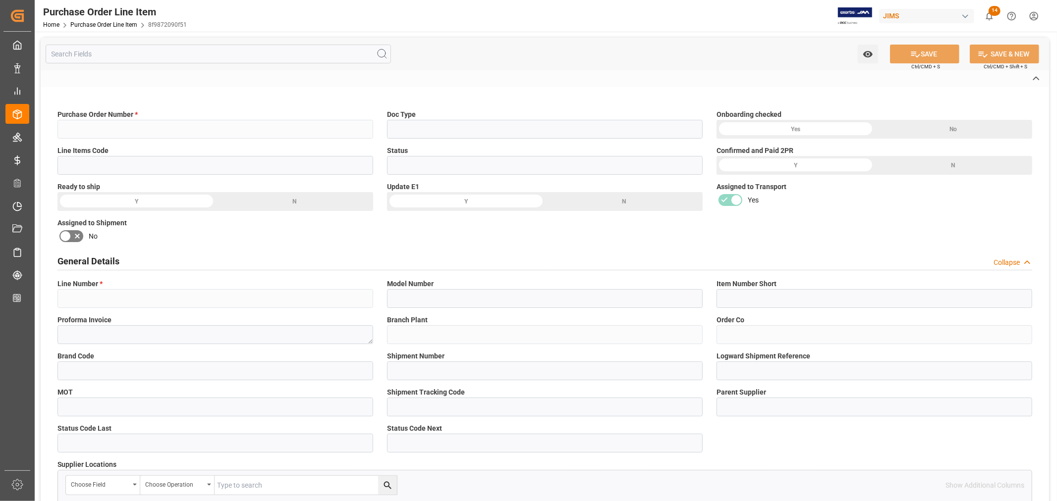
type input "866698"
type input "O7"
type input "Discrepancy"
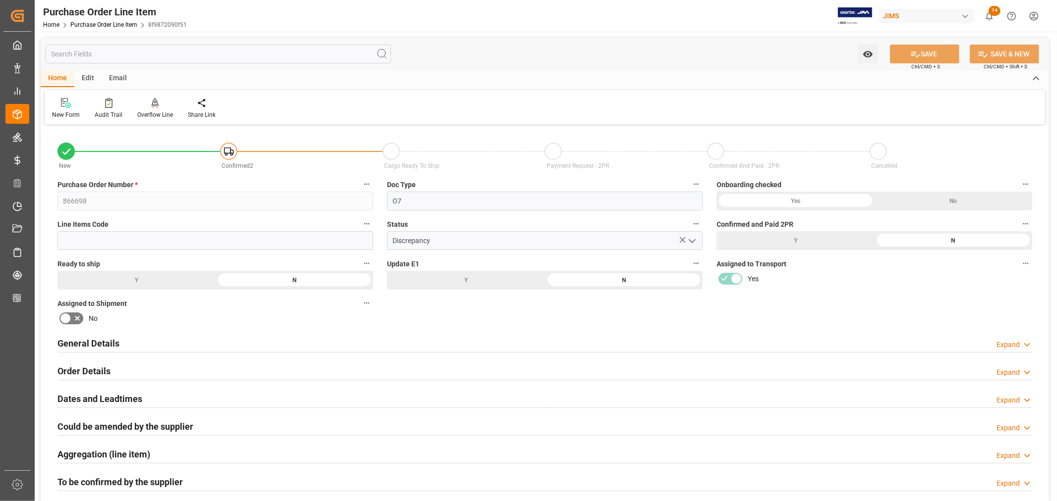
click at [117, 51] on input "text" at bounding box center [218, 54] width 345 height 19
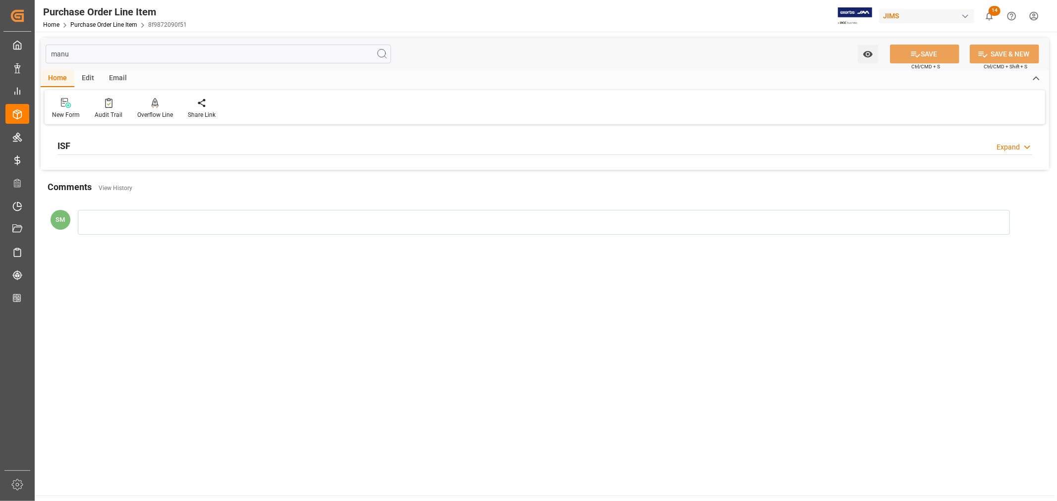
type input "manu"
click at [184, 147] on div "ISF Expand" at bounding box center [544, 145] width 975 height 19
drag, startPoint x: 57, startPoint y: 171, endPoint x: 164, endPoint y: 174, distance: 107.1
click at [164, 174] on label "Manufacturer/ Supplier Address" at bounding box center [215, 170] width 316 height 14
click at [57, 52] on input "manu" at bounding box center [218, 54] width 345 height 19
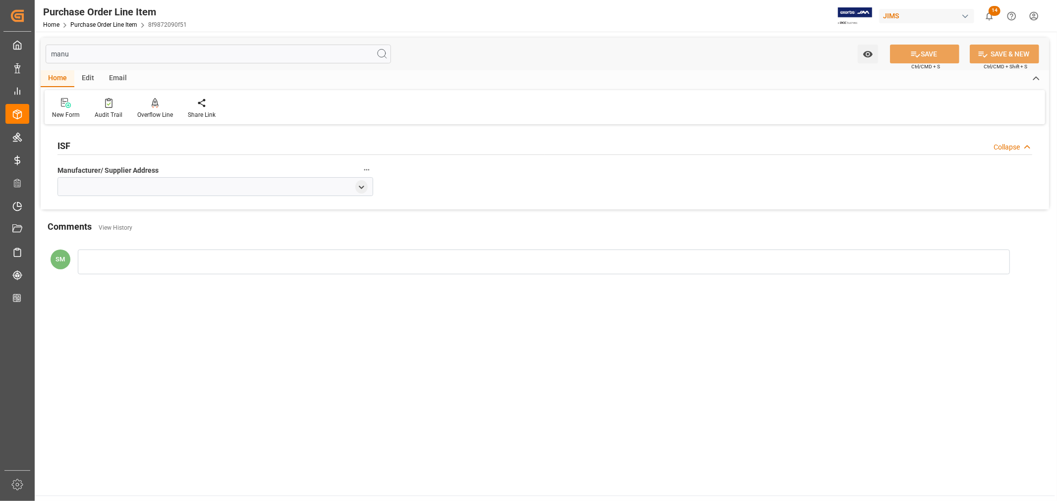
click at [57, 52] on input "manu" at bounding box center [218, 54] width 345 height 19
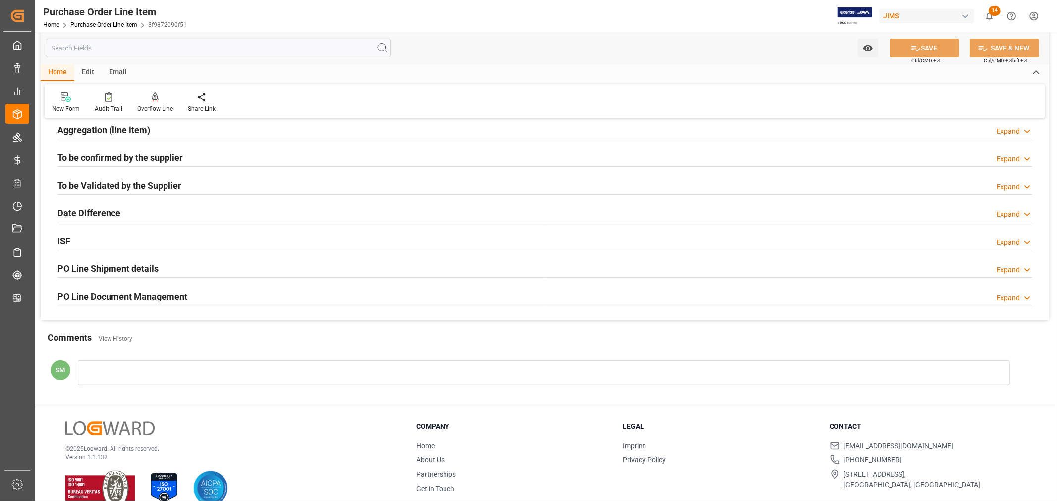
scroll to position [330, 0]
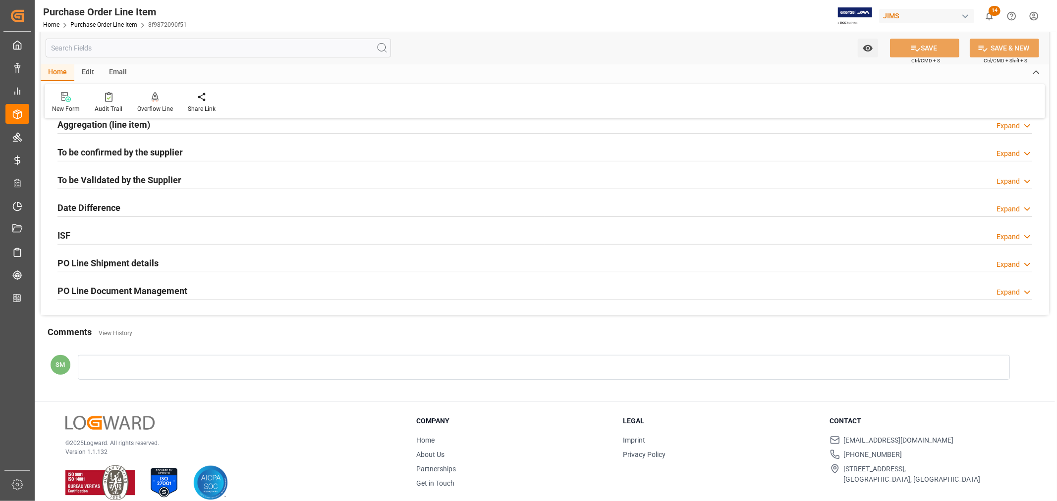
click at [67, 233] on h2 "ISF" at bounding box center [63, 235] width 13 height 13
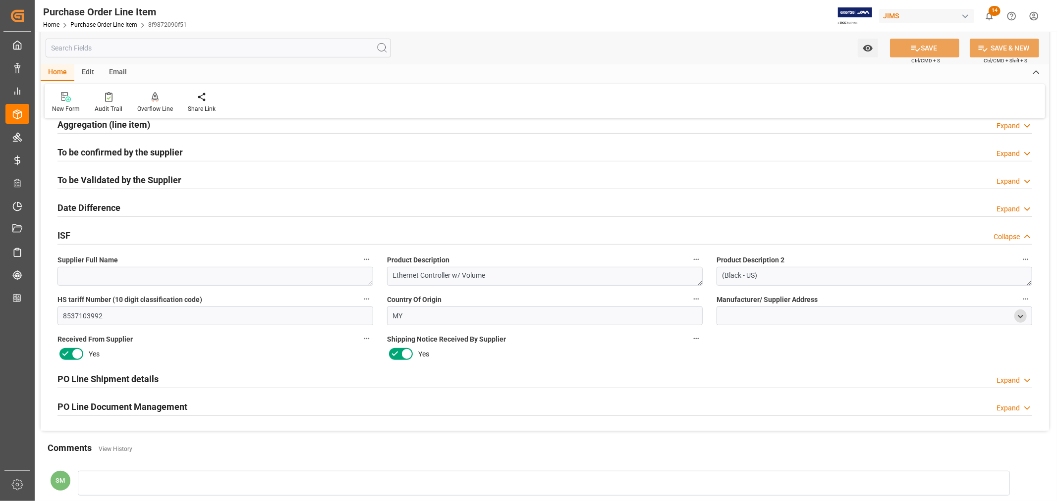
click at [1022, 316] on icon "open menu" at bounding box center [1020, 317] width 8 height 8
click at [615, 367] on div "PO Line Shipment details Expand" at bounding box center [545, 380] width 988 height 28
click at [1020, 315] on icon "close menu" at bounding box center [1020, 317] width 8 height 8
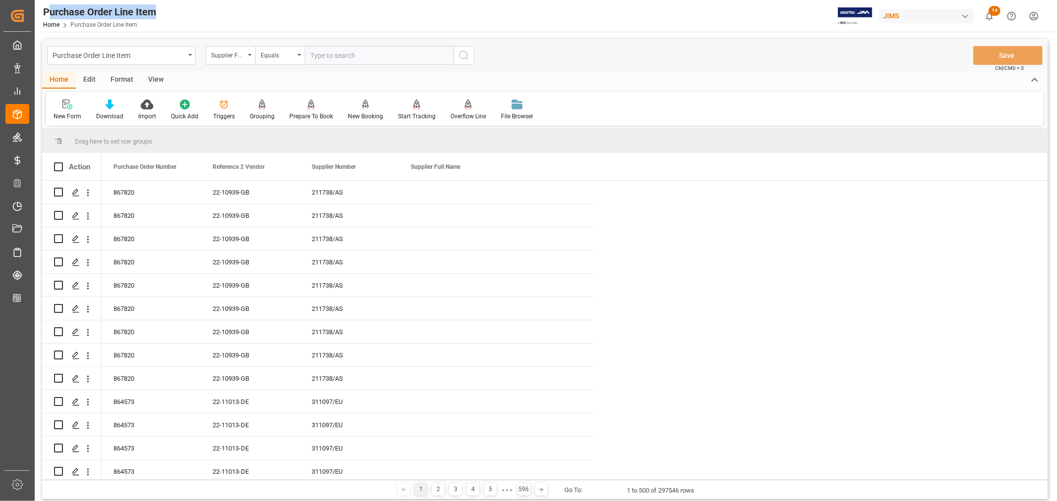
click at [49, 13] on div "Purchase Order Line Item Home Purchase Order Line Item JIMS 14 Notifications On…" at bounding box center [542, 16] width 1029 height 32
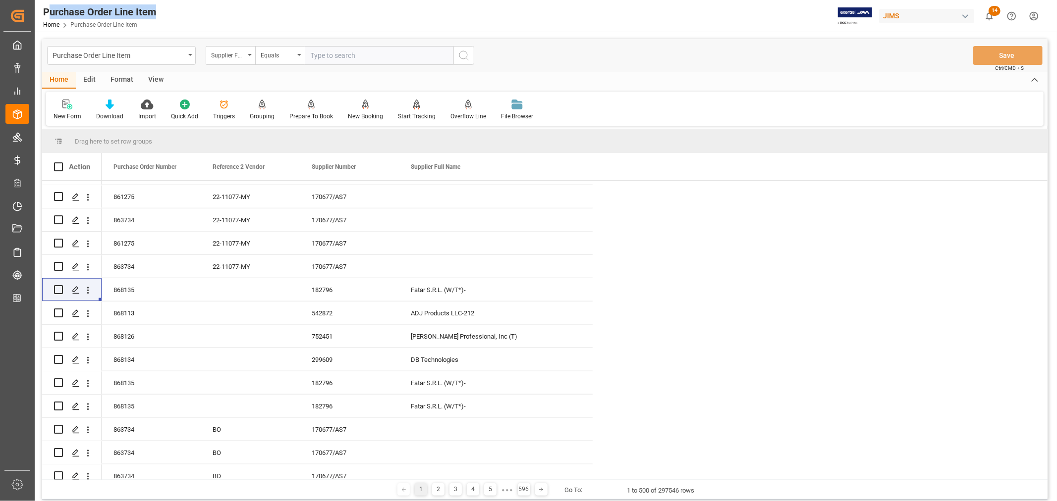
scroll to position [3, 0]
drag, startPoint x: 329, startPoint y: 242, endPoint x: 328, endPoint y: 265, distance: 23.3
click at [329, 242] on div "170677/AS7" at bounding box center [349, 243] width 99 height 23
click at [328, 265] on div "170677/AS7" at bounding box center [349, 266] width 99 height 23
click at [431, 263] on div "Press SPACE to select this row." at bounding box center [496, 266] width 194 height 23
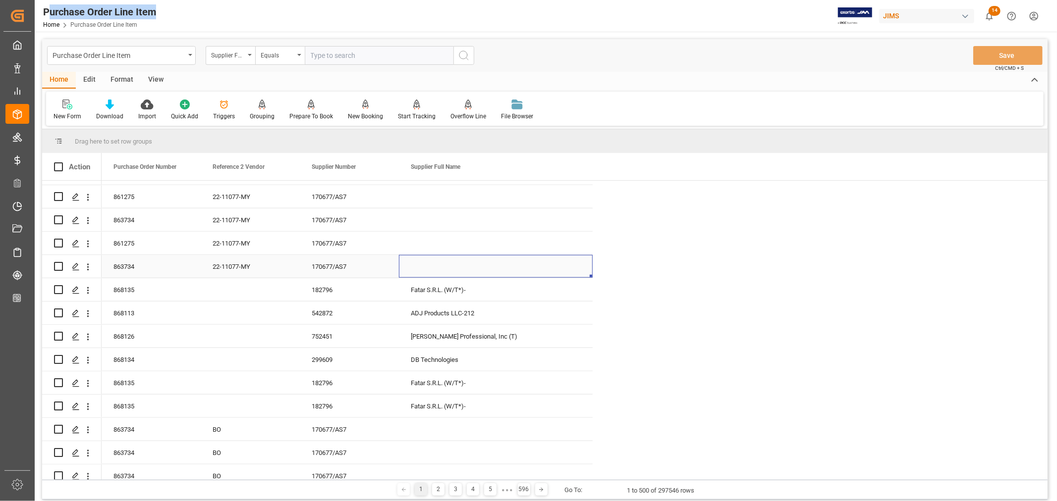
click at [335, 265] on div "170677/AS7" at bounding box center [349, 266] width 99 height 23
click at [575, 166] on span at bounding box center [576, 167] width 9 height 9
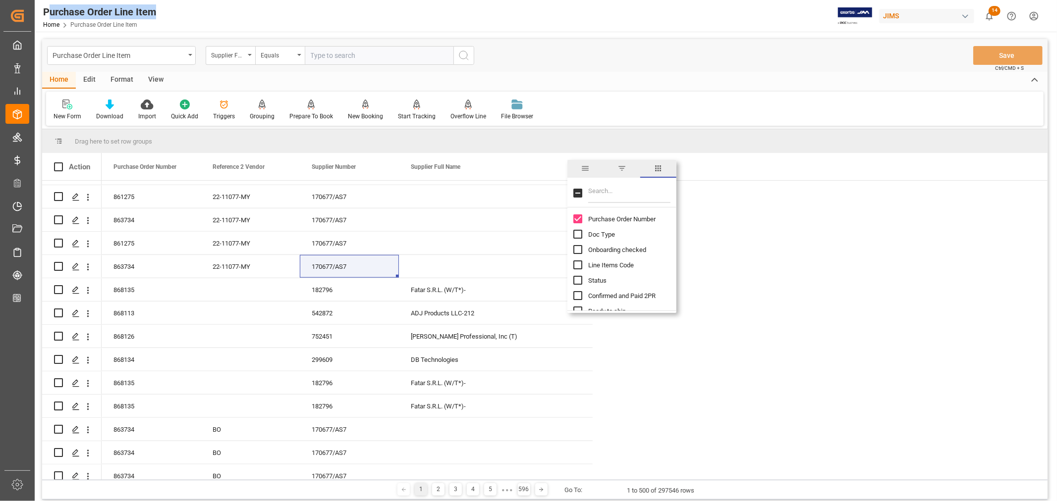
click at [613, 195] on input "Filter Columns Input" at bounding box center [629, 193] width 82 height 20
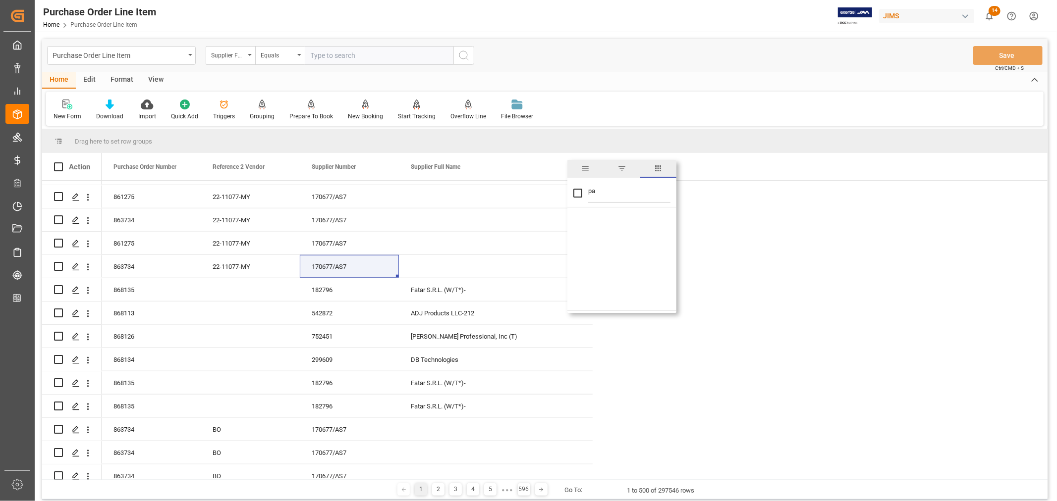
type input "p"
checkbox input "false"
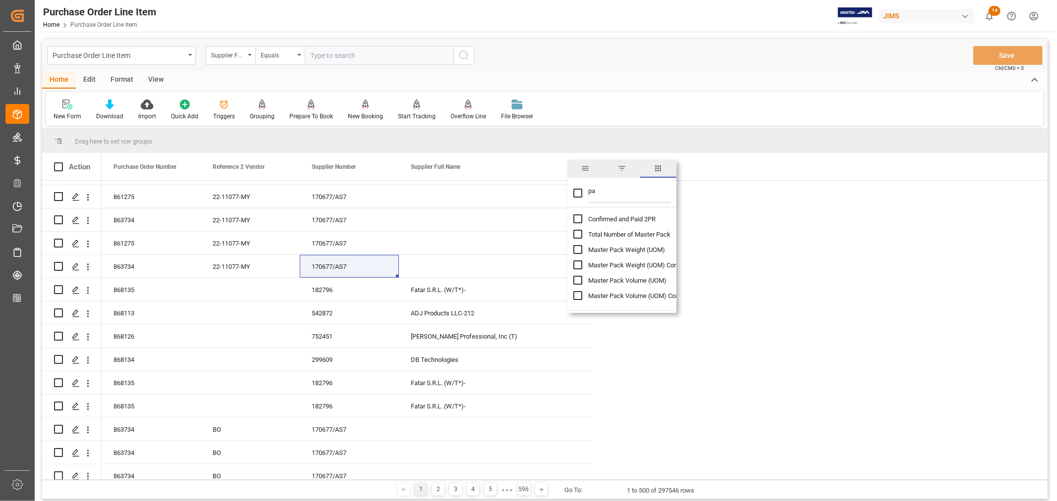
type input "p"
checkbox input "false"
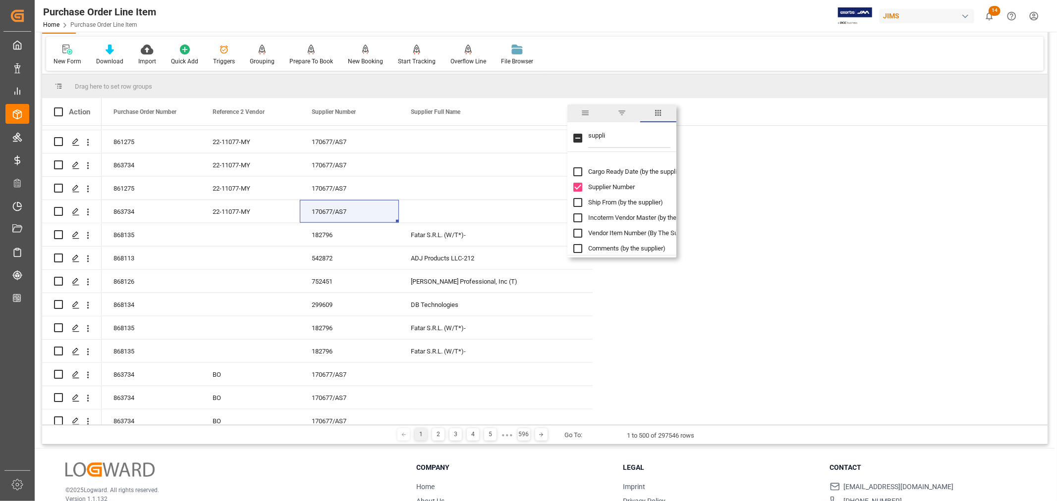
scroll to position [105, 0]
type input "suppli"
click at [578, 245] on input "SupplierId ~ Supplier Full Name ~ ShipFrom ~ Branch plant(PO) ~ Promised Date c…" at bounding box center [577, 243] width 9 height 9
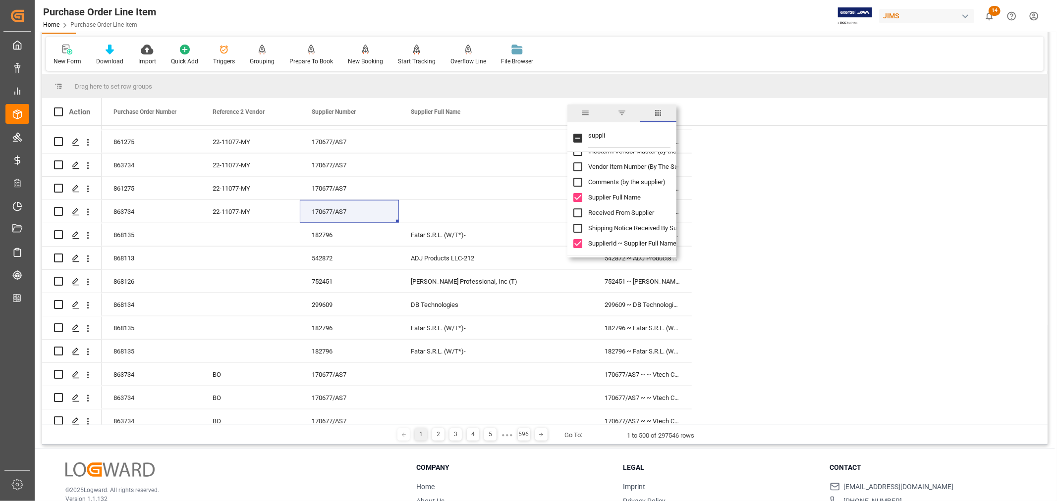
click at [578, 243] on input "SupplierId ~ Supplier Full Name ~ ShipFrom ~ Branch plant(PO) ~ Promised Date c…" at bounding box center [577, 243] width 9 height 9
checkbox input "false"
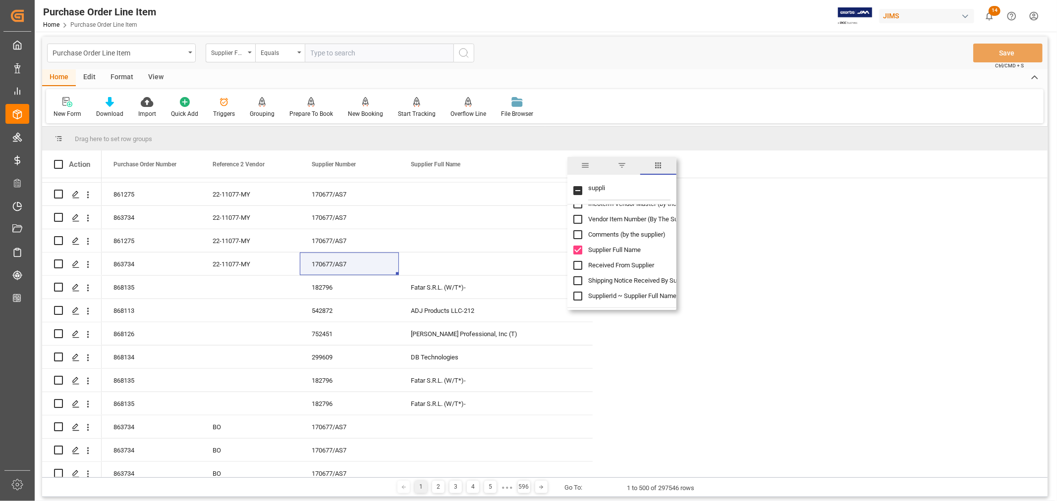
scroll to position [0, 0]
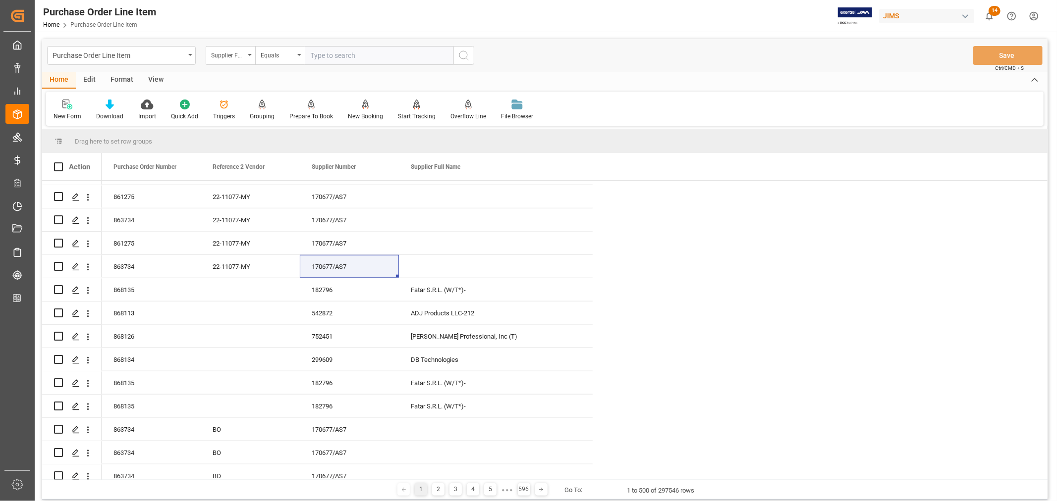
click at [87, 78] on div "Edit" at bounding box center [89, 80] width 27 height 17
click at [245, 109] on div "Schema Edit" at bounding box center [254, 110] width 49 height 22
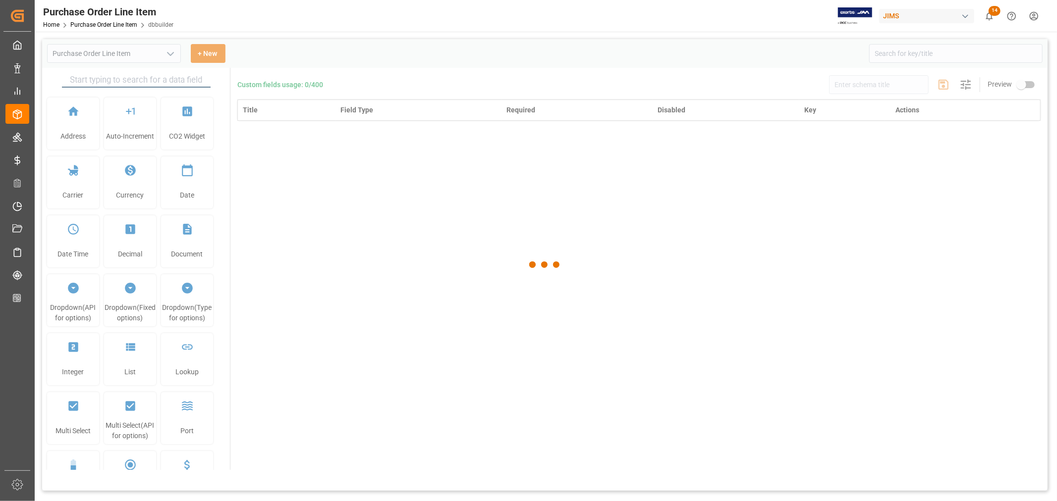
type input "Purchase Order Line Item"
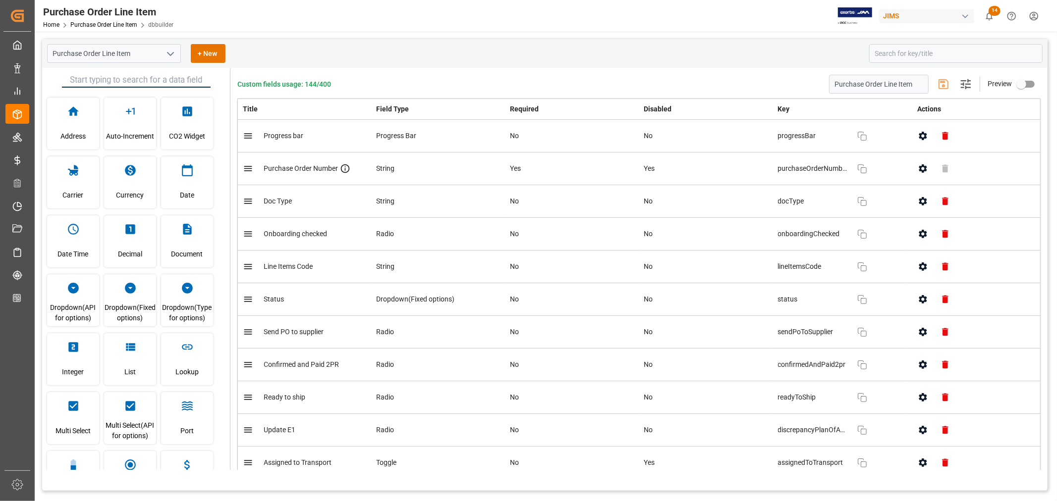
click at [904, 16] on div "JIMS" at bounding box center [926, 16] width 95 height 14
type input "parent"
click at [689, 26] on html "Created by potrace 1.15, written by Peter Selinger 2001-2017 Created by potrace…" at bounding box center [528, 250] width 1057 height 501
click at [902, 51] on input at bounding box center [955, 53] width 173 height 19
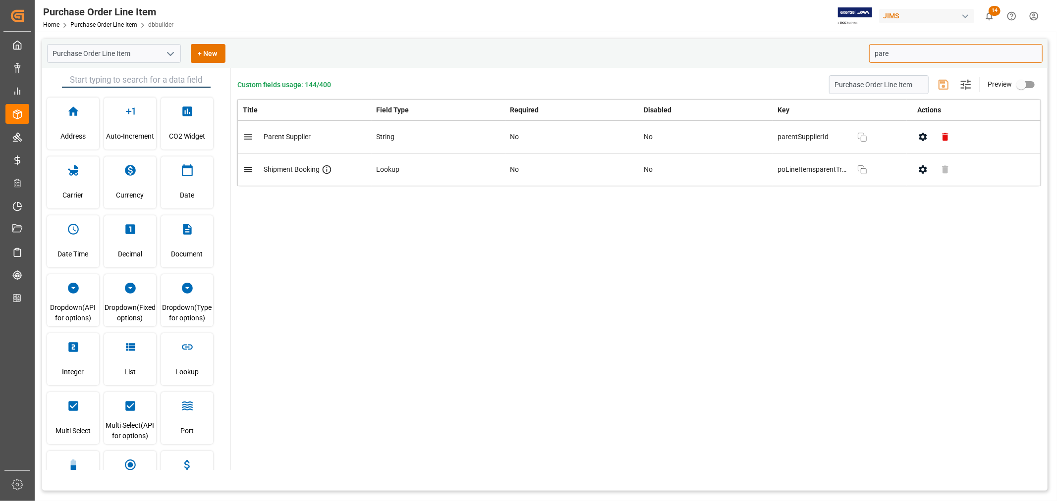
click at [923, 139] on icon "button" at bounding box center [923, 137] width 8 height 8
type input "pare"
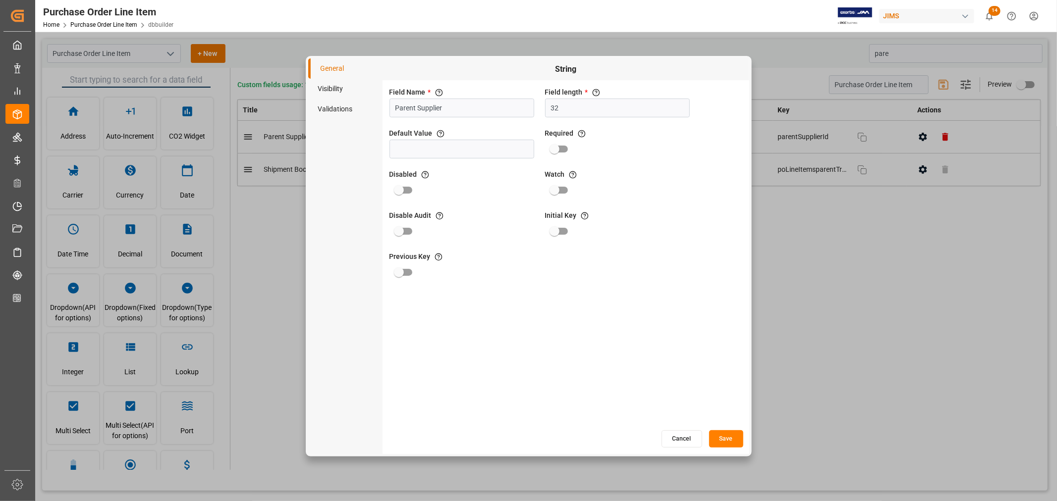
click at [337, 87] on li "Visibility" at bounding box center [345, 89] width 74 height 20
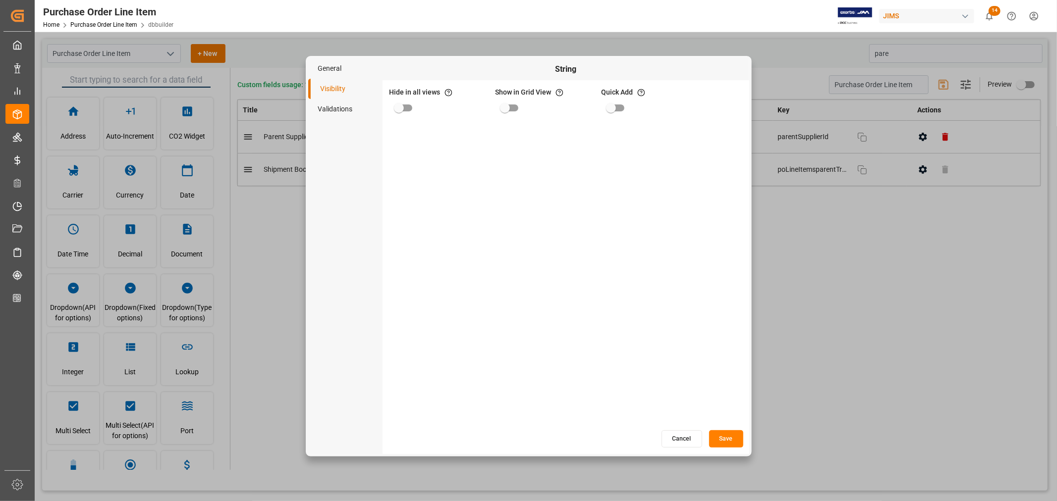
click at [514, 106] on input "primary checkbox" at bounding box center [505, 108] width 56 height 19
checkbox input "true"
click at [727, 439] on button "Save" at bounding box center [726, 439] width 34 height 17
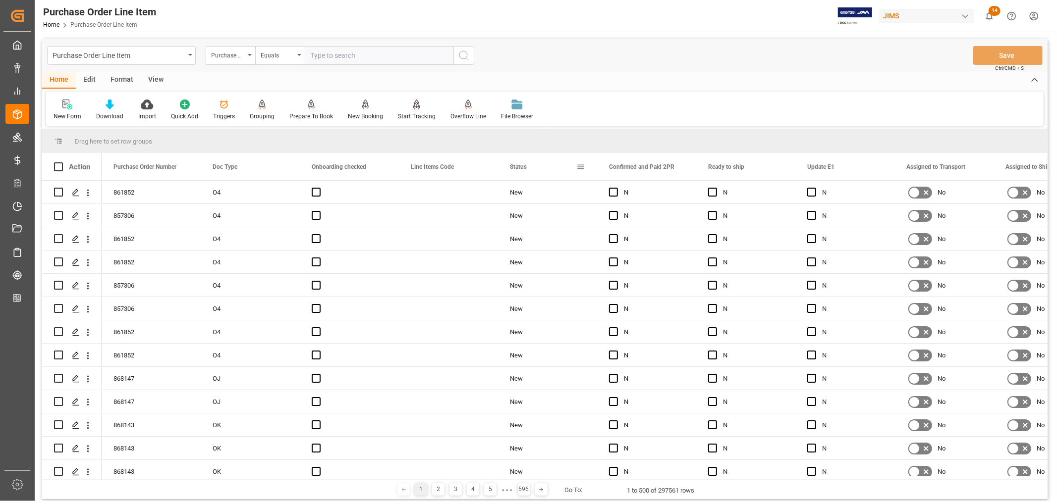
click at [582, 167] on span at bounding box center [580, 167] width 9 height 9
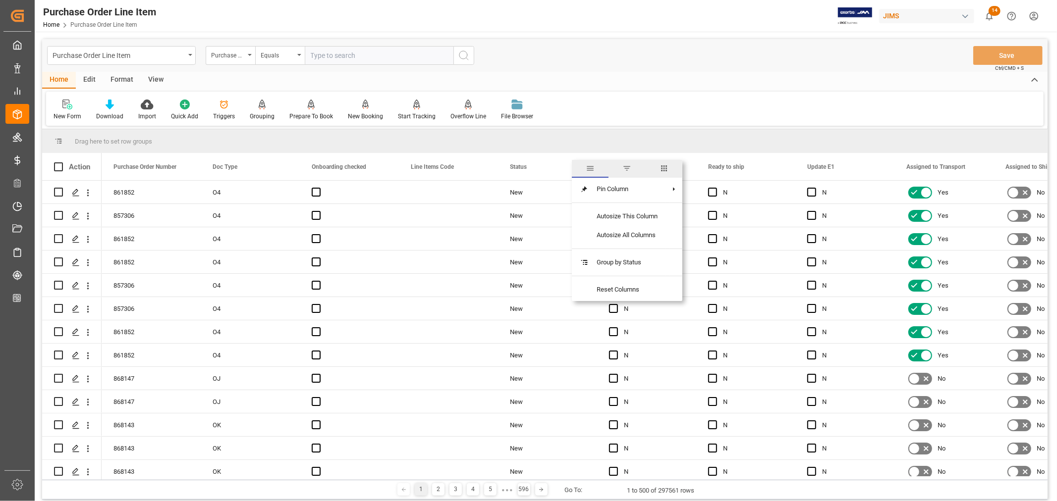
click at [665, 166] on span "columns" at bounding box center [663, 168] width 9 height 9
click at [582, 192] on input "Toggle Select All Columns" at bounding box center [582, 193] width 9 height 9
checkbox input "false"
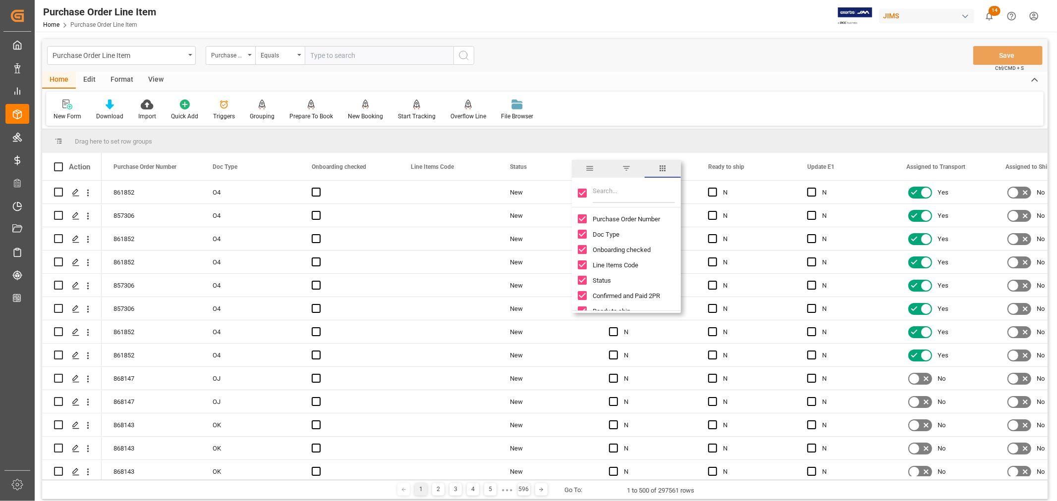
checkbox input "false"
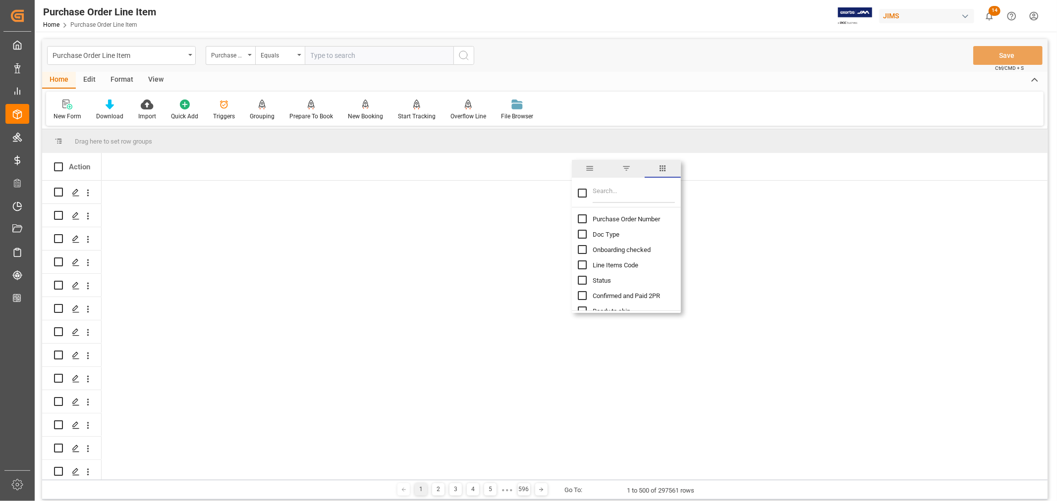
click at [582, 220] on input "Purchase Order Number column toggle visibility (hidden)" at bounding box center [582, 219] width 9 height 9
checkbox input "true"
checkbox input "false"
drag, startPoint x: 607, startPoint y: 191, endPoint x: 663, endPoint y: 194, distance: 56.1
click at [607, 192] on input "Filter Columns Input" at bounding box center [634, 193] width 82 height 20
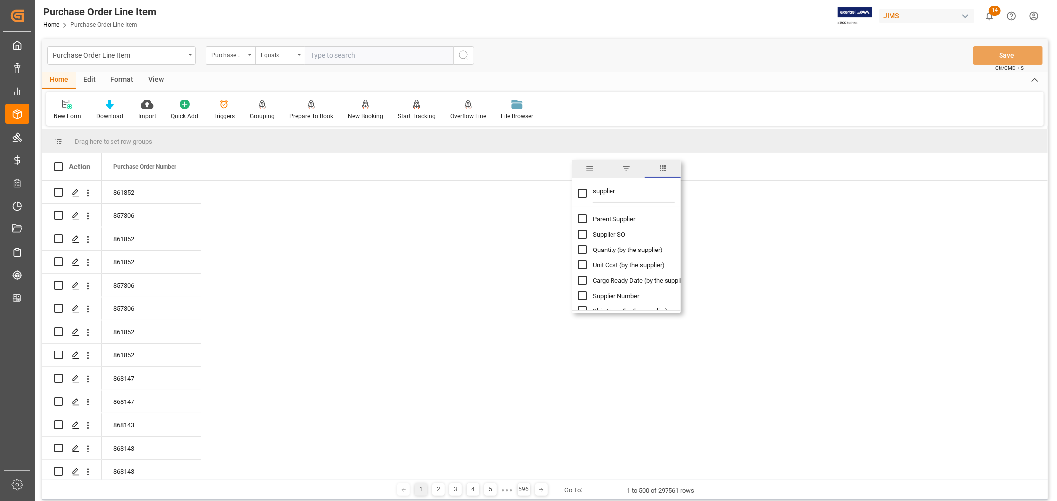
type input "supplier"
click at [581, 218] on input "Parent Supplier column toggle visibility (hidden)" at bounding box center [582, 219] width 9 height 9
checkbox input "true"
checkbox input "false"
click at [582, 296] on input "Supplier Number column toggle visibility (hidden)" at bounding box center [582, 295] width 9 height 9
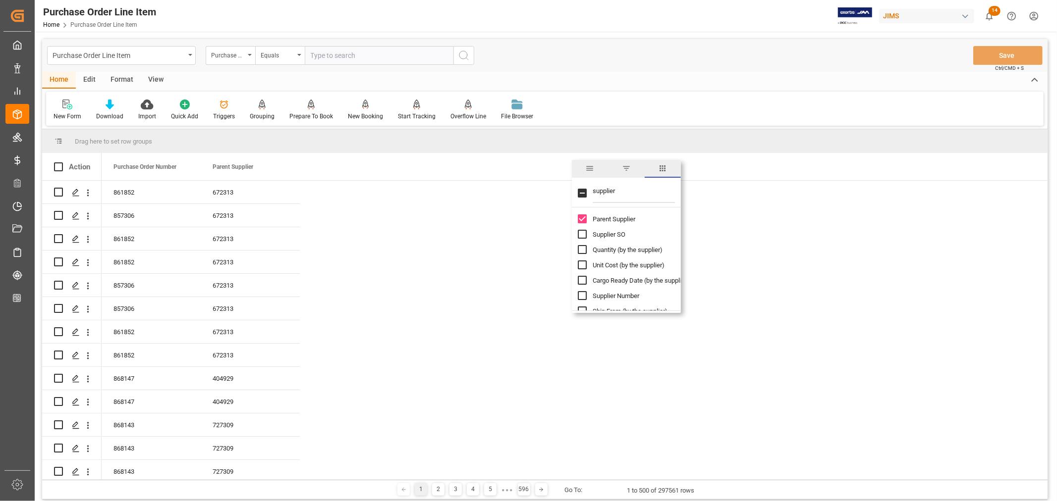
checkbox input "true"
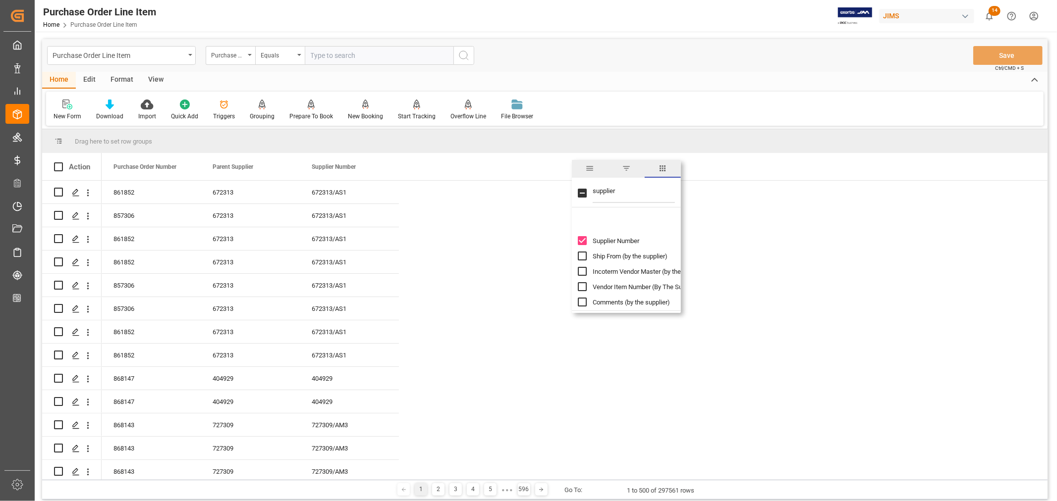
scroll to position [110, 0]
click at [579, 264] on input "Supplier Full Name column toggle visibility (hidden)" at bounding box center [582, 262] width 9 height 9
checkbox input "true"
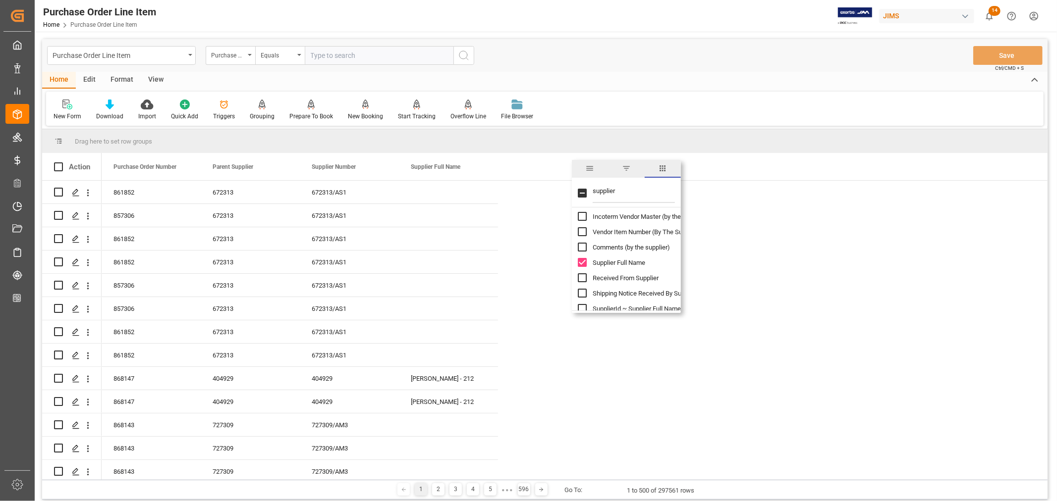
click at [603, 192] on input "supplier" at bounding box center [634, 193] width 82 height 20
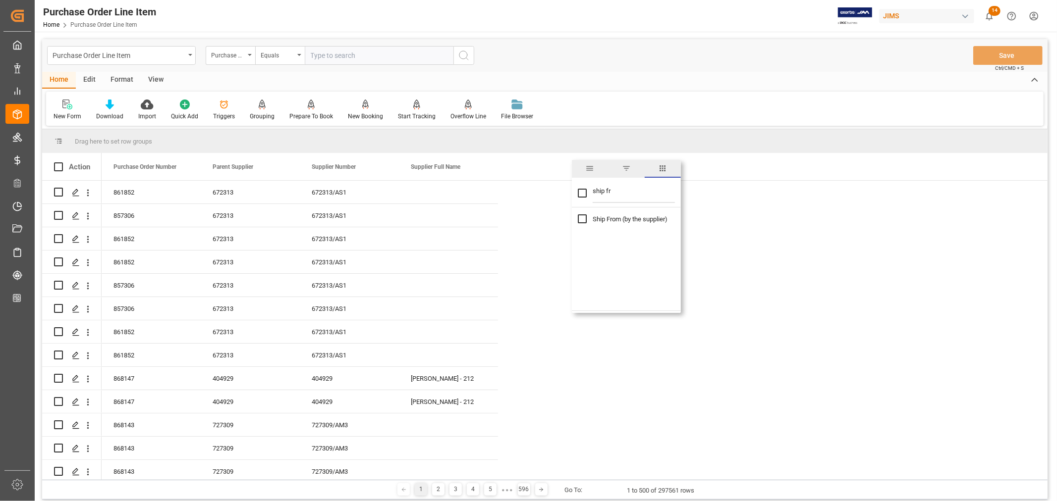
type input "ship fr"
click at [581, 222] on input "Ship From (by the supplier) column toggle visibility (hidden)" at bounding box center [582, 219] width 9 height 9
checkbox input "true"
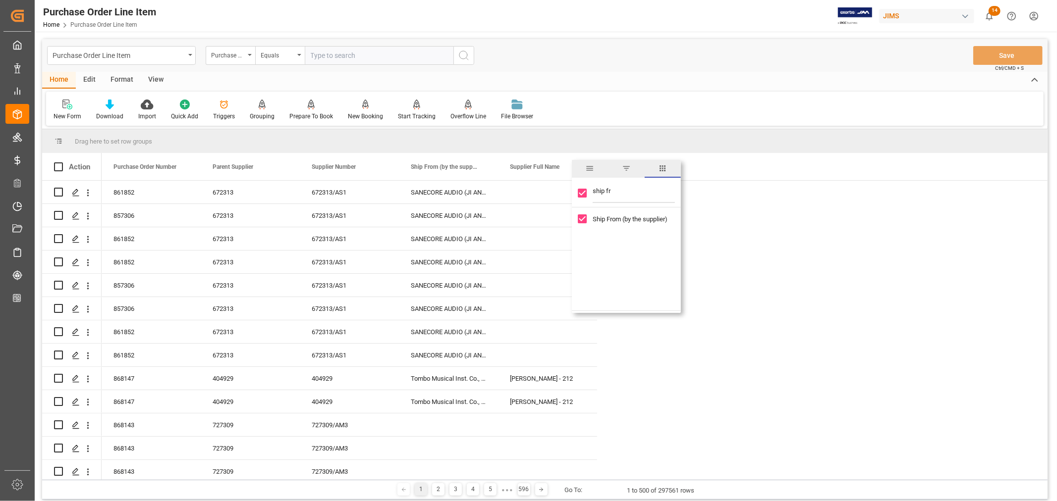
click at [749, 82] on div "Home Edit Format View" at bounding box center [544, 80] width 1005 height 17
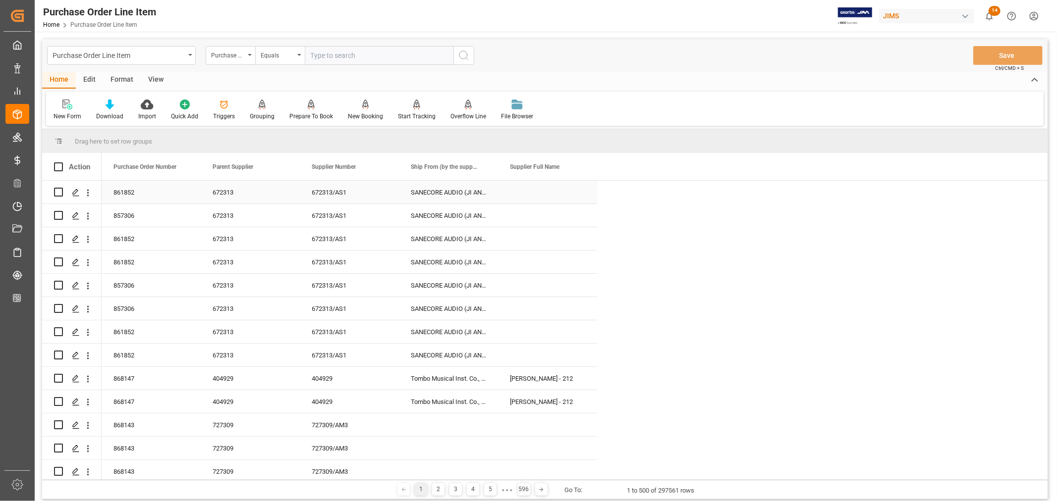
click at [235, 193] on div "672313" at bounding box center [250, 192] width 99 height 23
click at [334, 196] on div "672313/AS1" at bounding box center [349, 192] width 99 height 23
click at [548, 194] on div "Press SPACE to select this row." at bounding box center [547, 192] width 99 height 23
drag, startPoint x: 497, startPoint y: 169, endPoint x: 622, endPoint y: 167, distance: 124.9
click at [500, 167] on div at bounding box center [498, 166] width 4 height 27
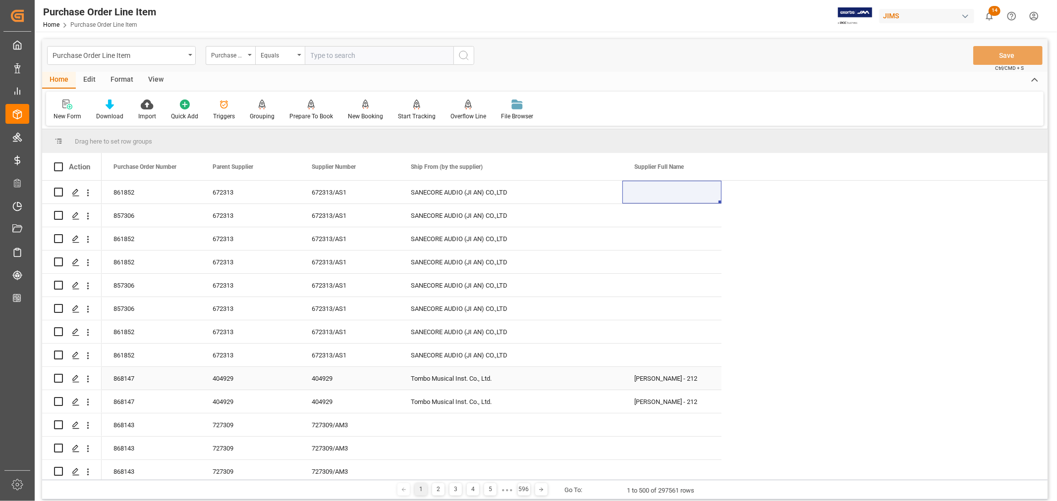
click at [638, 383] on div "LEE OSKAR HARMONICAS - 212" at bounding box center [671, 378] width 99 height 23
click at [664, 193] on div "Press SPACE to select this row." at bounding box center [671, 192] width 99 height 23
drag, startPoint x: 233, startPoint y: 190, endPoint x: 260, endPoint y: 225, distance: 44.1
click at [232, 190] on div "672313" at bounding box center [250, 192] width 99 height 23
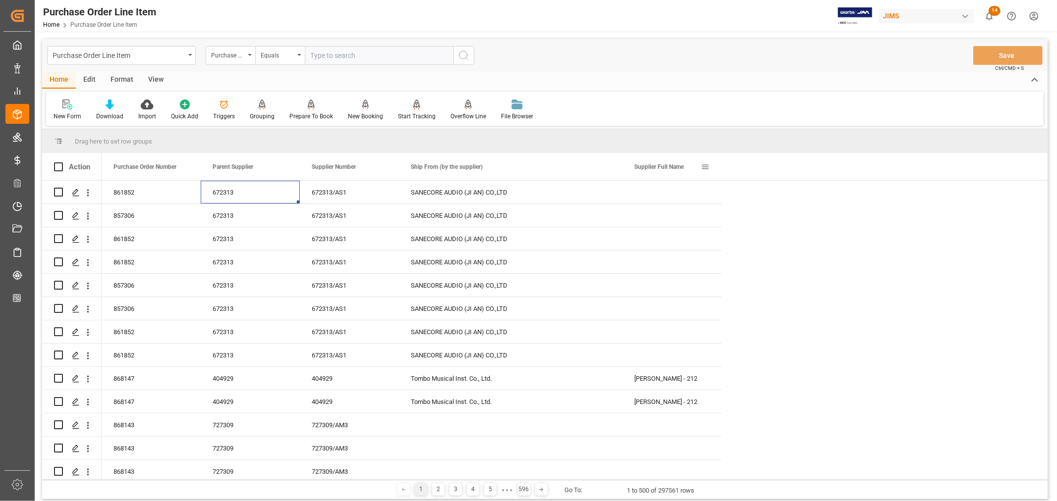
click at [705, 166] on span at bounding box center [705, 167] width 9 height 9
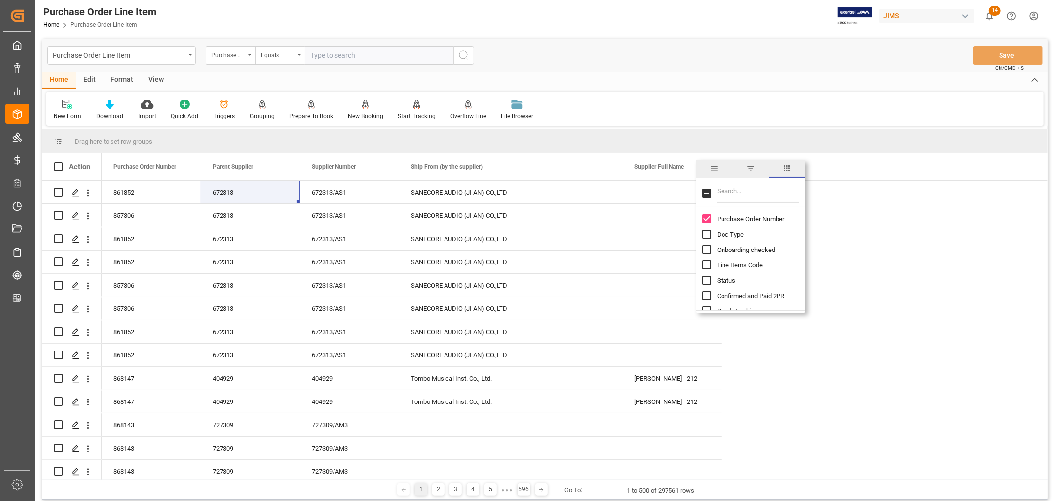
click at [728, 192] on input "Filter Columns Input" at bounding box center [758, 193] width 82 height 20
type input "manu"
click at [704, 221] on input "Manufacturer Address column toggle visibility (hidden)" at bounding box center [706, 219] width 9 height 9
checkbox input "true"
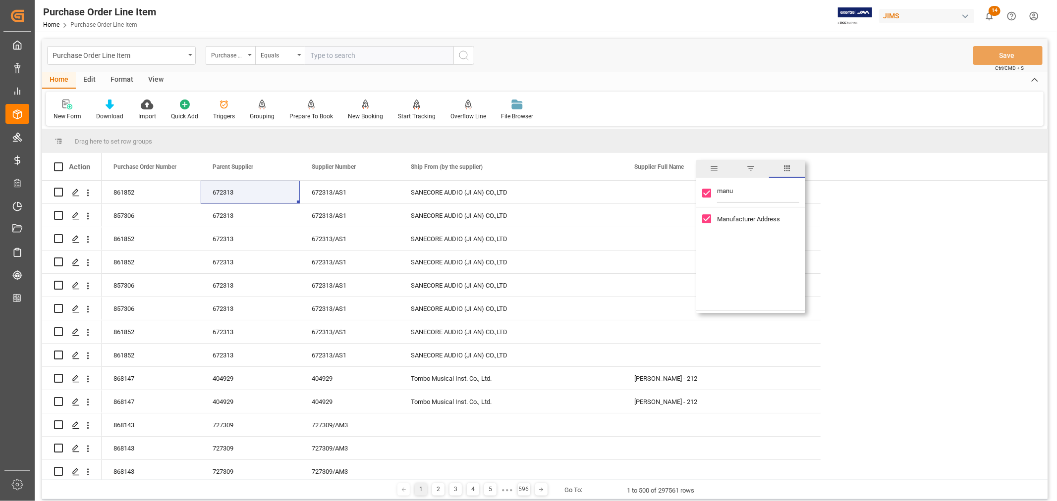
click at [798, 84] on div "Home Edit Format View" at bounding box center [544, 80] width 1005 height 17
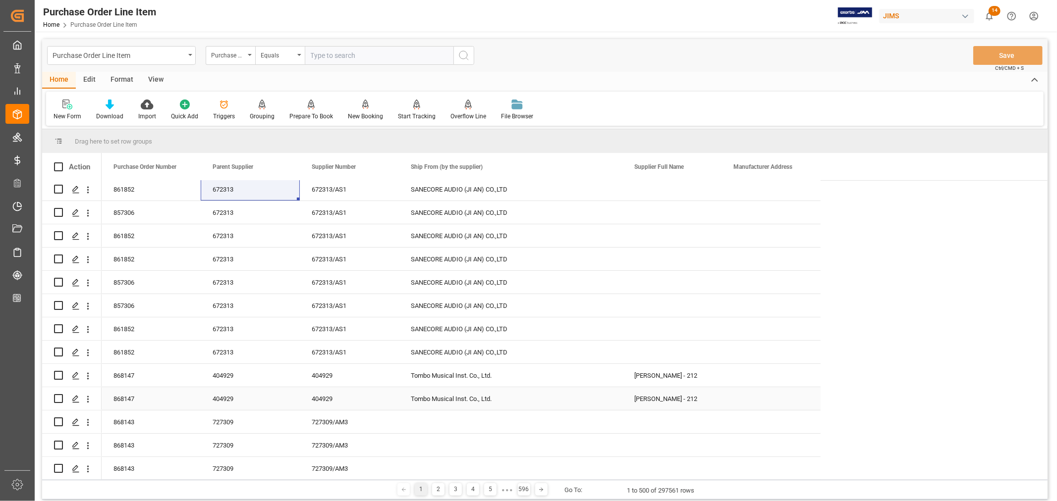
scroll to position [0, 0]
click at [441, 190] on div "SANECORE AUDIO (JI AN) CO.,LTD" at bounding box center [510, 192] width 223 height 23
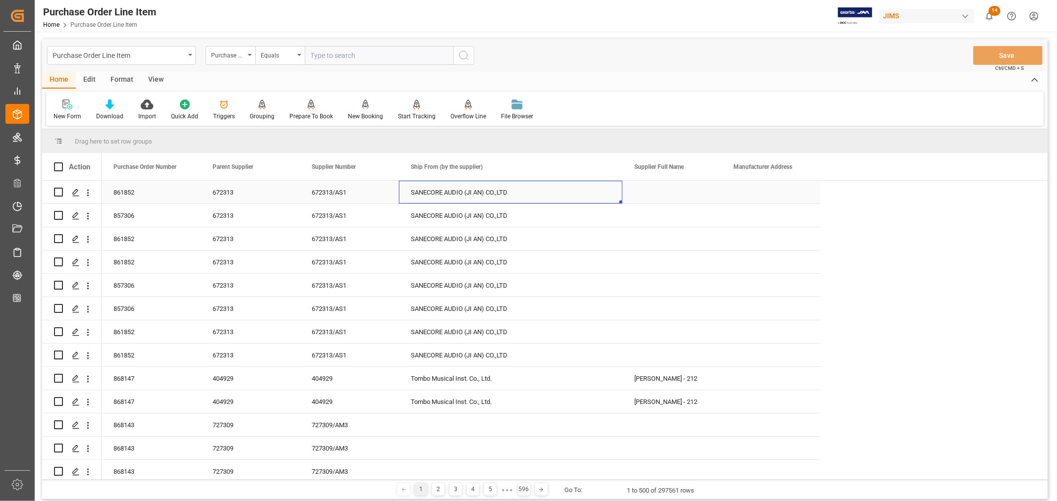
click at [661, 192] on div "Press SPACE to select this row." at bounding box center [671, 192] width 99 height 23
click at [433, 189] on div "SANECORE AUDIO (JI AN) CO.,LTD" at bounding box center [510, 192] width 223 height 23
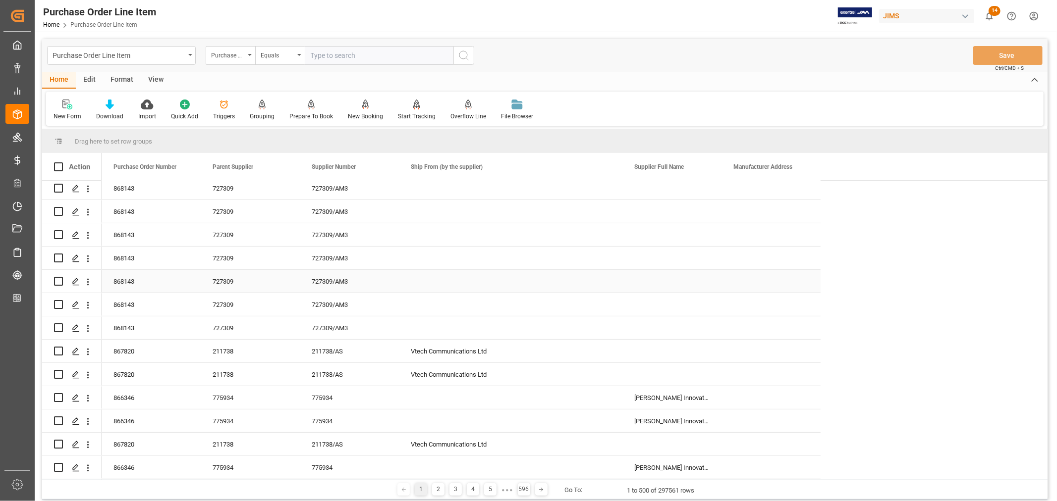
scroll to position [275, 0]
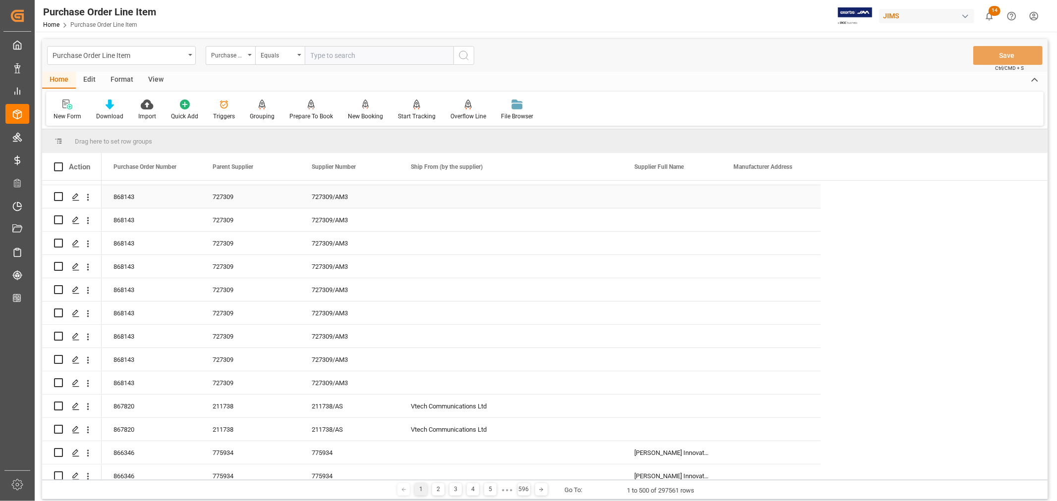
click at [228, 199] on div "727309" at bounding box center [250, 196] width 99 height 23
click at [664, 191] on div "Press SPACE to select this row." at bounding box center [671, 196] width 99 height 23
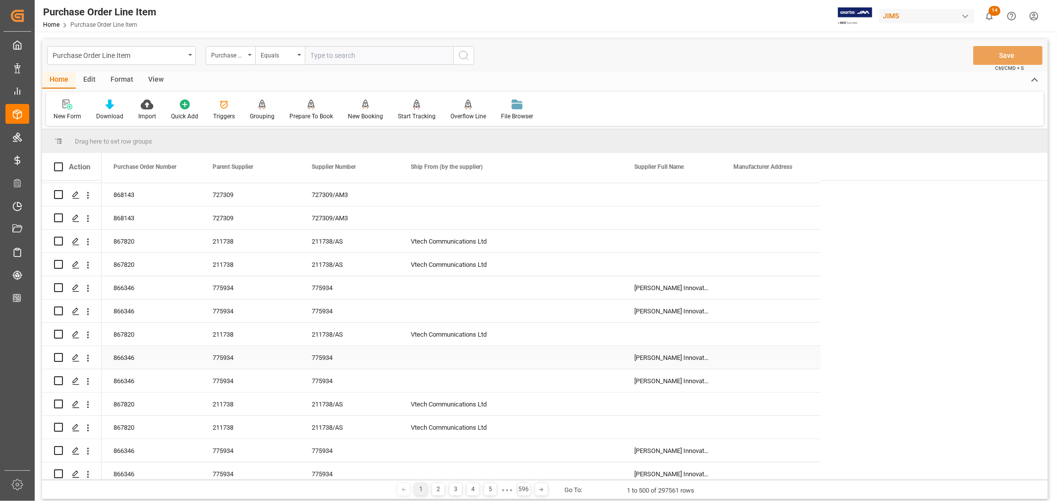
click at [320, 359] on div "775934" at bounding box center [349, 357] width 99 height 23
click at [655, 358] on div "Dana Innovation DBA Sonance" at bounding box center [671, 357] width 99 height 23
click at [652, 380] on div "Dana Innovation DBA Sonance" at bounding box center [671, 381] width 99 height 23
click at [651, 382] on div "Dana Innovation DBA Sonance" at bounding box center [671, 381] width 99 height 23
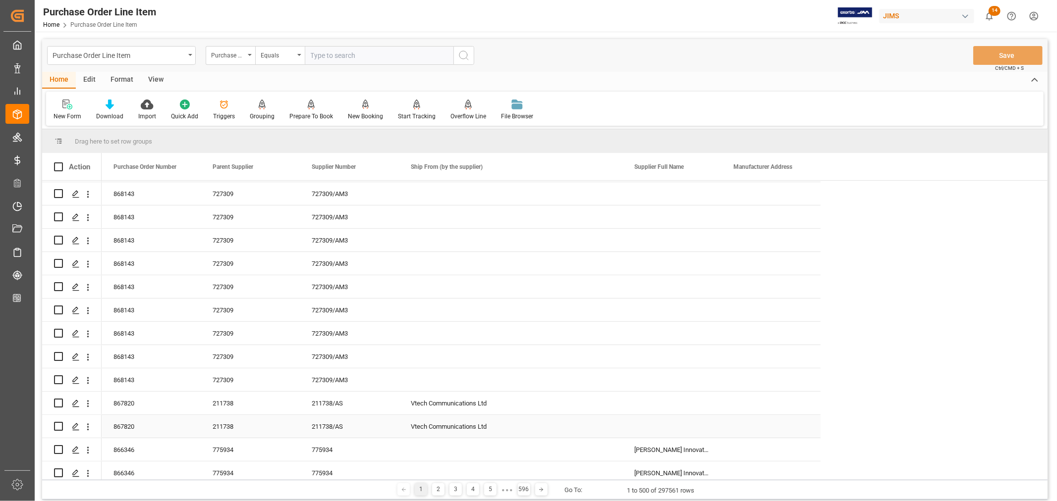
scroll to position [220, 0]
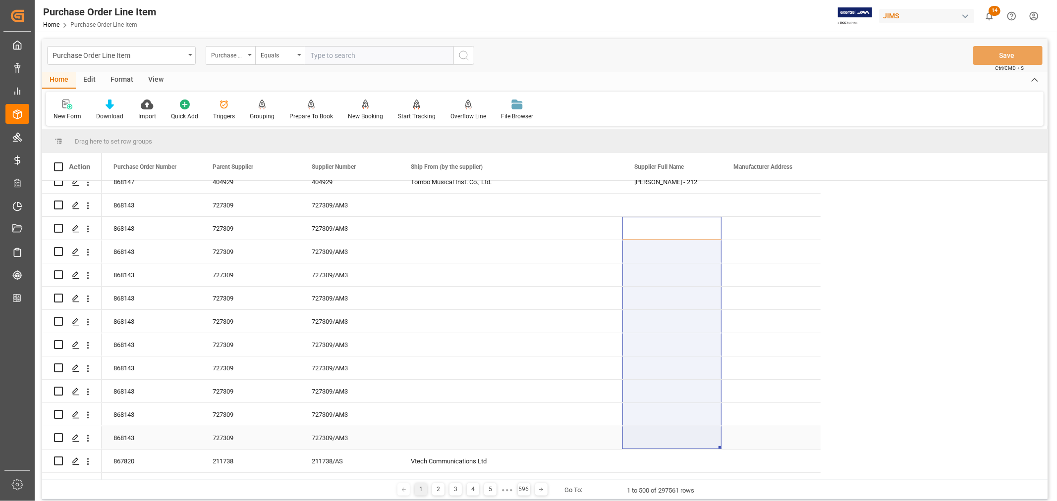
drag, startPoint x: 663, startPoint y: 228, endPoint x: 650, endPoint y: 428, distance: 199.5
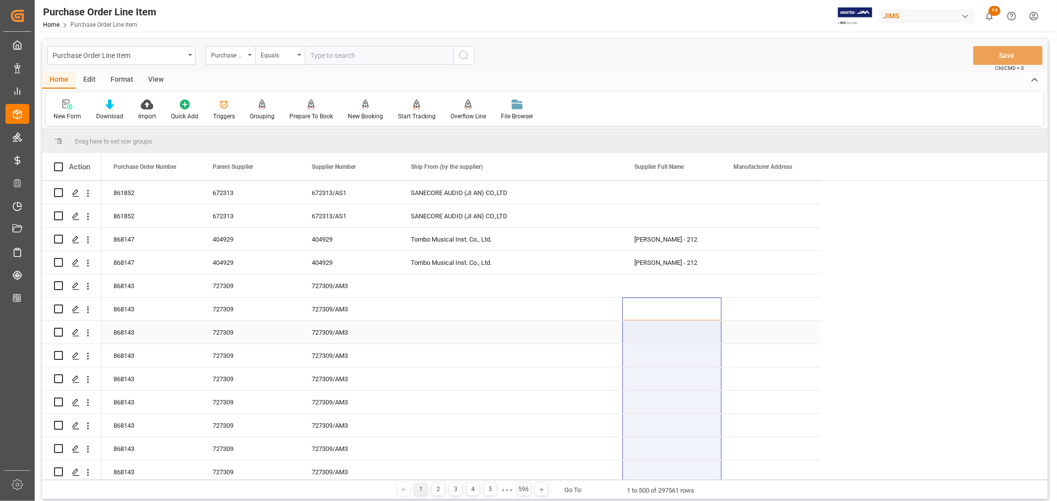
scroll to position [165, 0]
click at [331, 329] on div "727309/AM3" at bounding box center [349, 330] width 99 height 23
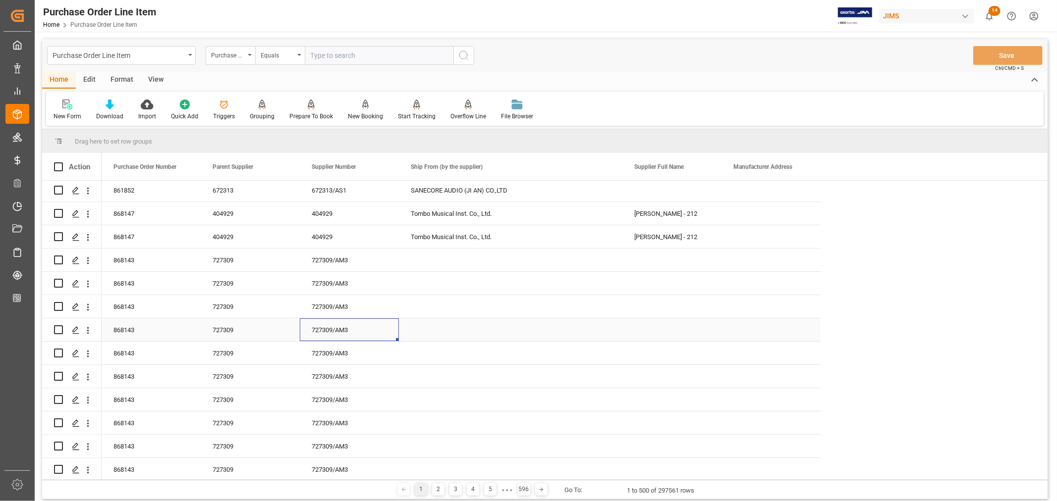
click at [228, 336] on div "727309" at bounding box center [250, 330] width 99 height 23
click at [224, 328] on div "727309" at bounding box center [250, 330] width 99 height 23
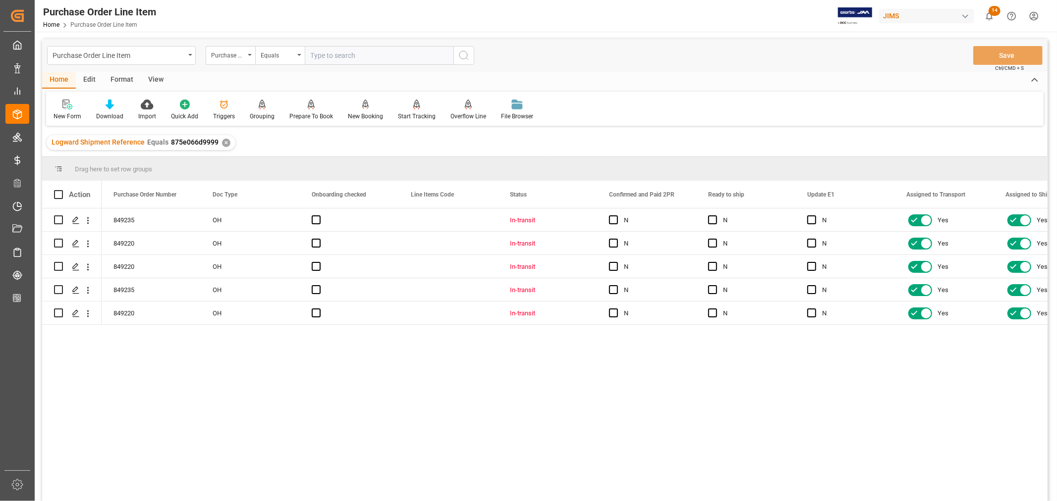
click at [151, 80] on div "View" at bounding box center [156, 80] width 30 height 17
click at [68, 110] on div "Default" at bounding box center [63, 110] width 34 height 22
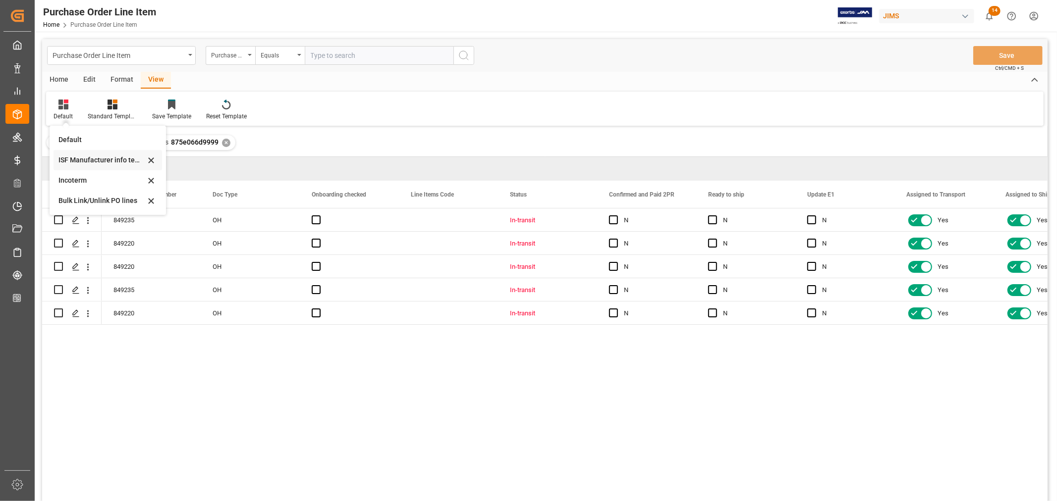
click at [72, 158] on div "ISF Manufacturer info temp" at bounding box center [101, 160] width 87 height 10
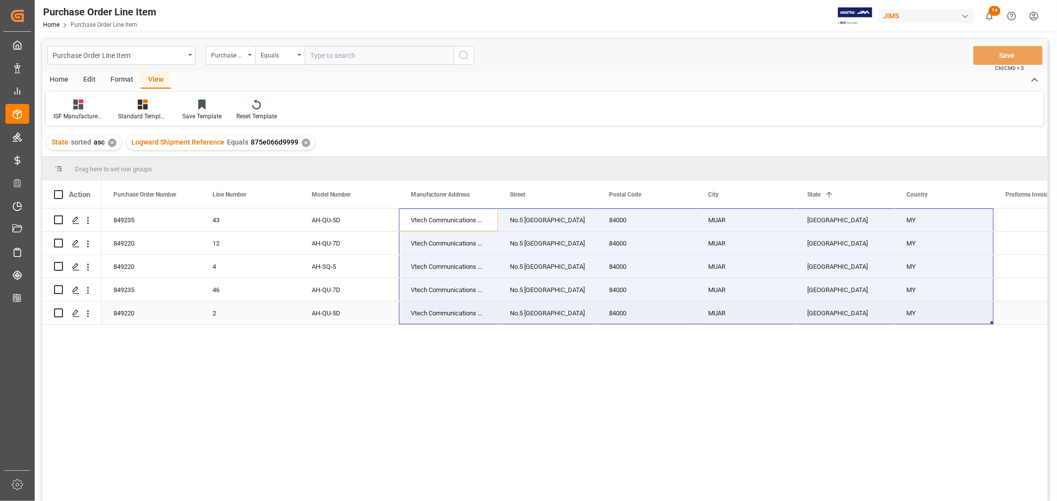
drag, startPoint x: 425, startPoint y: 218, endPoint x: 945, endPoint y: 307, distance: 527.7
click at [945, 307] on div "849235 43 AH-QU-5D Vtech Communications [GEOGRAPHIC_DATA] SDN BHD No.5 [GEOGRAP…" at bounding box center [894, 267] width 1585 height 116
